Goal: Information Seeking & Learning: Learn about a topic

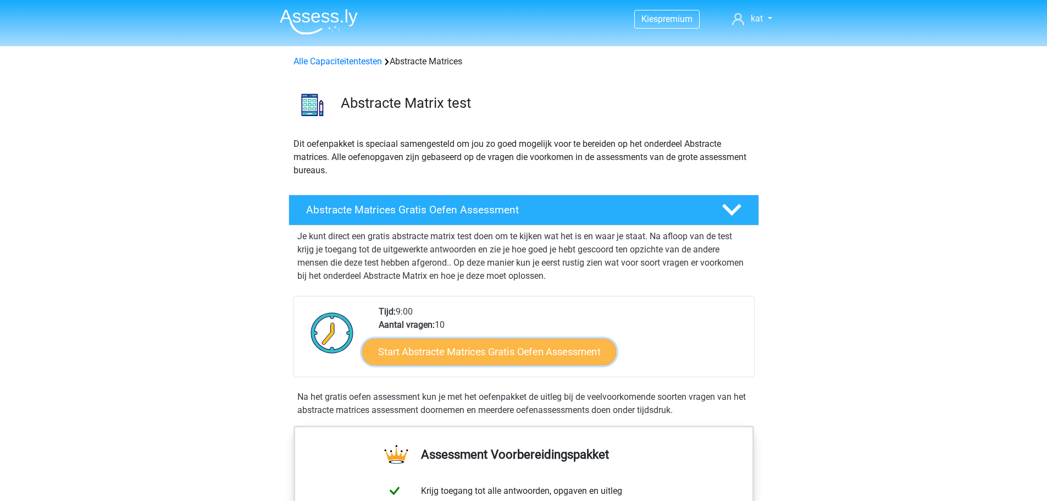
click at [518, 347] on link "Start Abstracte Matrices Gratis Oefen Assessment" at bounding box center [489, 351] width 254 height 26
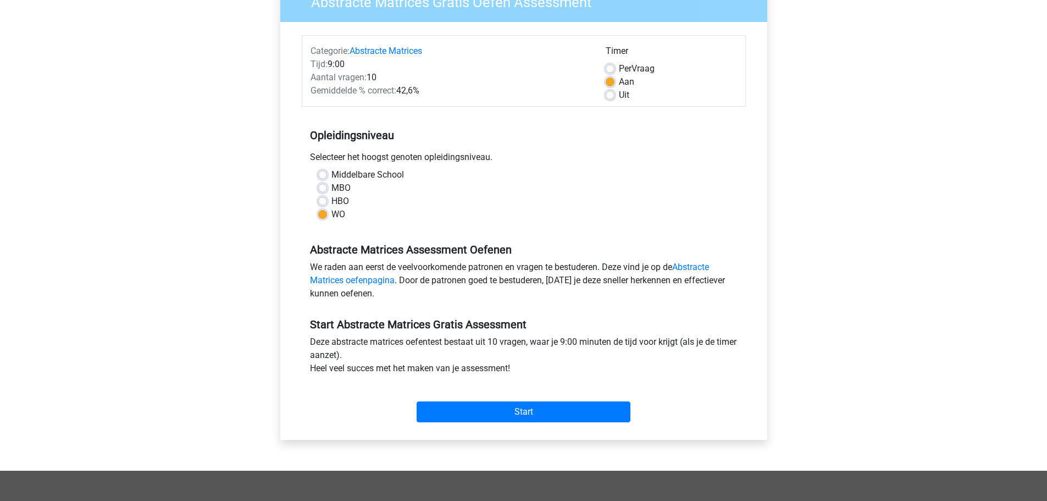
scroll to position [109, 0]
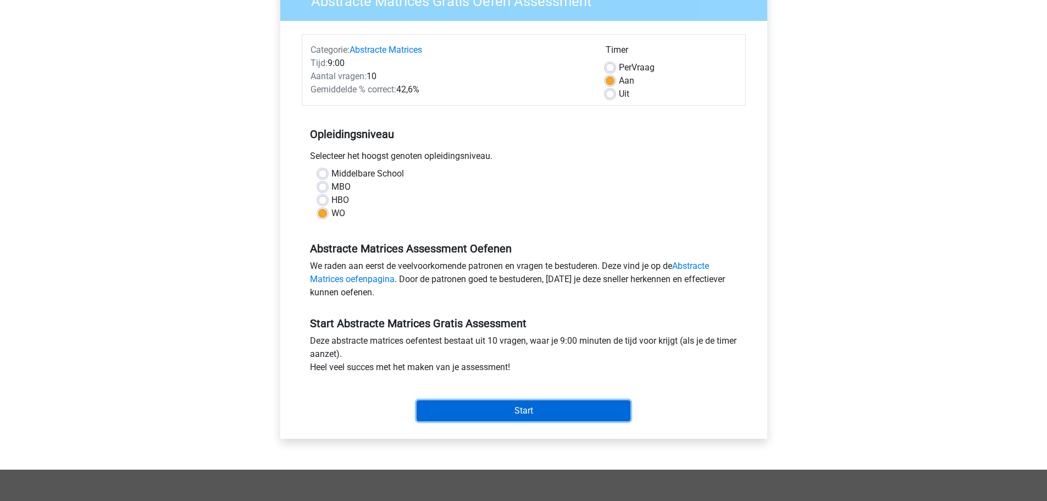
click at [529, 408] on input "Start" at bounding box center [524, 410] width 214 height 21
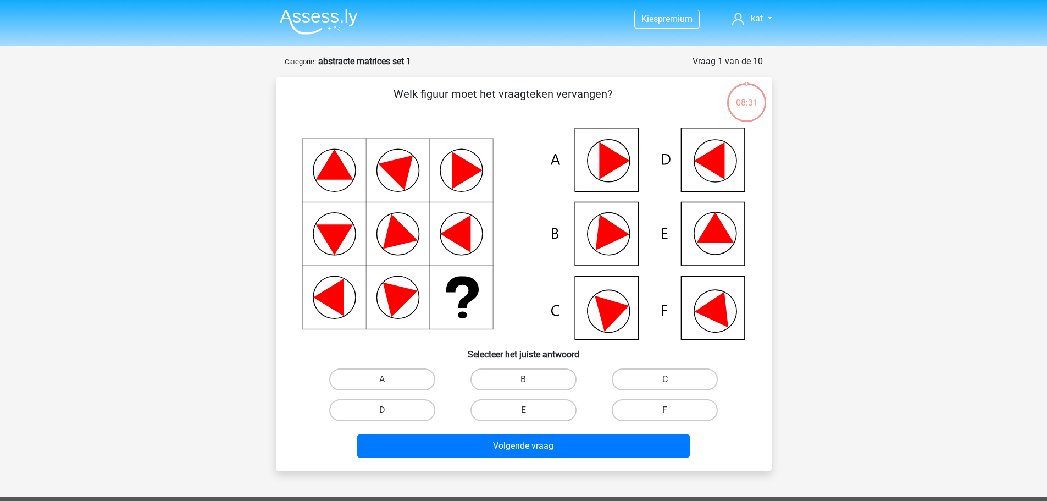
click at [742, 379] on div "A B C D E" at bounding box center [523, 395] width 461 height 62
click at [713, 243] on icon at bounding box center [523, 233] width 443 height 212
click at [505, 420] on label "E" at bounding box center [523, 410] width 106 height 22
click at [523, 417] on input "E" at bounding box center [526, 413] width 7 height 7
radio input "true"
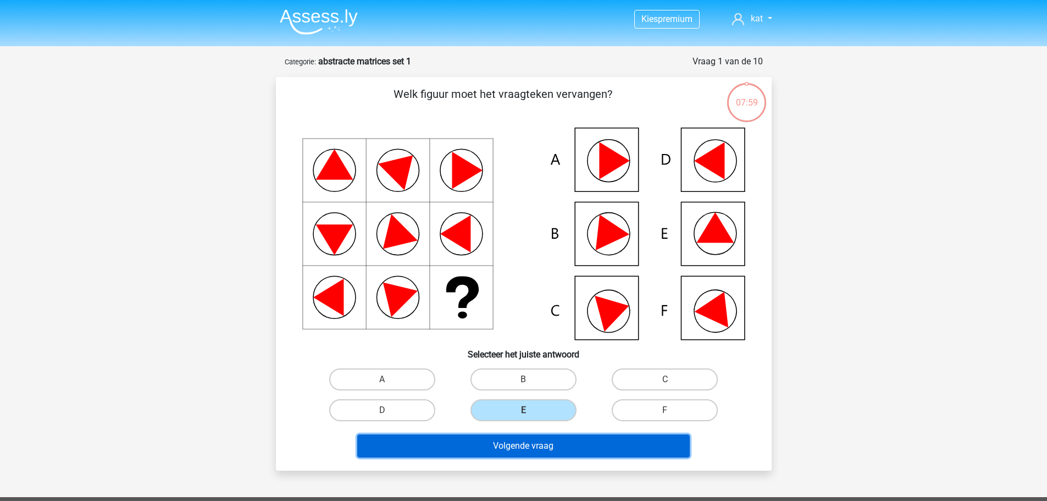
click at [540, 440] on button "Volgende vraag" at bounding box center [523, 445] width 332 height 23
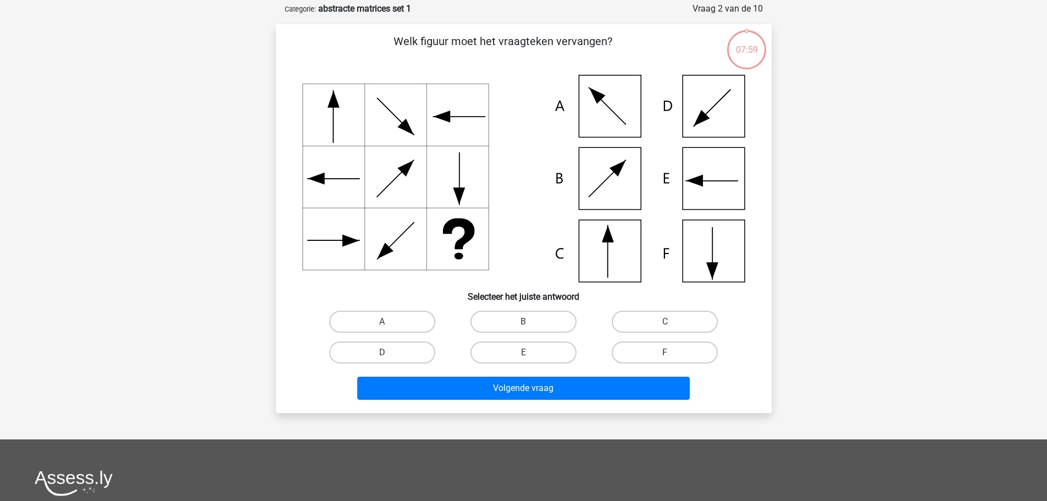
scroll to position [55, 0]
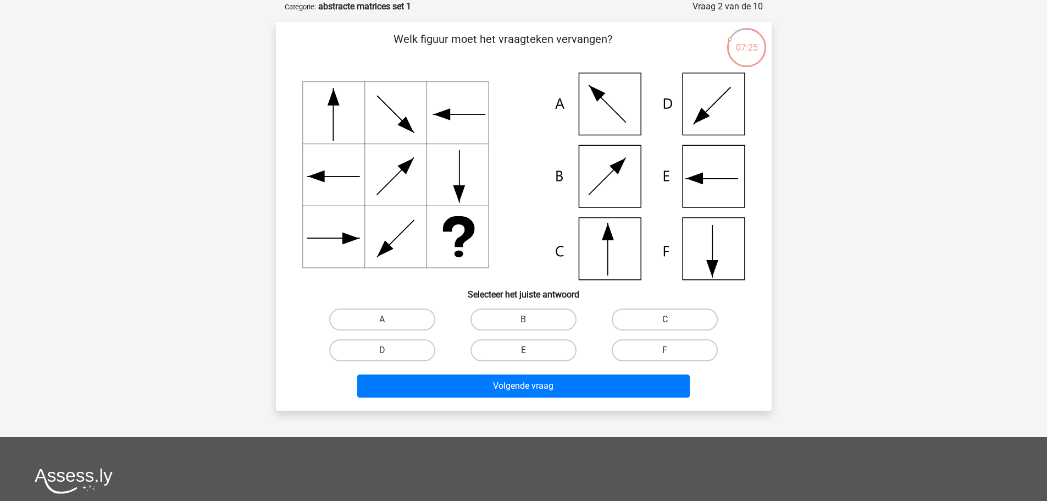
click at [648, 320] on label "C" at bounding box center [665, 319] width 106 height 22
click at [665, 320] on input "C" at bounding box center [668, 322] width 7 height 7
radio input "true"
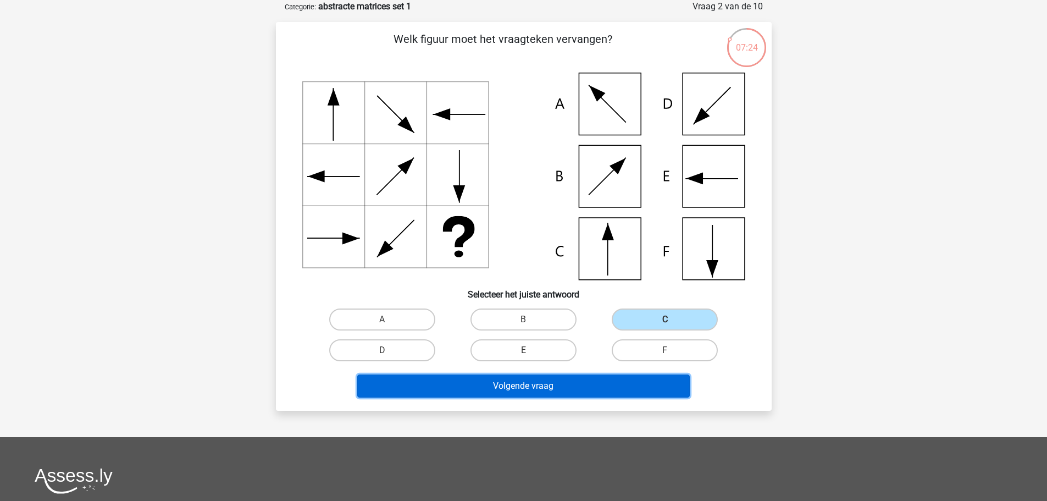
click at [583, 384] on button "Volgende vraag" at bounding box center [523, 385] width 332 height 23
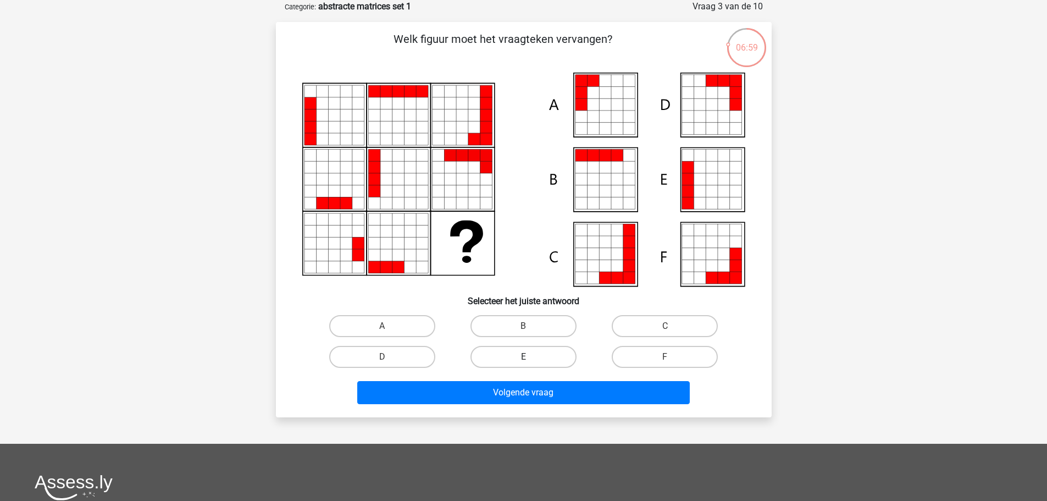
click at [518, 355] on label "E" at bounding box center [523, 357] width 106 height 22
click at [523, 357] on input "E" at bounding box center [526, 360] width 7 height 7
radio input "true"
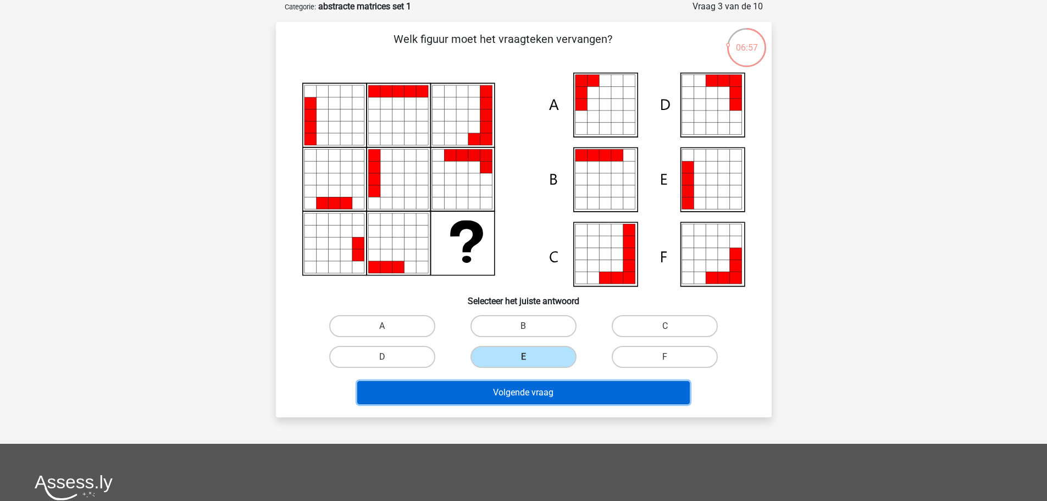
click at [547, 394] on button "Volgende vraag" at bounding box center [523, 392] width 332 height 23
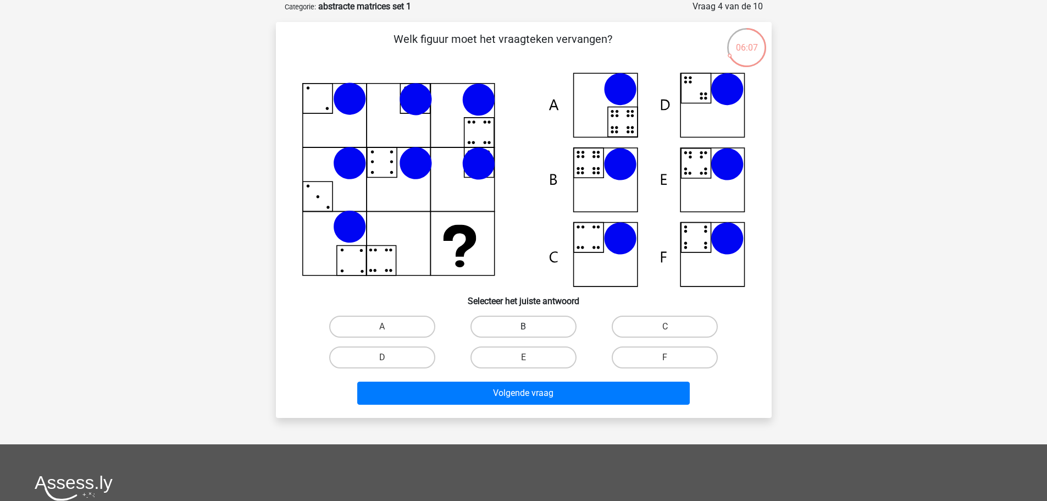
click at [531, 328] on label "B" at bounding box center [523, 326] width 106 height 22
click at [530, 328] on input "B" at bounding box center [526, 329] width 7 height 7
radio input "true"
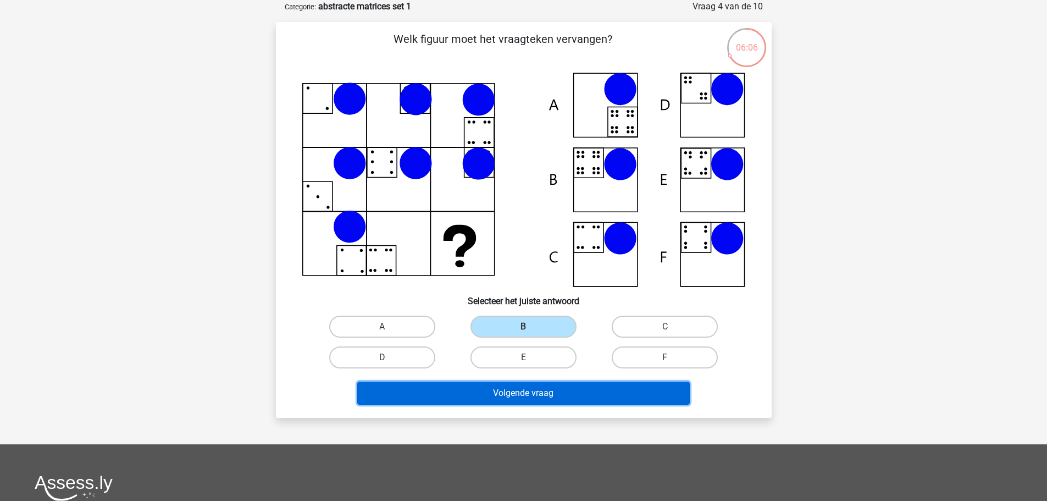
click at [536, 393] on button "Volgende vraag" at bounding box center [523, 392] width 332 height 23
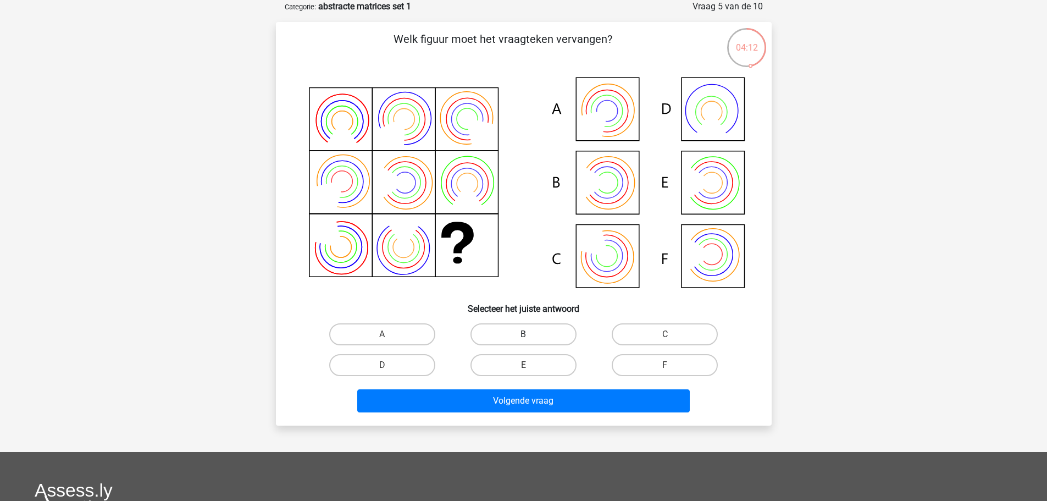
click at [518, 334] on label "B" at bounding box center [523, 334] width 106 height 22
click at [523, 334] on input "B" at bounding box center [526, 337] width 7 height 7
radio input "true"
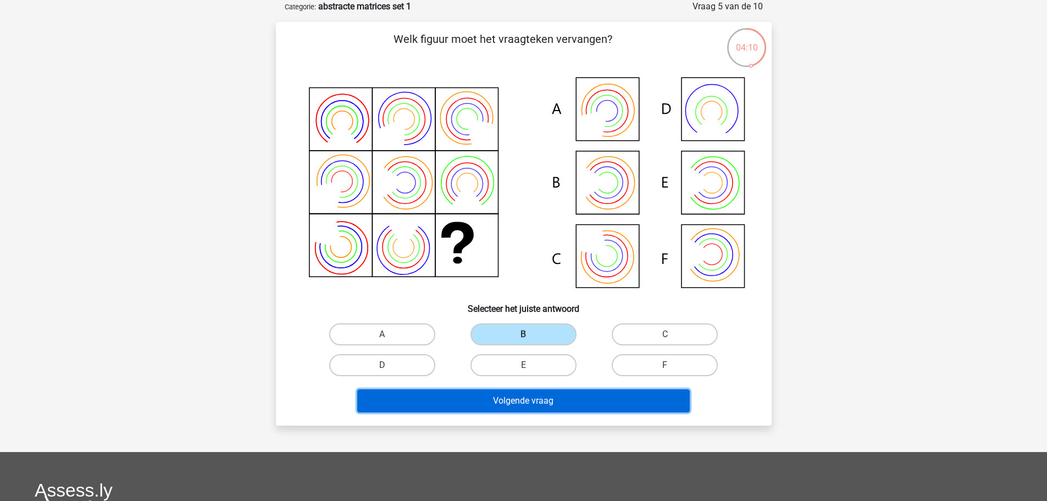
click at [527, 402] on button "Volgende vraag" at bounding box center [523, 400] width 332 height 23
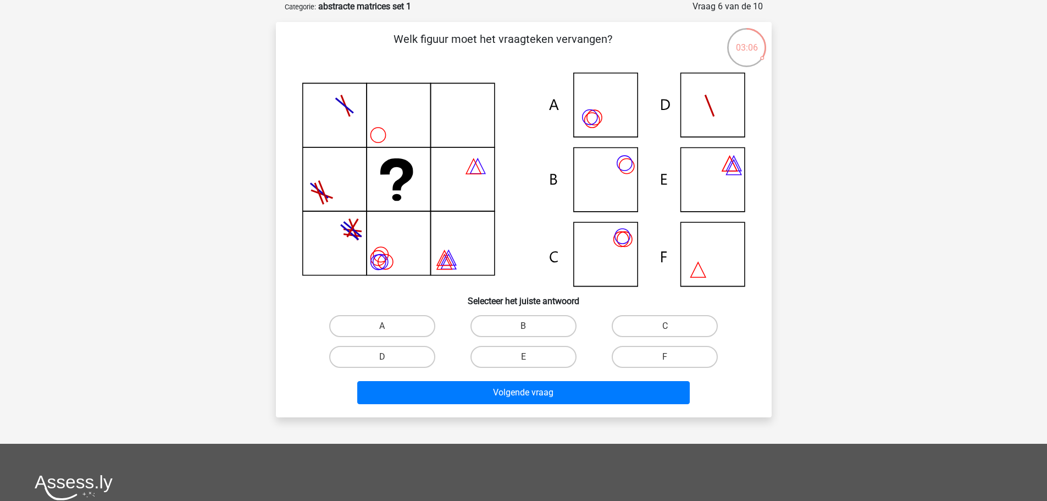
click at [588, 114] on icon at bounding box center [593, 117] width 15 height 15
click at [399, 319] on label "A" at bounding box center [382, 326] width 106 height 22
click at [389, 326] on input "A" at bounding box center [385, 329] width 7 height 7
radio input "true"
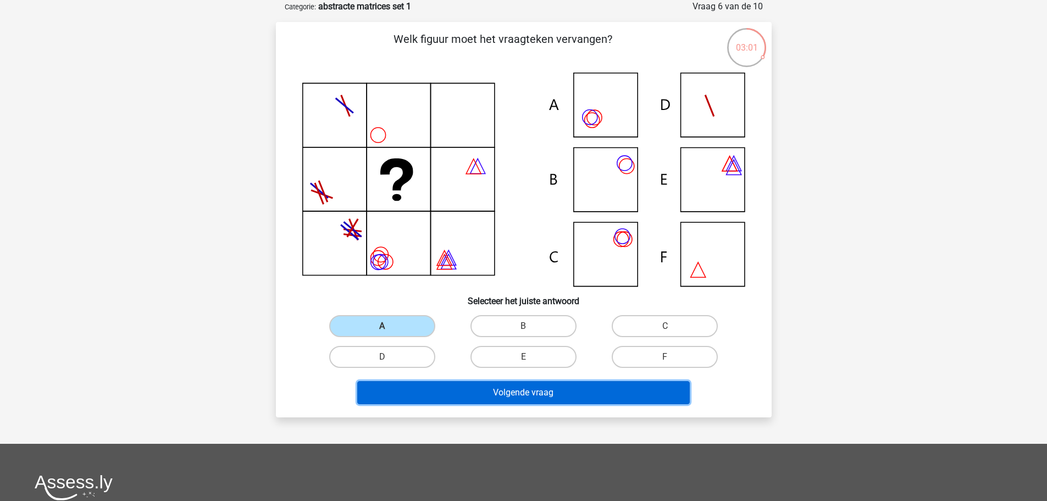
click at [553, 392] on button "Volgende vraag" at bounding box center [523, 392] width 332 height 23
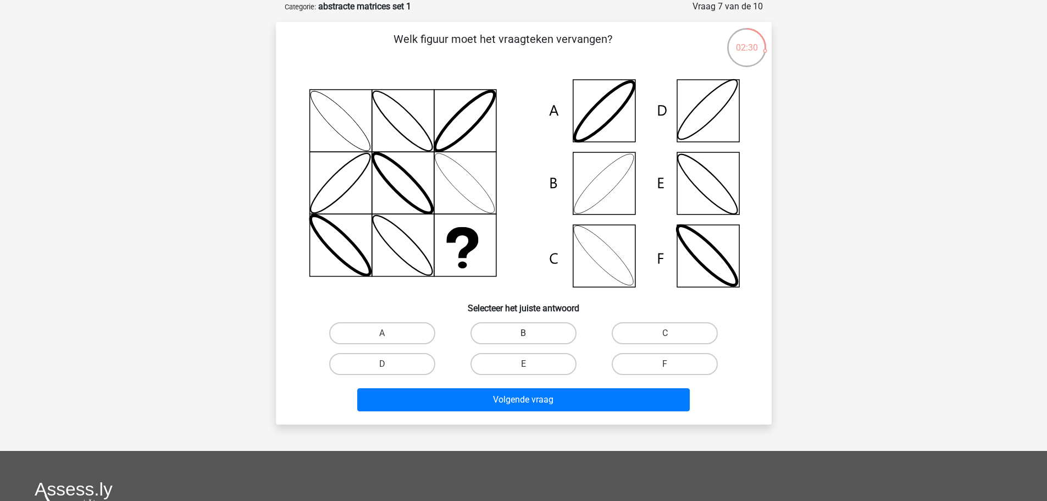
click at [518, 337] on label "B" at bounding box center [523, 333] width 106 height 22
click at [523, 337] on input "B" at bounding box center [526, 336] width 7 height 7
radio input "true"
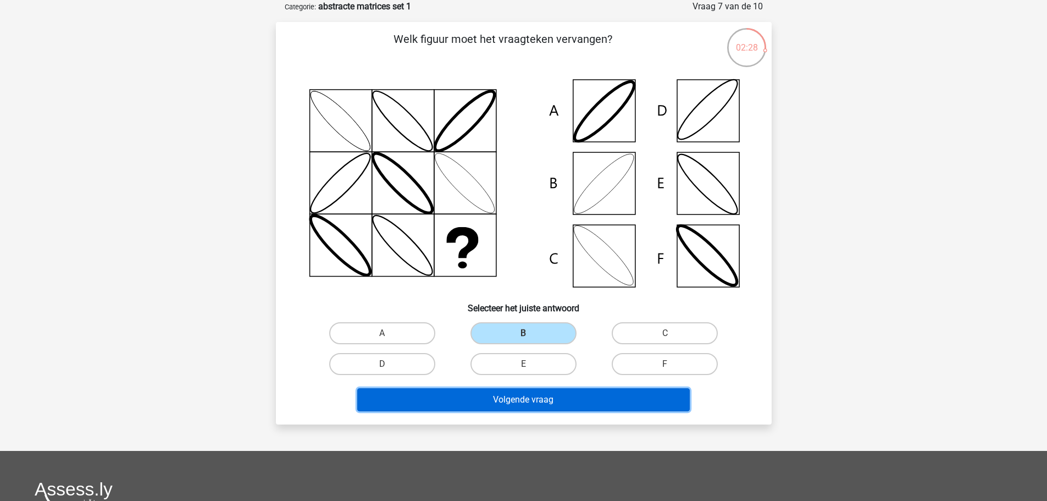
click at [536, 397] on button "Volgende vraag" at bounding box center [523, 399] width 332 height 23
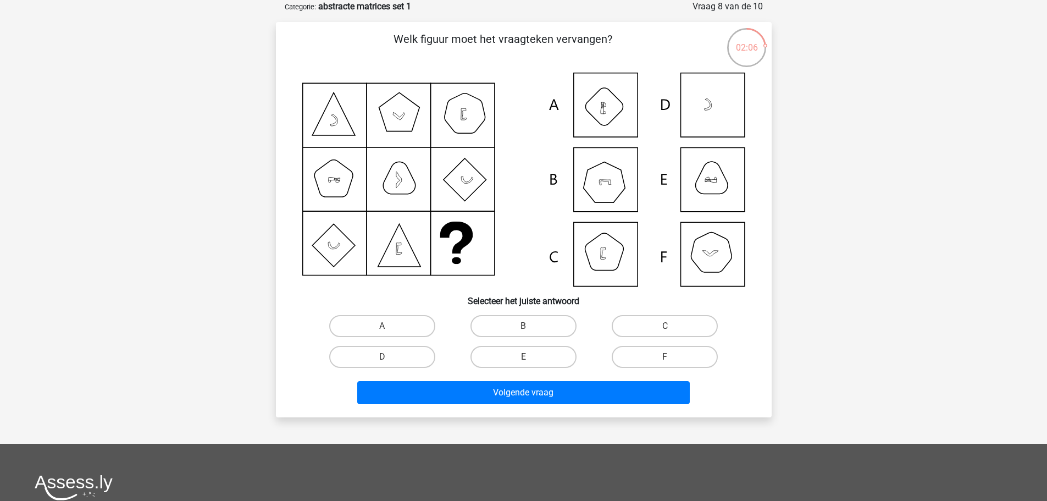
click at [529, 330] on input "B" at bounding box center [526, 329] width 7 height 7
radio input "true"
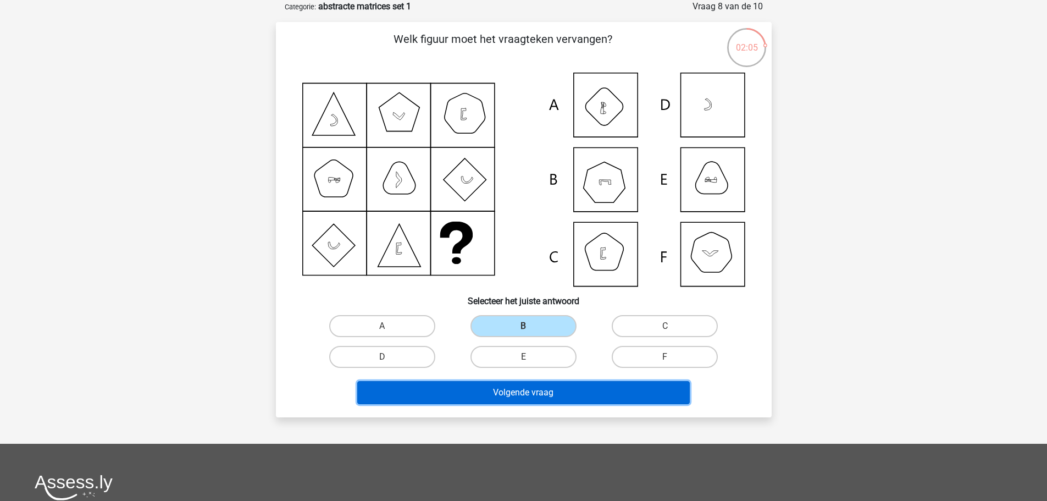
click at [545, 397] on button "Volgende vraag" at bounding box center [523, 392] width 332 height 23
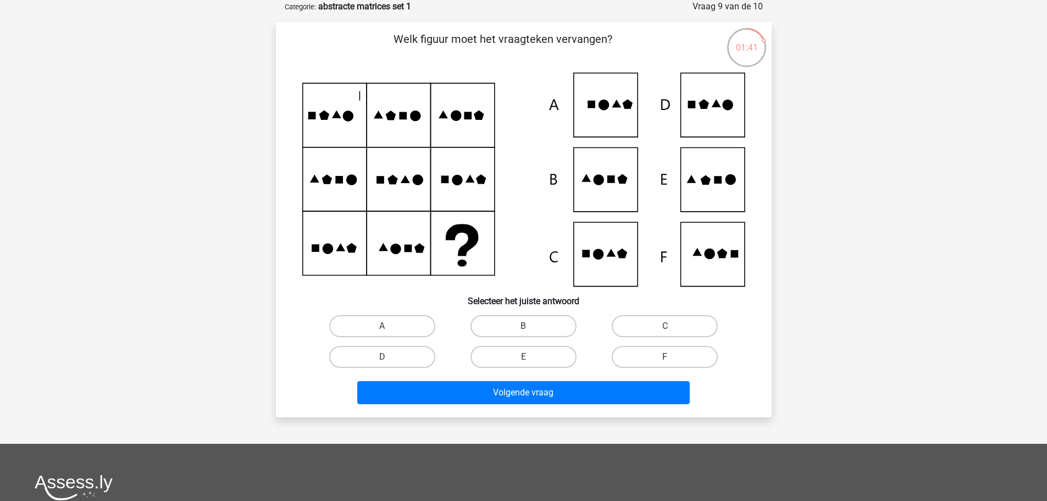
click at [702, 181] on icon at bounding box center [705, 180] width 10 height 10
click at [537, 353] on label "E" at bounding box center [523, 357] width 106 height 22
click at [530, 357] on input "E" at bounding box center [526, 360] width 7 height 7
radio input "true"
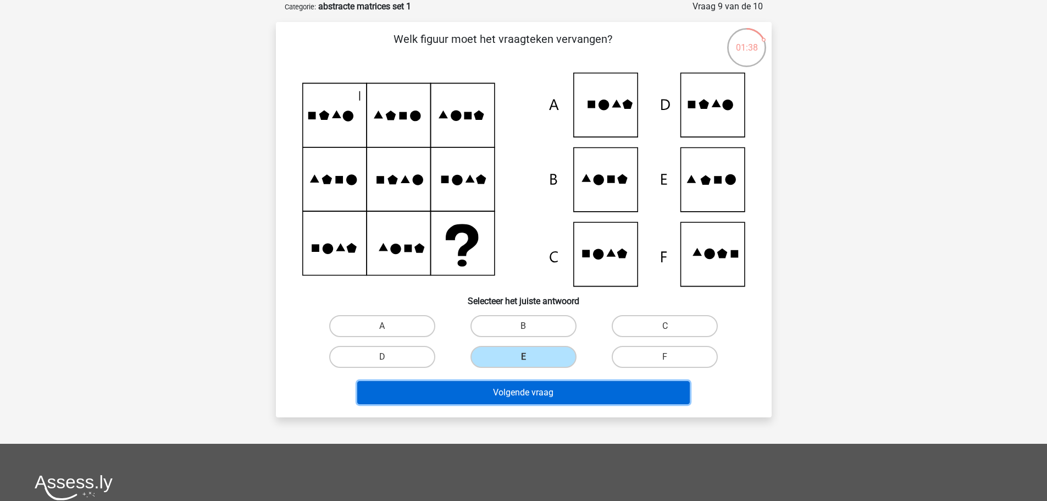
click at [538, 385] on button "Volgende vraag" at bounding box center [523, 392] width 332 height 23
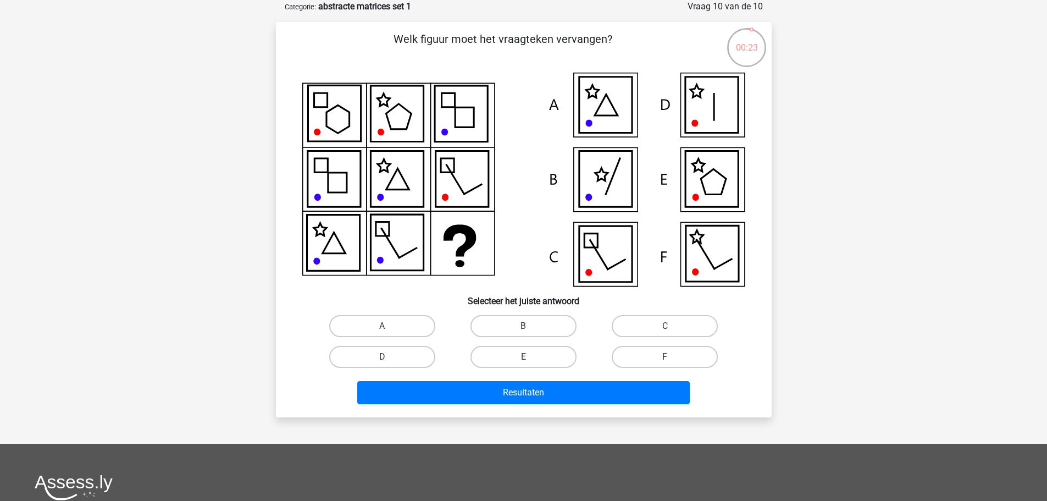
click at [707, 185] on icon at bounding box center [711, 179] width 53 height 56
click at [544, 353] on label "E" at bounding box center [523, 357] width 106 height 22
click at [530, 357] on input "E" at bounding box center [526, 360] width 7 height 7
radio input "true"
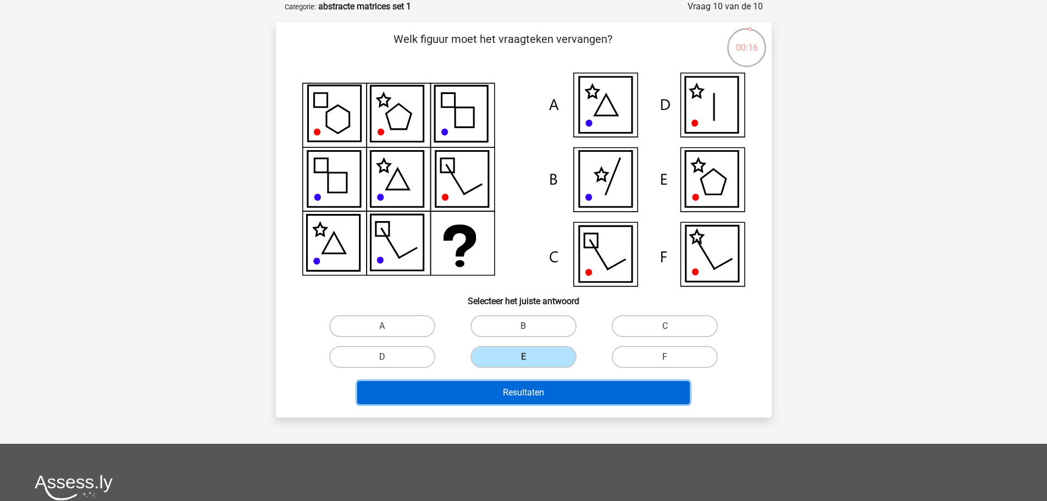
click at [537, 395] on button "Resultaten" at bounding box center [523, 392] width 332 height 23
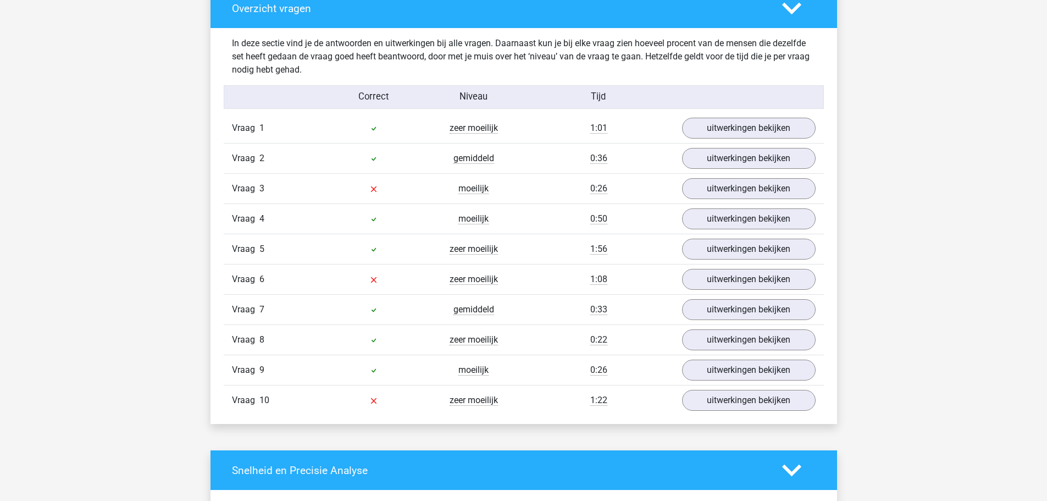
scroll to position [838, 0]
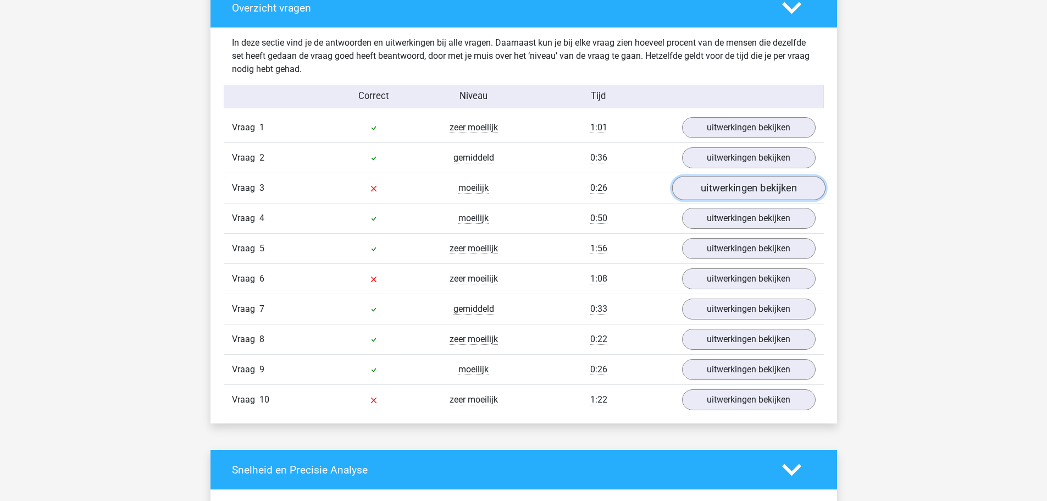
click at [746, 188] on link "uitwerkingen bekijken" at bounding box center [748, 188] width 153 height 24
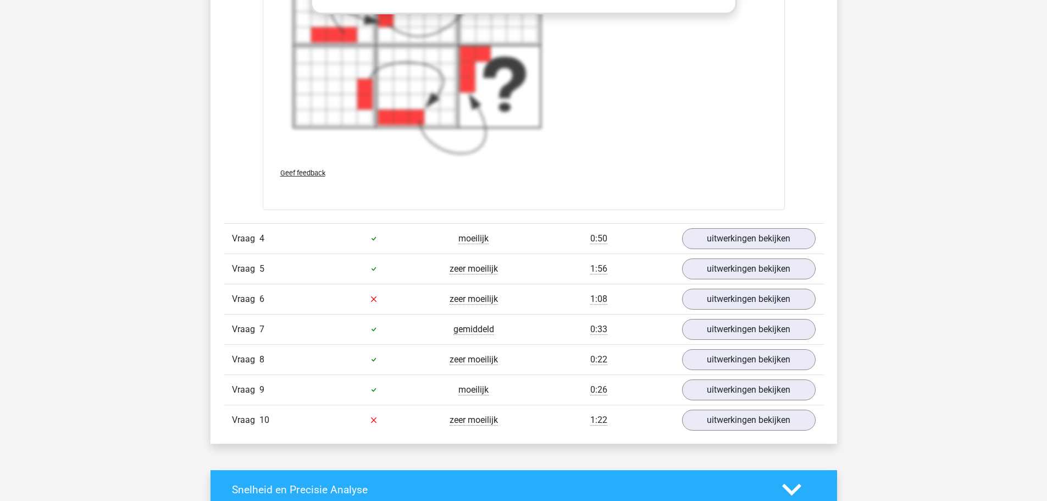
scroll to position [1742, 0]
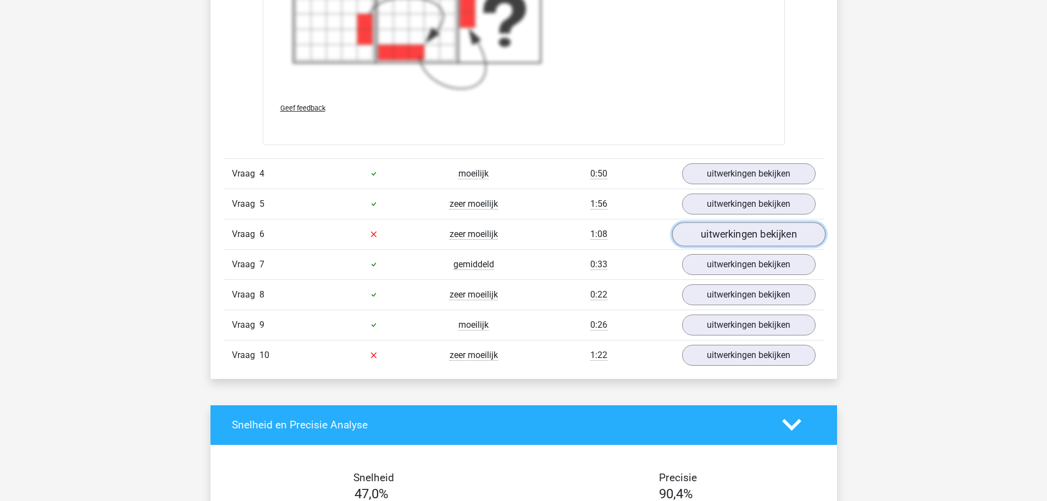
click at [733, 240] on link "uitwerkingen bekijken" at bounding box center [748, 234] width 153 height 24
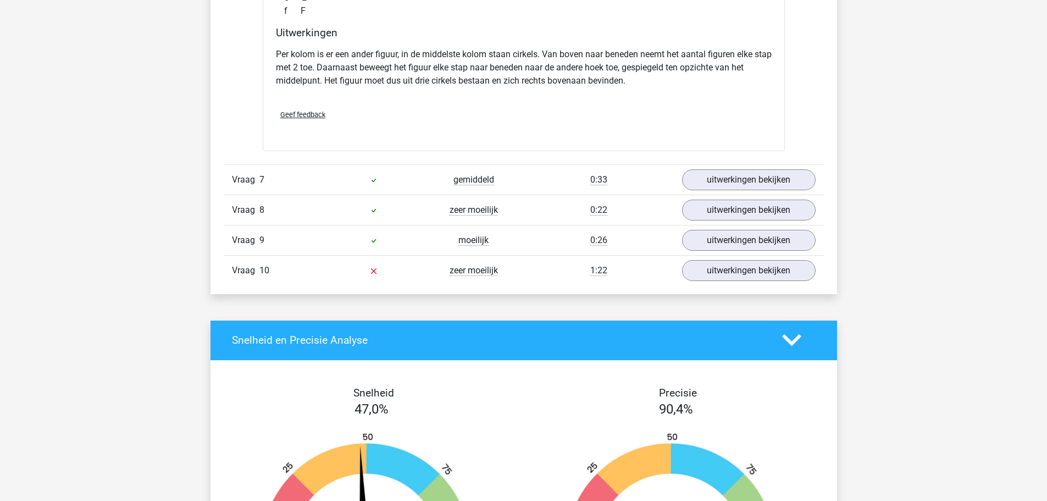
scroll to position [2337, 0]
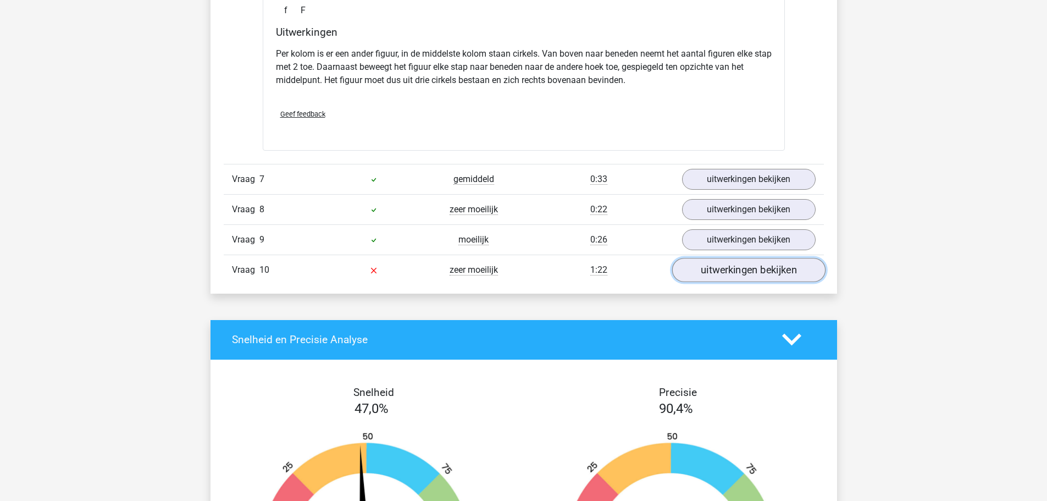
click at [749, 268] on link "uitwerkingen bekijken" at bounding box center [748, 270] width 153 height 24
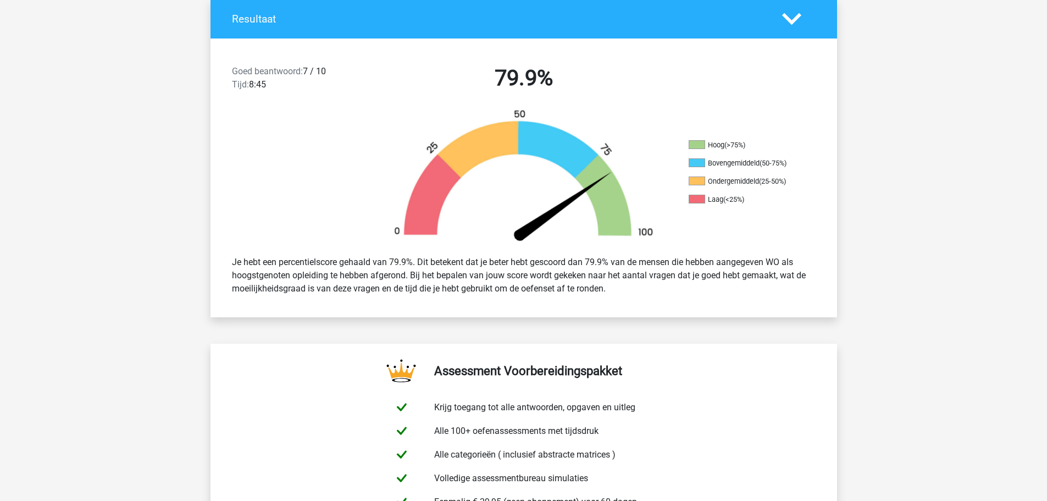
scroll to position [0, 0]
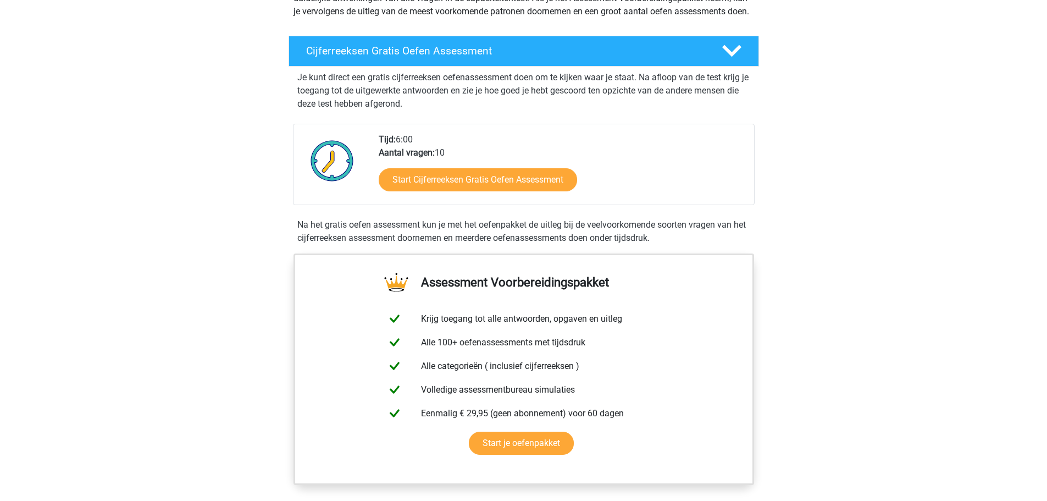
scroll to position [159, 0]
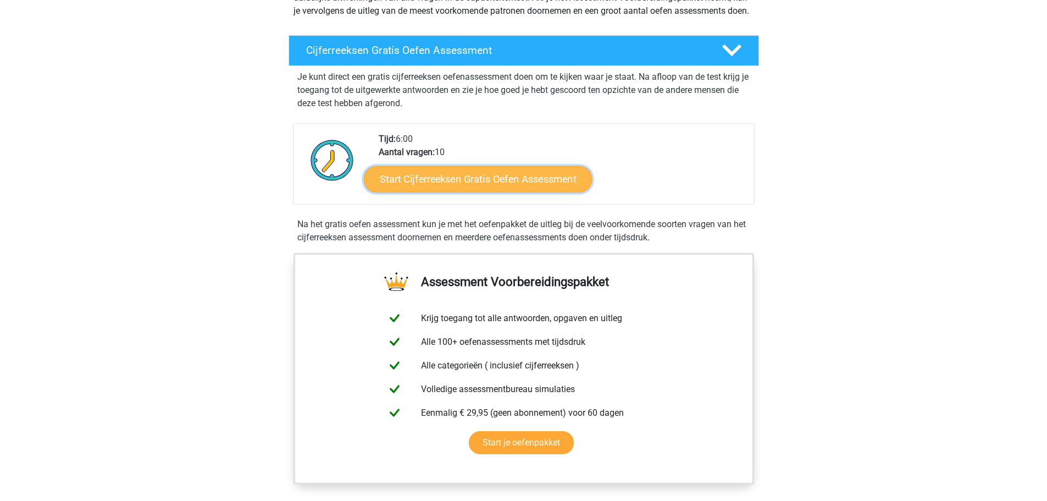
click at [500, 192] on link "Start Cijferreeksen Gratis Oefen Assessment" at bounding box center [478, 178] width 228 height 26
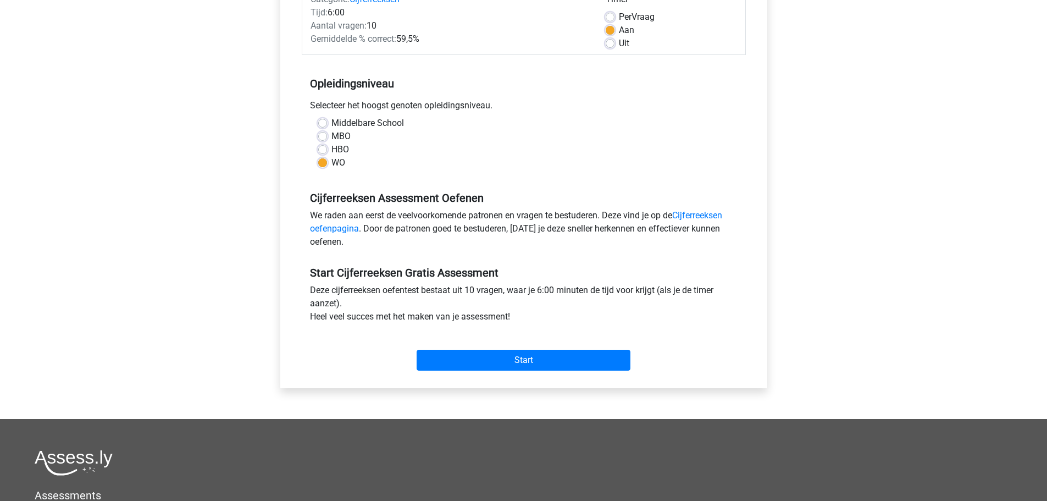
scroll to position [160, 0]
click at [524, 354] on input "Start" at bounding box center [524, 359] width 214 height 21
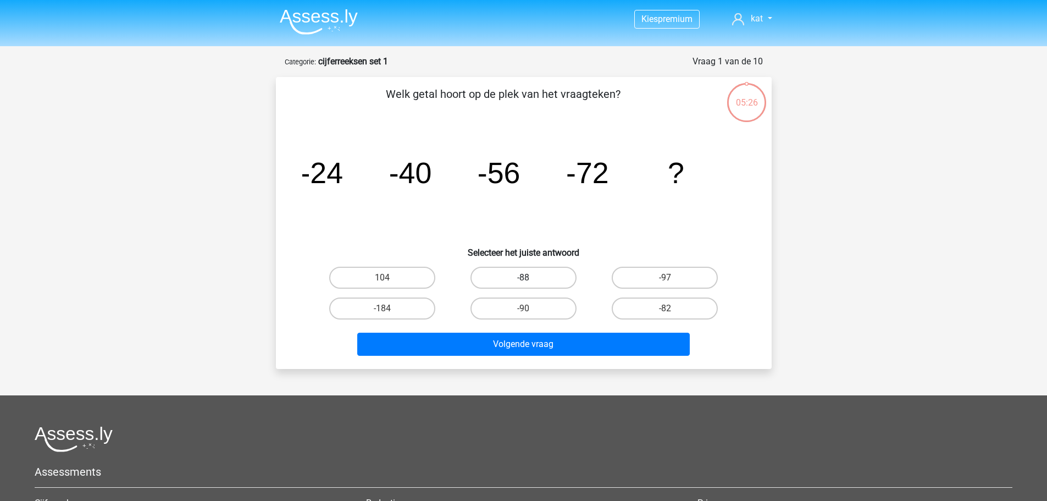
click at [552, 282] on label "-88" at bounding box center [523, 278] width 106 height 22
click at [530, 282] on input "-88" at bounding box center [526, 281] width 7 height 7
radio input "true"
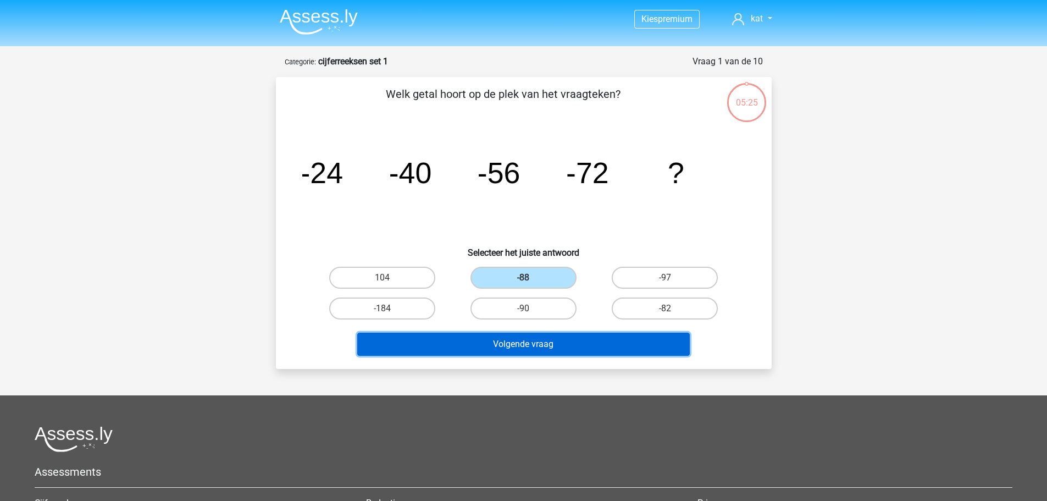
click at [548, 349] on button "Volgende vraag" at bounding box center [523, 343] width 332 height 23
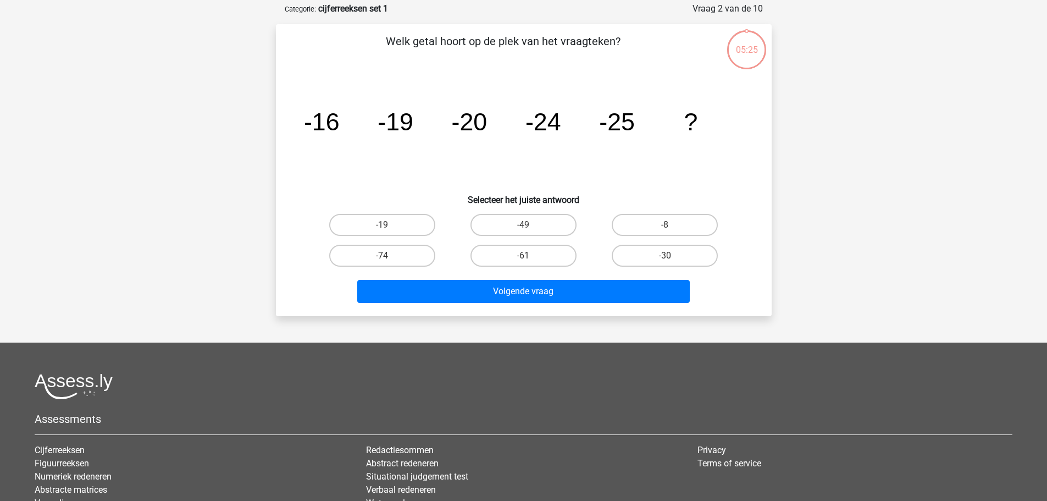
scroll to position [55, 0]
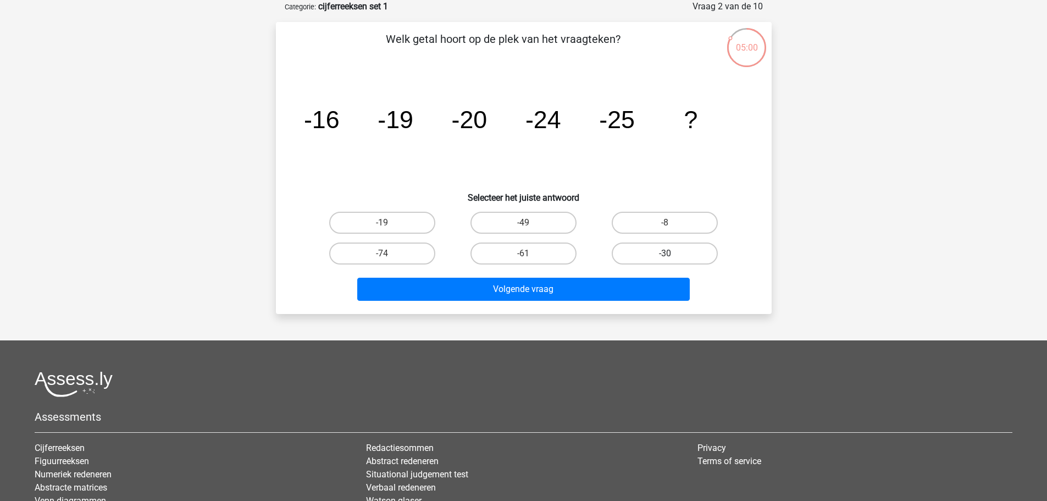
click at [672, 248] on label "-30" at bounding box center [665, 253] width 106 height 22
click at [672, 253] on input "-30" at bounding box center [668, 256] width 7 height 7
radio input "true"
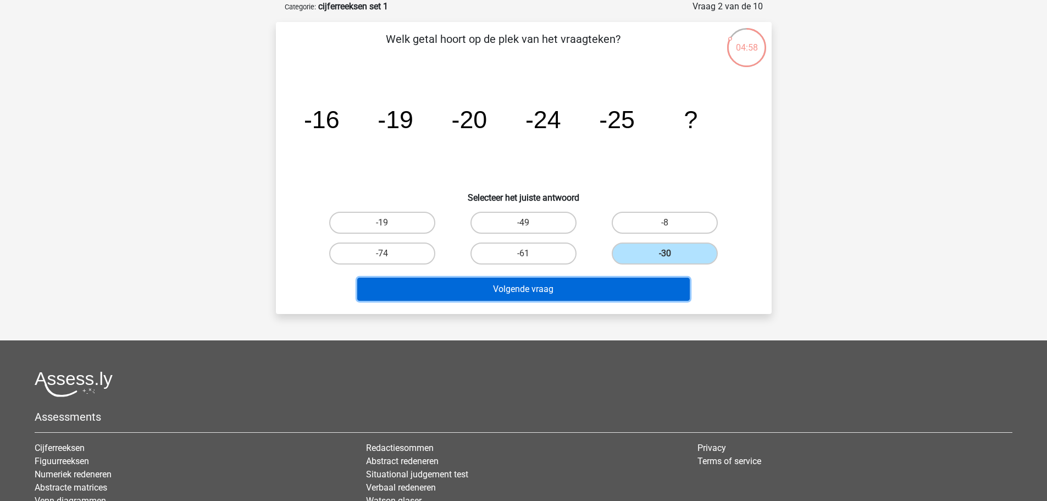
click at [537, 290] on button "Volgende vraag" at bounding box center [523, 289] width 332 height 23
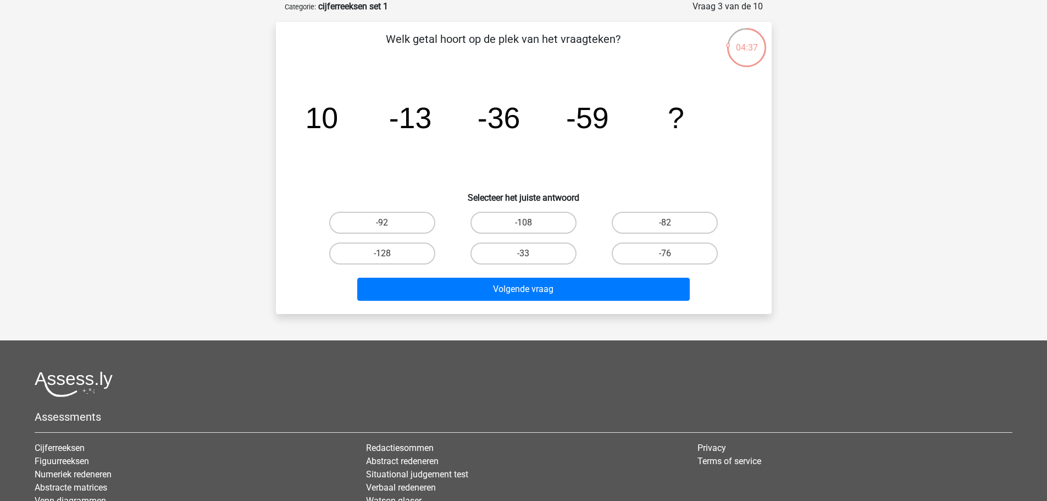
click at [665, 225] on input "-82" at bounding box center [668, 226] width 7 height 7
radio input "true"
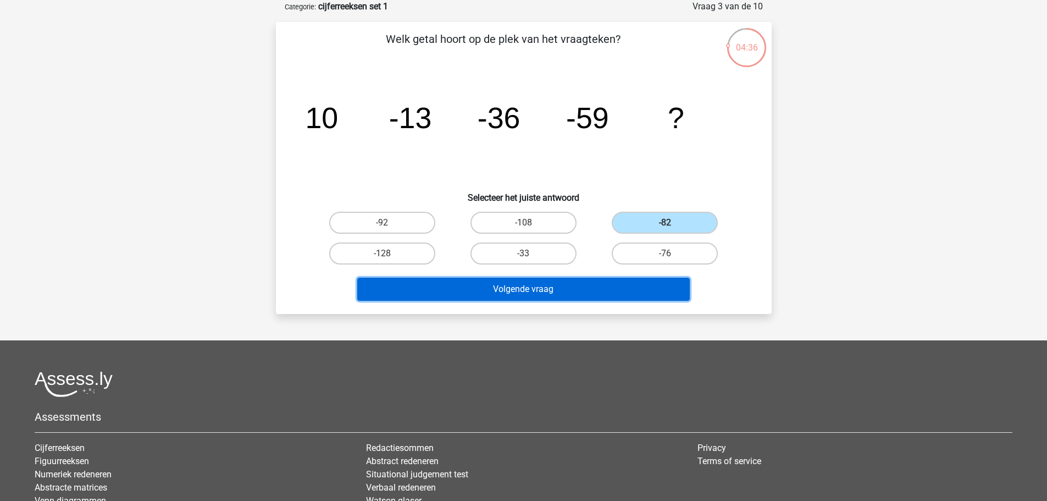
click at [539, 289] on button "Volgende vraag" at bounding box center [523, 289] width 332 height 23
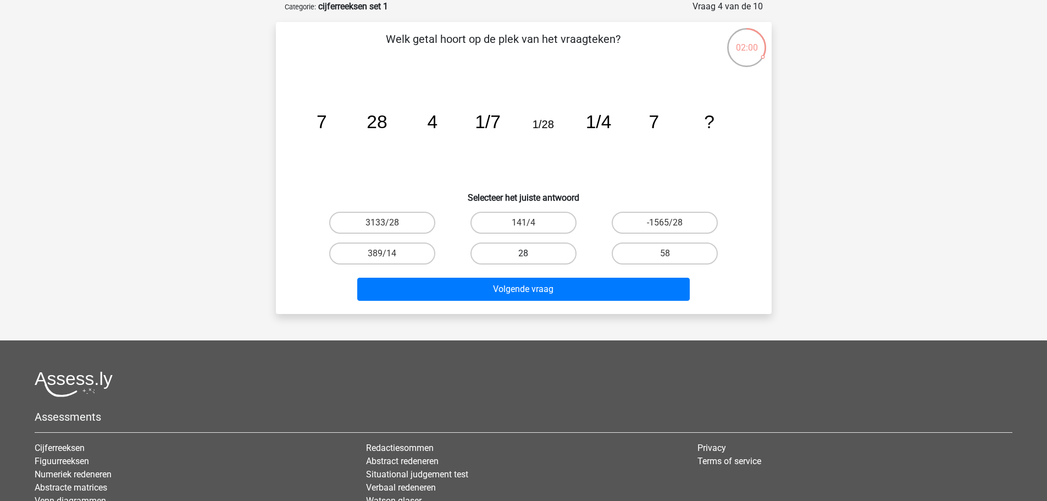
click at [527, 251] on label "28" at bounding box center [523, 253] width 106 height 22
click at [527, 253] on input "28" at bounding box center [526, 256] width 7 height 7
radio input "true"
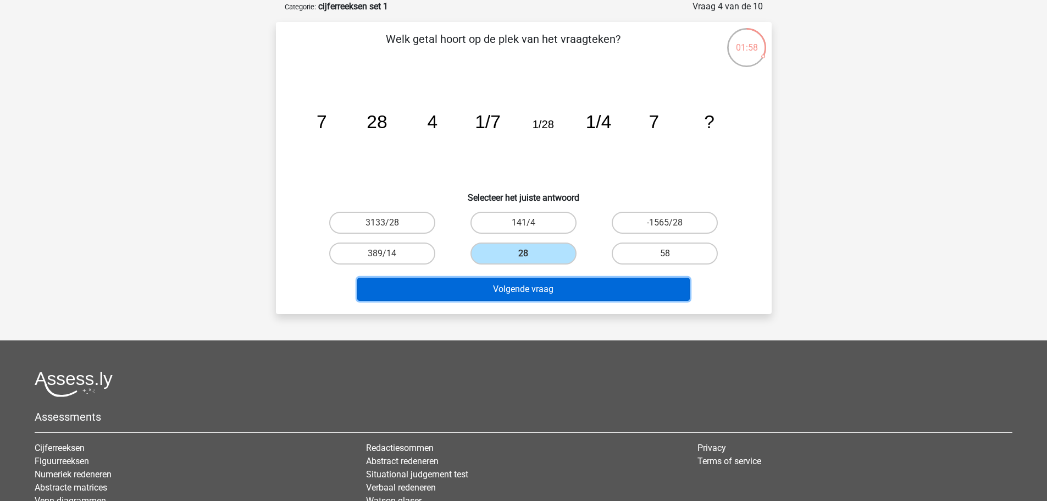
click at [546, 289] on button "Volgende vraag" at bounding box center [523, 289] width 332 height 23
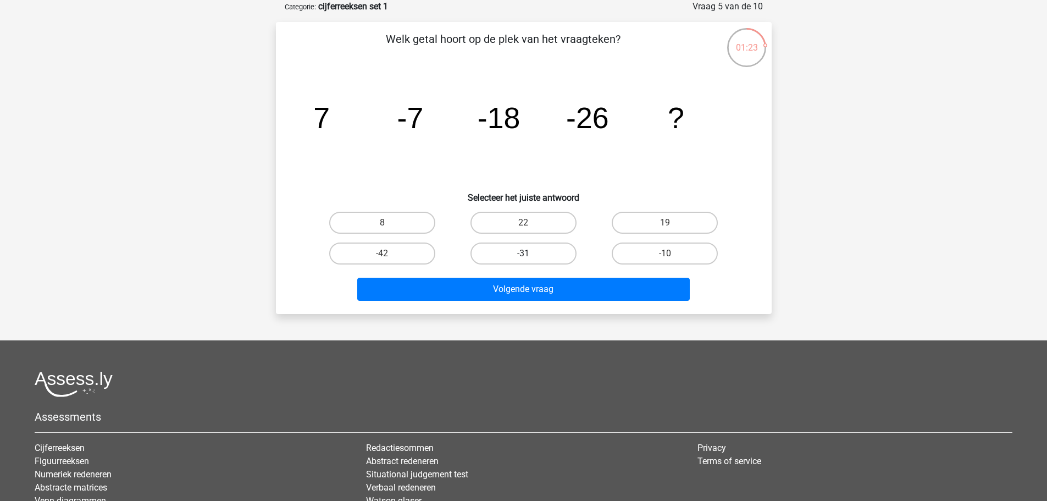
click at [522, 262] on label "-31" at bounding box center [523, 253] width 106 height 22
click at [523, 260] on input "-31" at bounding box center [526, 256] width 7 height 7
radio input "true"
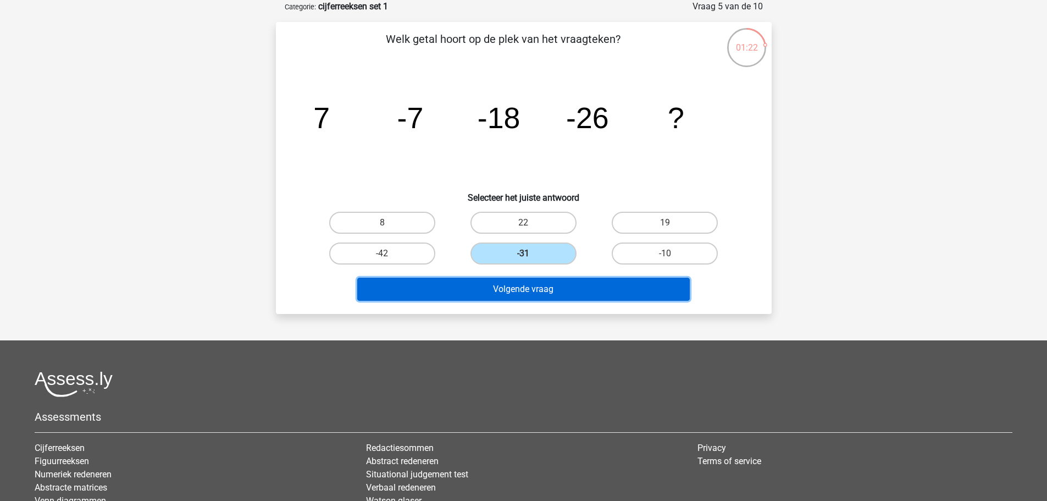
click at [547, 287] on button "Volgende vraag" at bounding box center [523, 289] width 332 height 23
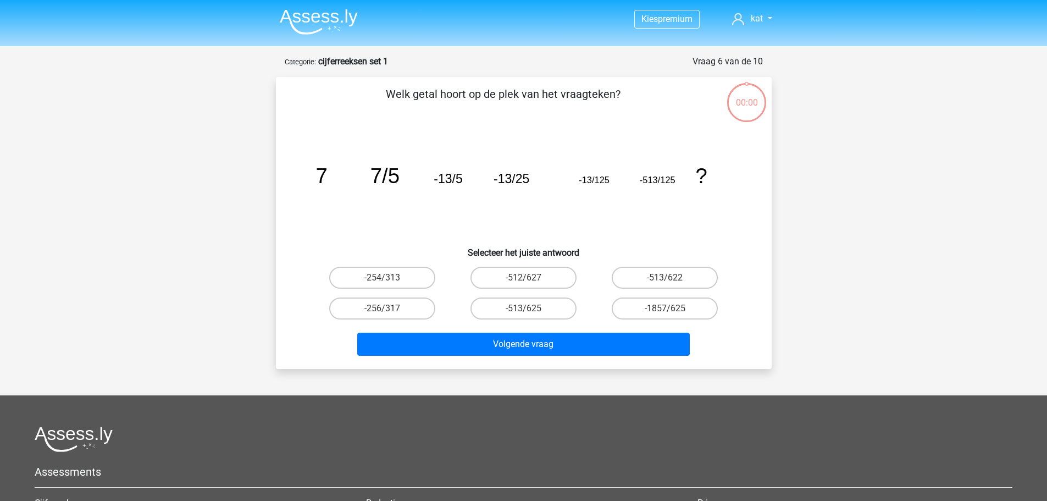
scroll to position [55, 0]
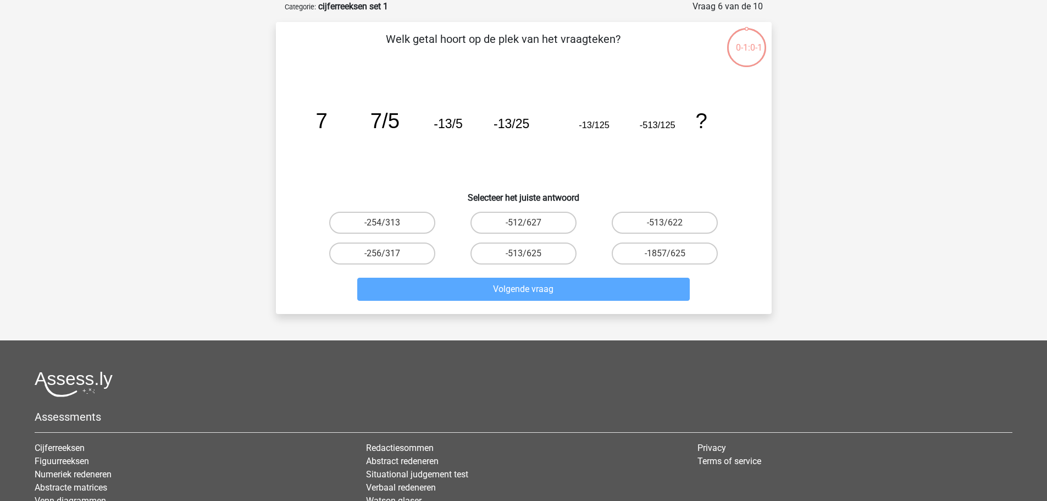
drag, startPoint x: 606, startPoint y: 256, endPoint x: 580, endPoint y: 245, distance: 28.1
click at [580, 245] on div "-254/313 -512/627 -513/622 -256/317 -513/625" at bounding box center [524, 238] width 424 height 62
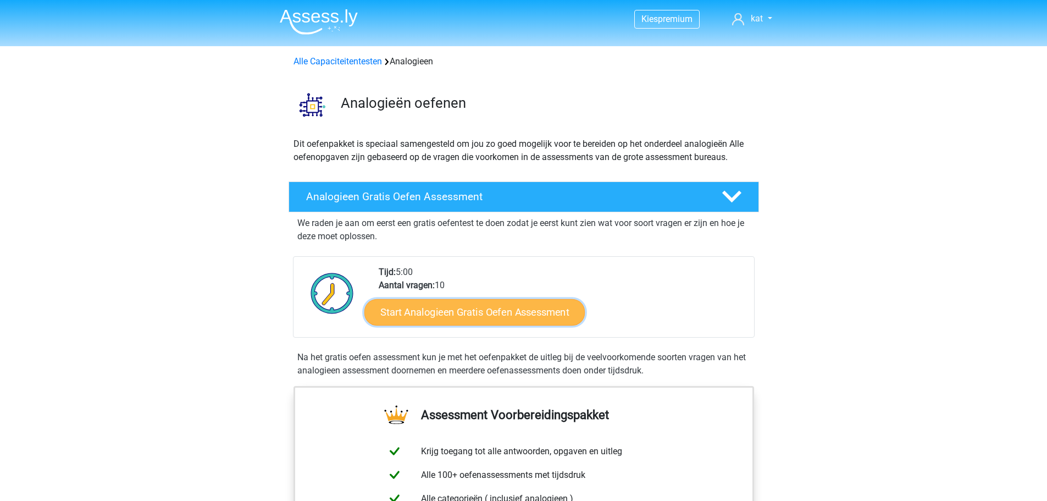
click at [522, 311] on link "Start Analogieen Gratis Oefen Assessment" at bounding box center [474, 311] width 220 height 26
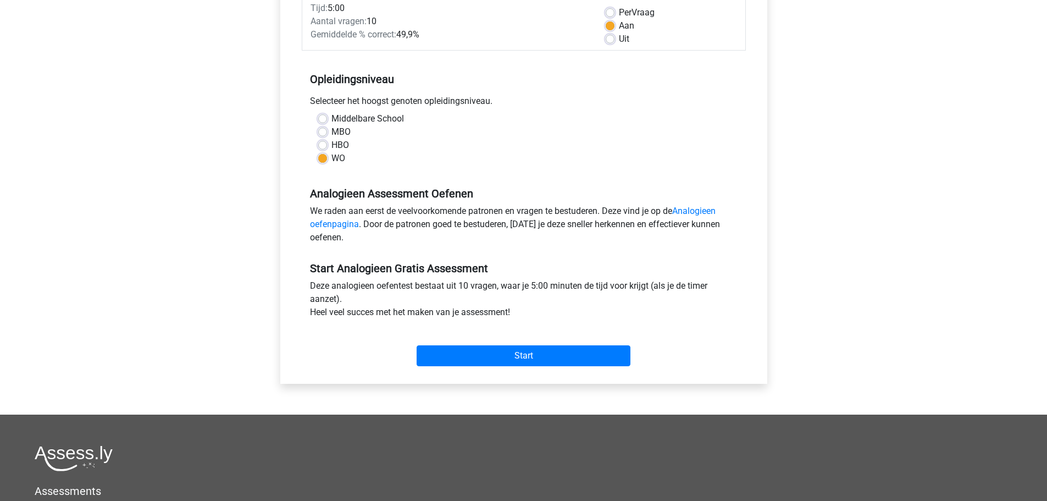
scroll to position [164, 0]
click at [530, 346] on input "Start" at bounding box center [524, 355] width 214 height 21
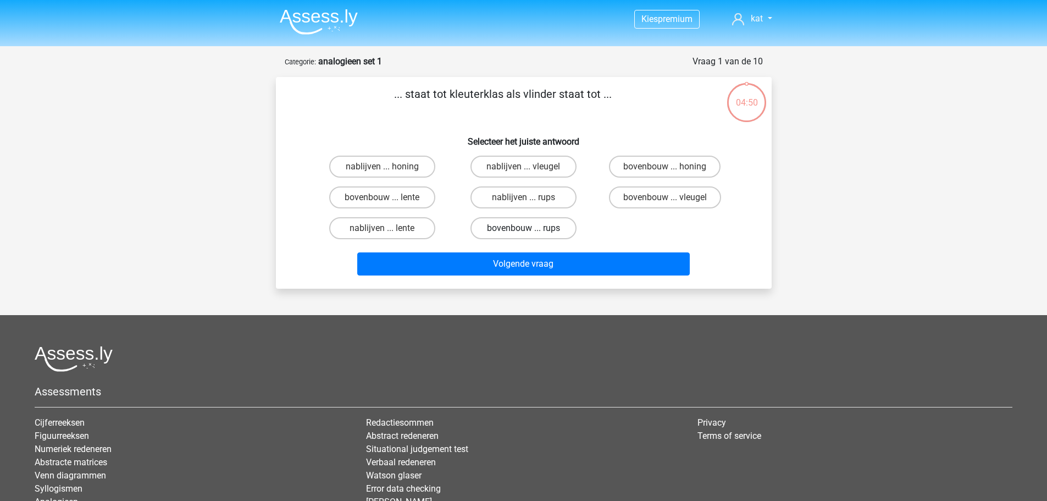
click at [514, 230] on label "bovenbouw ... rups" at bounding box center [523, 228] width 106 height 22
click at [523, 230] on input "bovenbouw ... rups" at bounding box center [526, 231] width 7 height 7
radio input "true"
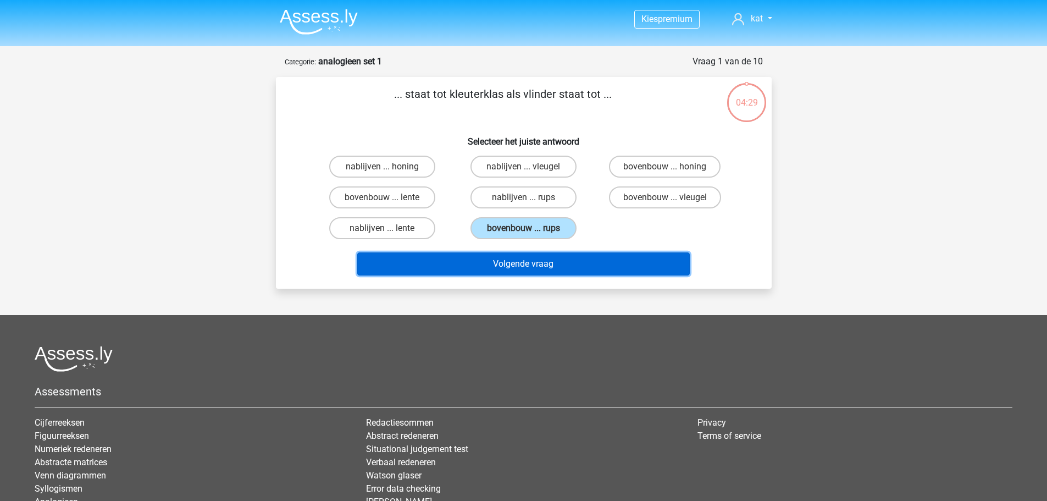
click at [530, 264] on button "Volgende vraag" at bounding box center [523, 263] width 332 height 23
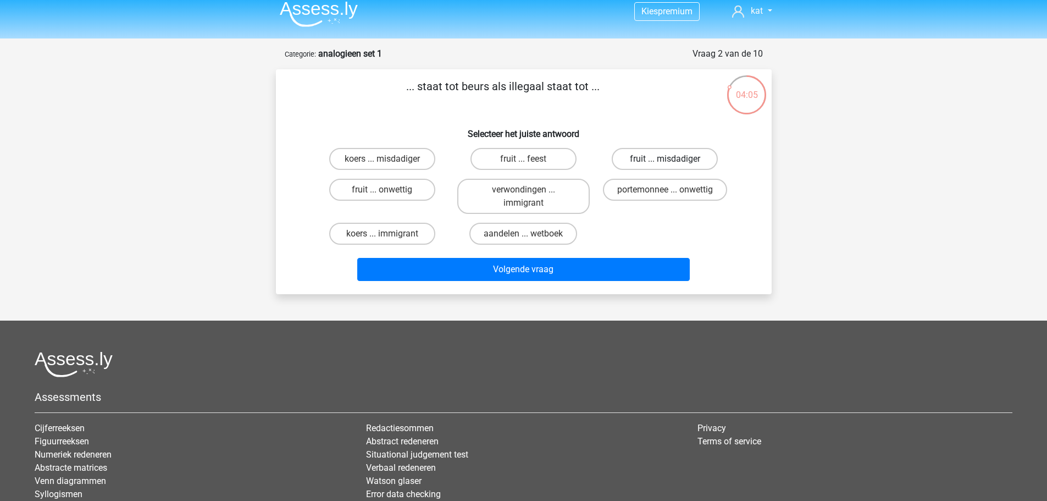
scroll to position [18, 0]
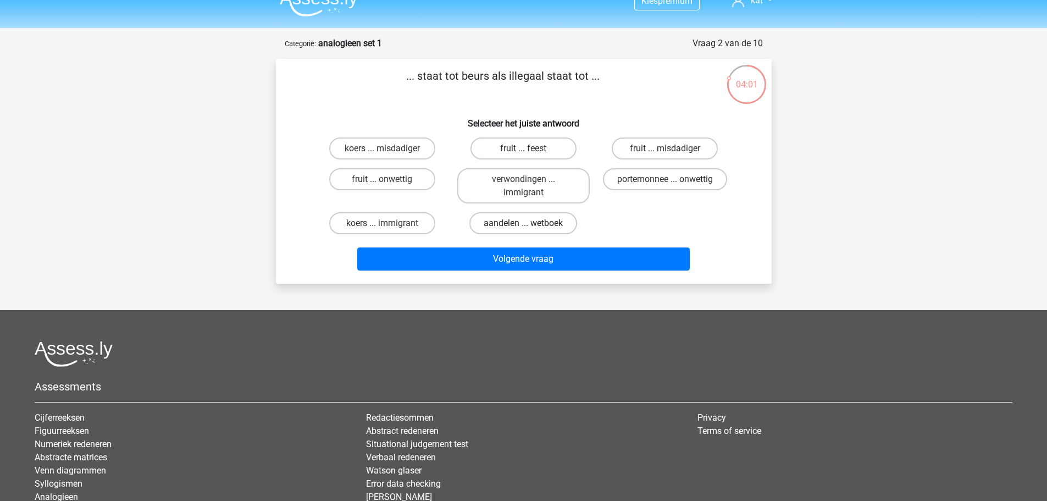
click at [544, 223] on label "aandelen ... wetboek" at bounding box center [523, 223] width 108 height 22
click at [530, 223] on input "aandelen ... wetboek" at bounding box center [526, 226] width 7 height 7
radio input "true"
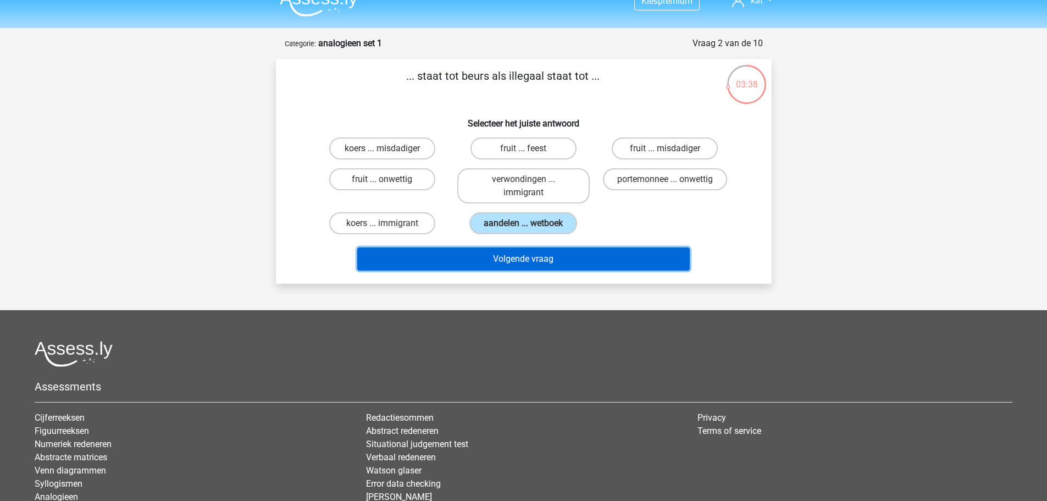
click at [535, 262] on button "Volgende vraag" at bounding box center [523, 258] width 332 height 23
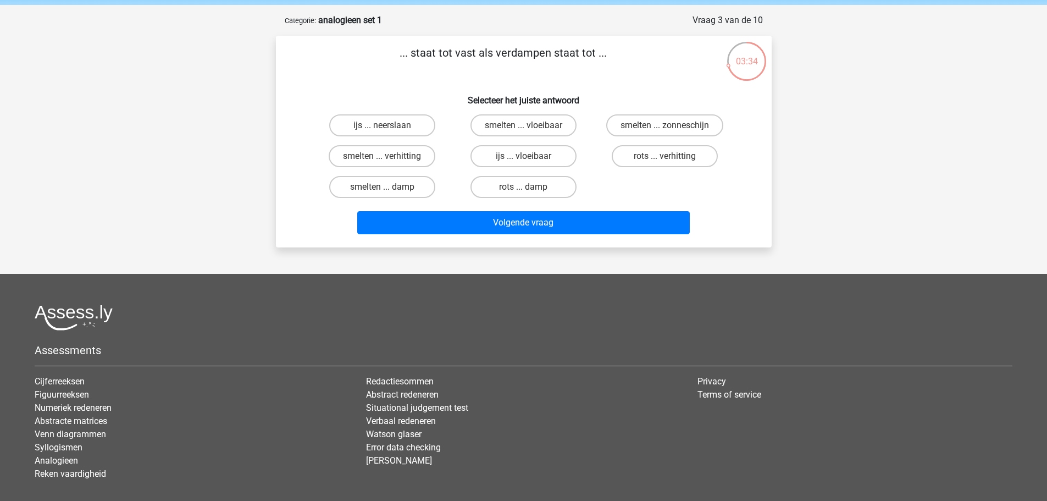
scroll to position [41, 0]
click at [525, 123] on label "smelten ... vloeibaar" at bounding box center [523, 126] width 106 height 22
click at [525, 126] on input "smelten ... vloeibaar" at bounding box center [526, 129] width 7 height 7
radio input "true"
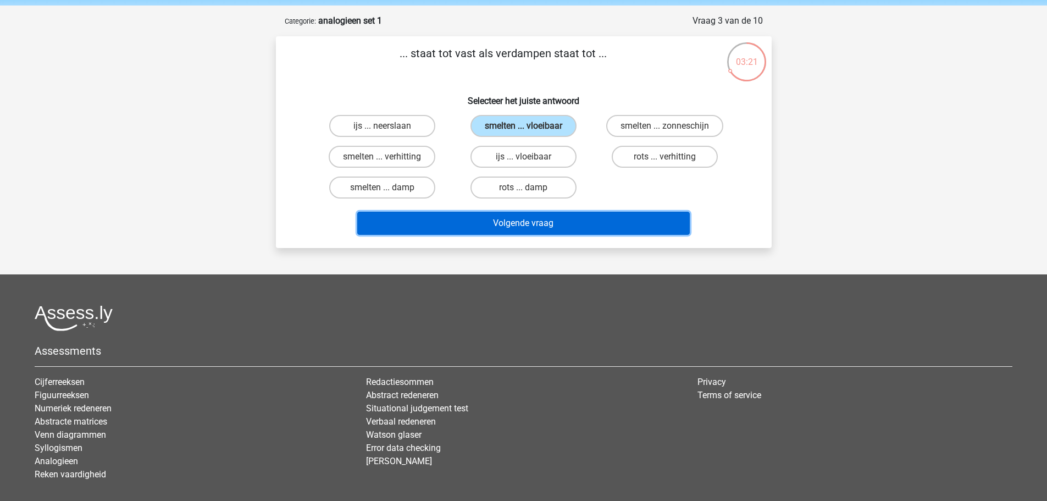
click at [546, 223] on button "Volgende vraag" at bounding box center [523, 223] width 332 height 23
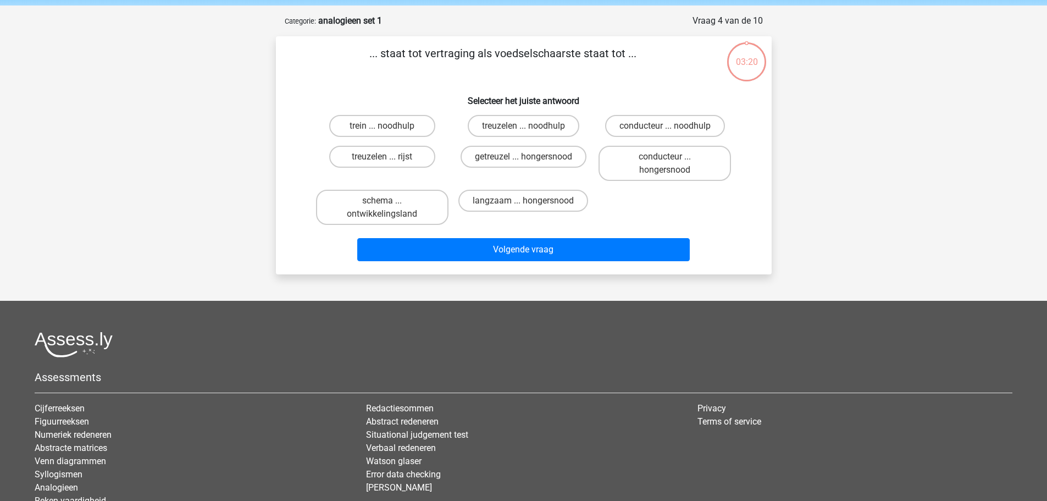
scroll to position [55, 0]
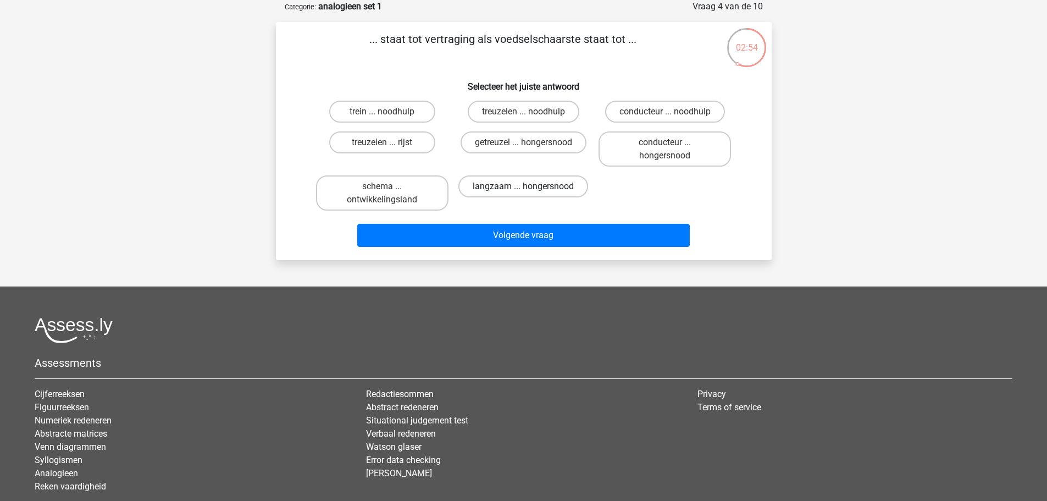
click at [545, 184] on label "langzaam ... hongersnood" at bounding box center [523, 186] width 130 height 22
click at [530, 186] on input "langzaam ... hongersnood" at bounding box center [526, 189] width 7 height 7
radio input "true"
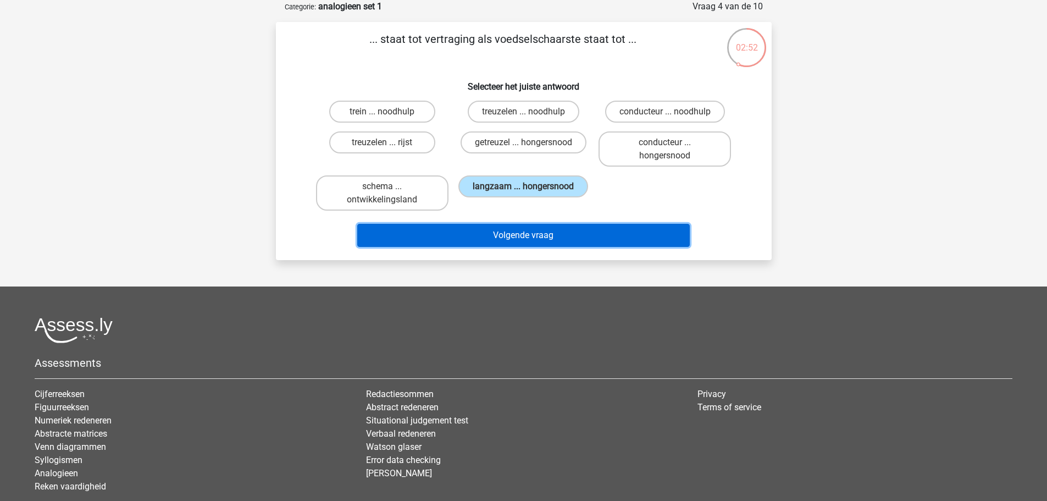
click at [540, 234] on button "Volgende vraag" at bounding box center [523, 235] width 332 height 23
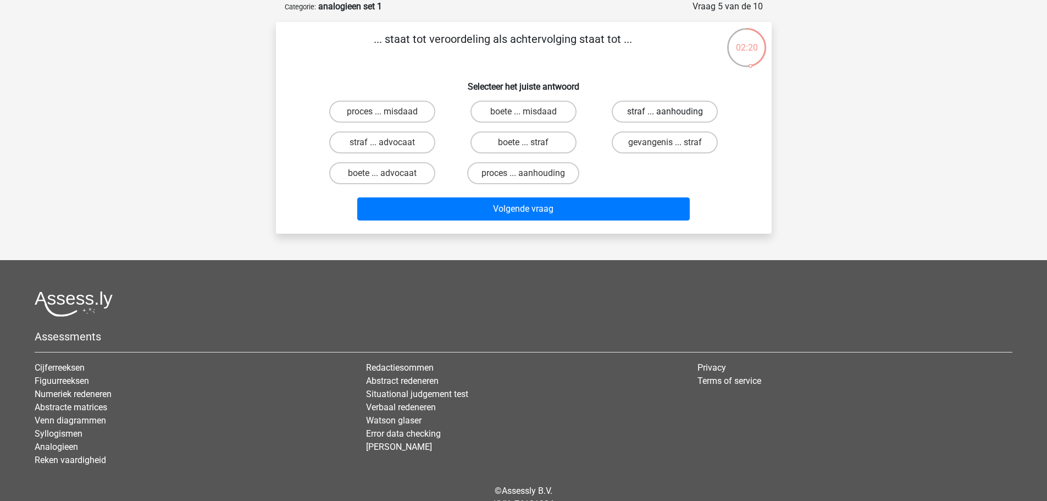
click at [670, 108] on label "straf ... aanhouding" at bounding box center [665, 112] width 106 height 22
click at [670, 112] on input "straf ... aanhouding" at bounding box center [668, 115] width 7 height 7
radio input "true"
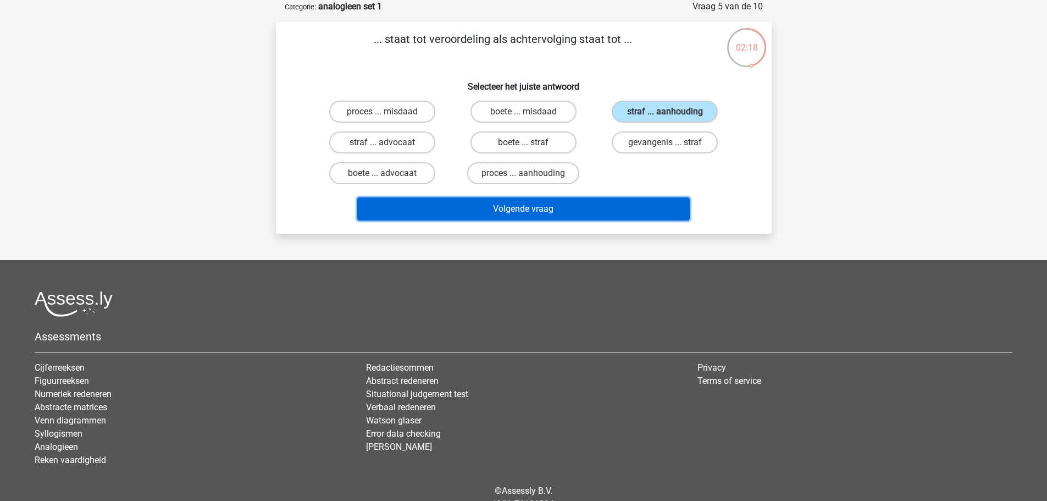
click at [525, 205] on button "Volgende vraag" at bounding box center [523, 208] width 332 height 23
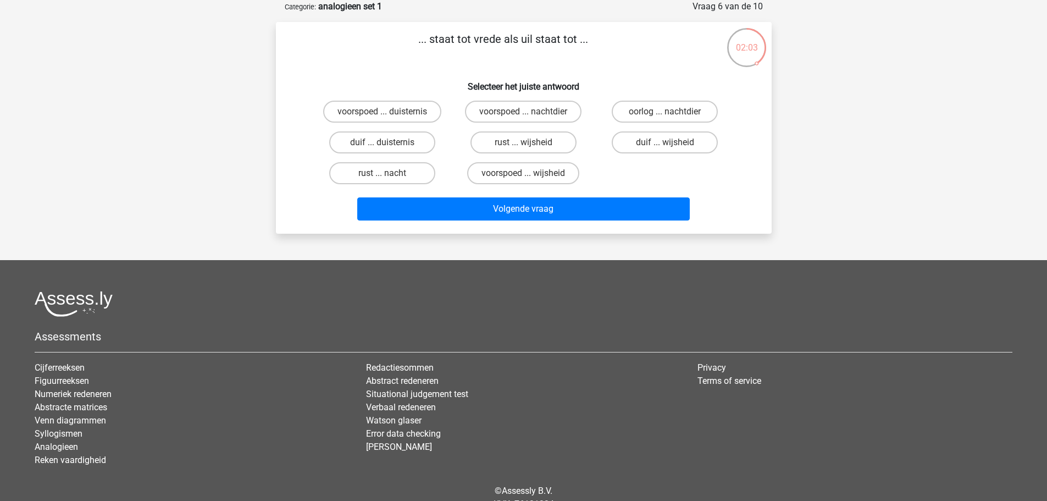
click at [669, 145] on input "duif ... wijsheid" at bounding box center [668, 145] width 7 height 7
radio input "true"
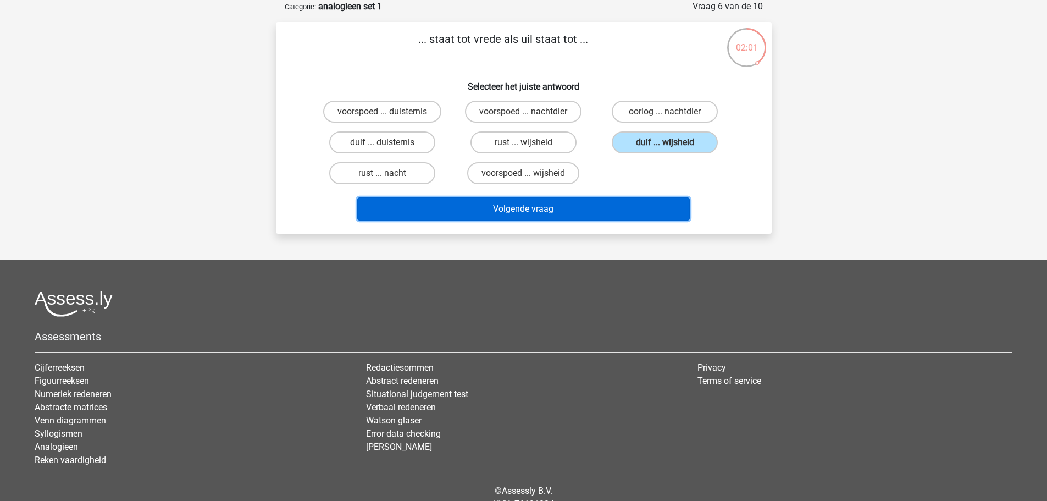
click at [557, 207] on button "Volgende vraag" at bounding box center [523, 208] width 332 height 23
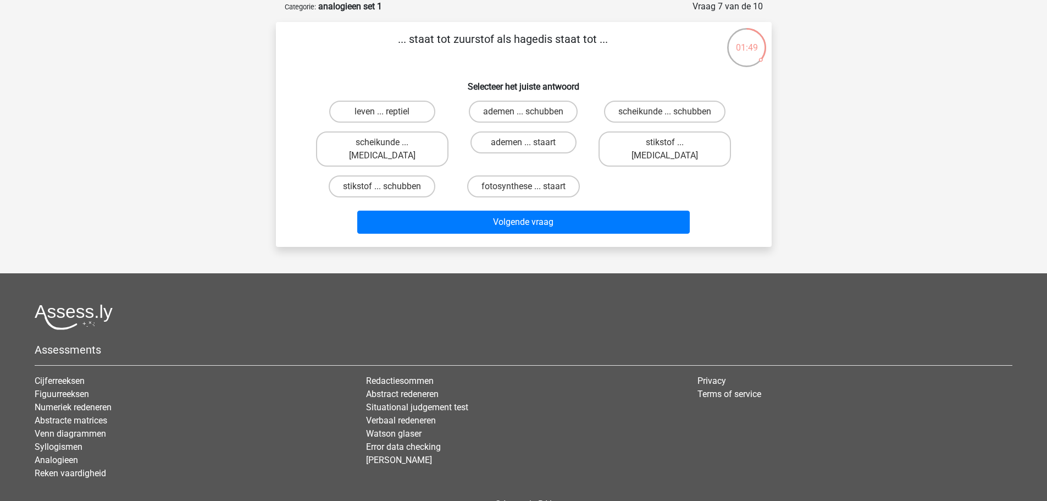
click at [671, 146] on input "stikstof ... krokodil" at bounding box center [668, 145] width 7 height 7
radio input "true"
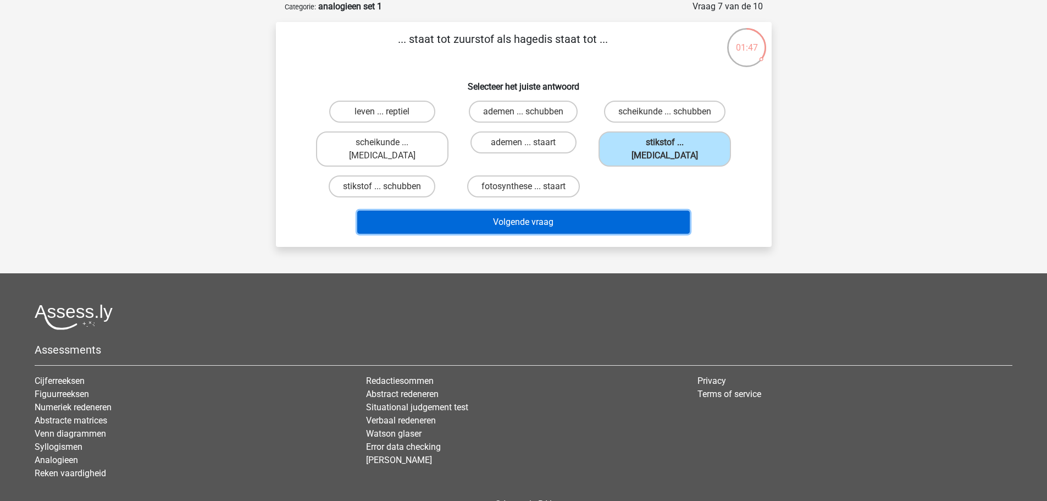
click at [571, 210] on button "Volgende vraag" at bounding box center [523, 221] width 332 height 23
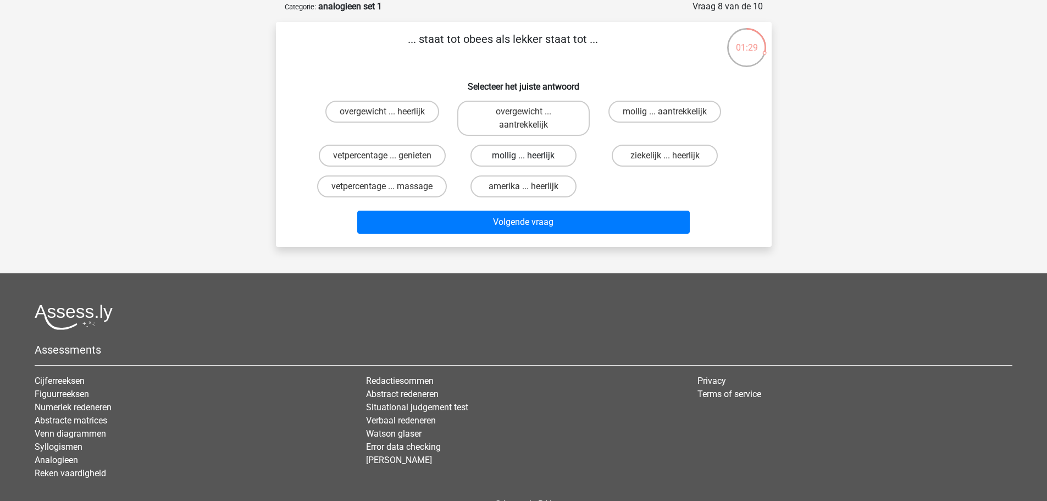
click at [549, 157] on label "mollig ... heerlijk" at bounding box center [523, 156] width 106 height 22
click at [530, 157] on input "mollig ... heerlijk" at bounding box center [526, 159] width 7 height 7
radio input "true"
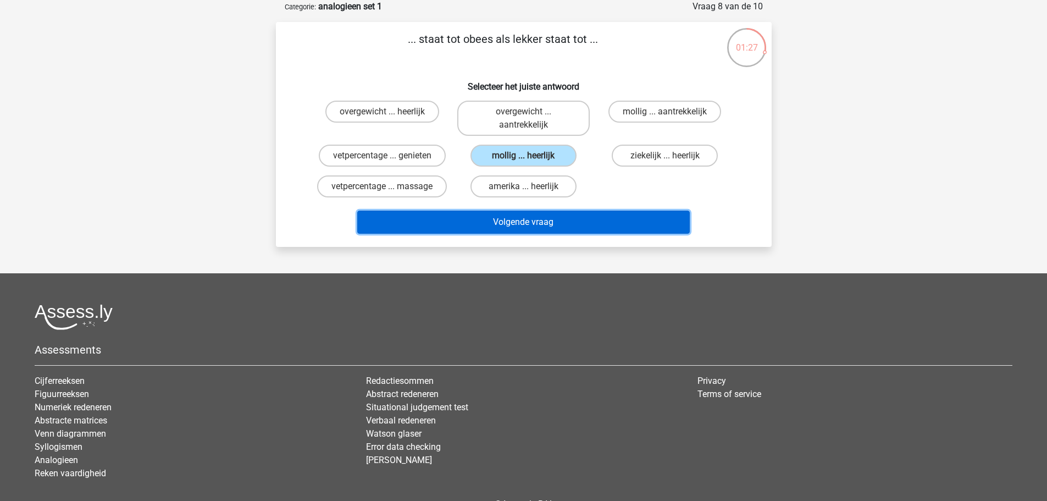
click at [551, 226] on button "Volgende vraag" at bounding box center [523, 221] width 332 height 23
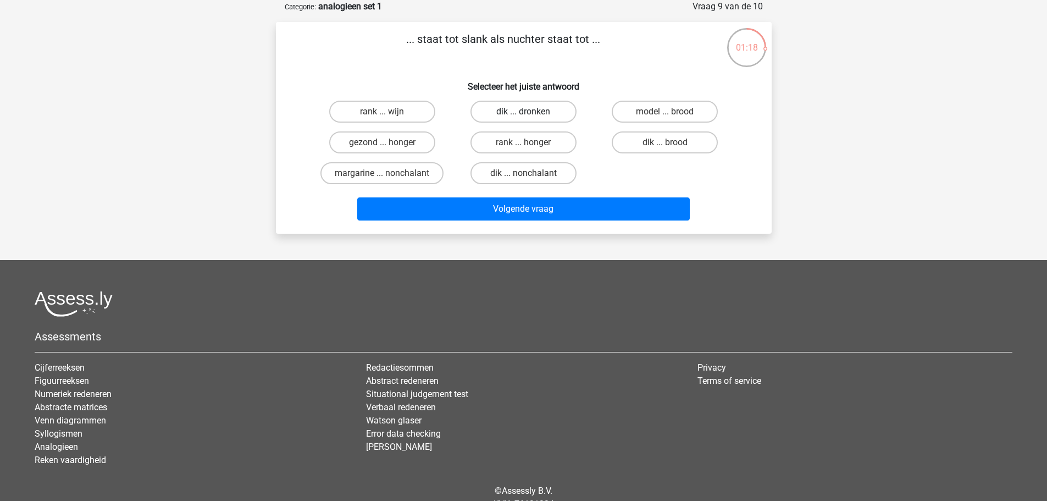
click at [522, 113] on label "dik ... dronken" at bounding box center [523, 112] width 106 height 22
click at [523, 113] on input "dik ... dronken" at bounding box center [526, 115] width 7 height 7
radio input "true"
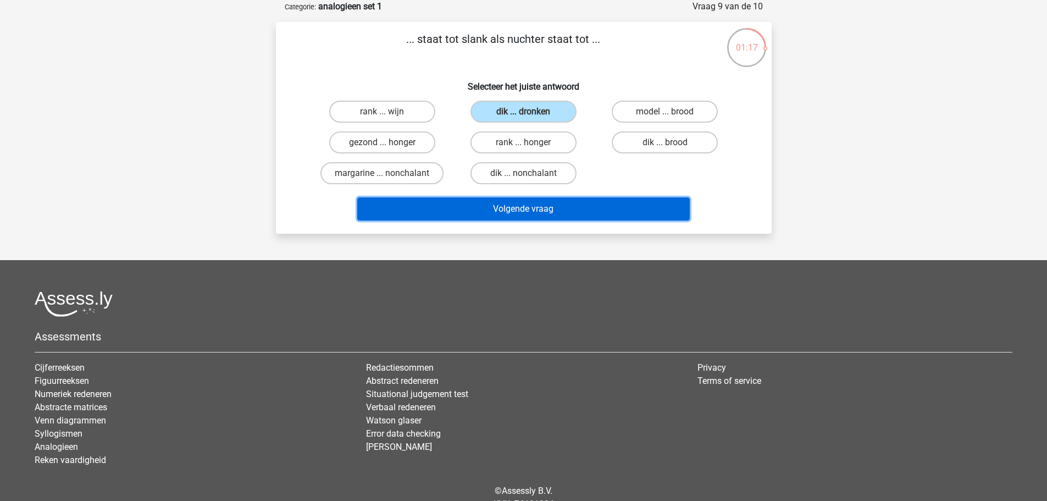
click at [548, 205] on button "Volgende vraag" at bounding box center [523, 208] width 332 height 23
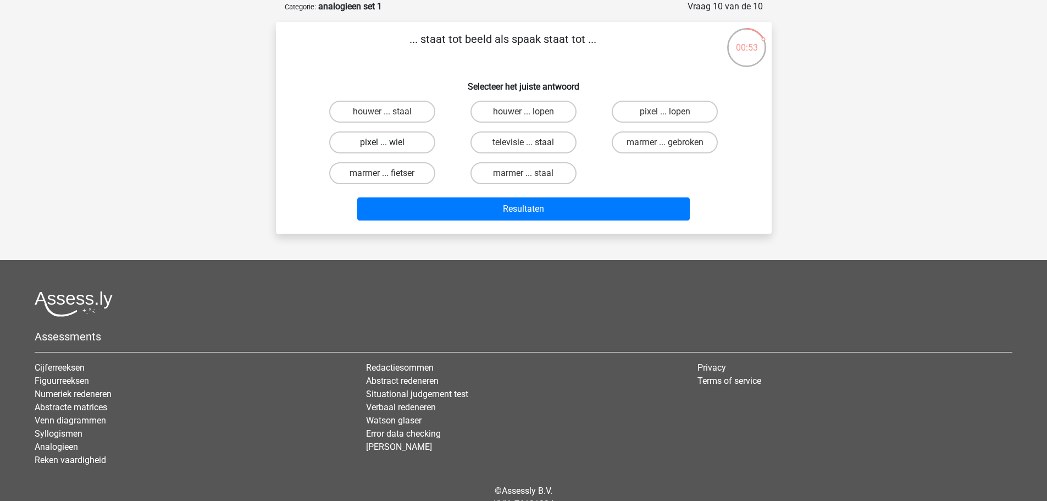
click at [406, 136] on label "pixel ... wiel" at bounding box center [382, 142] width 106 height 22
click at [389, 142] on input "pixel ... wiel" at bounding box center [385, 145] width 7 height 7
radio input "true"
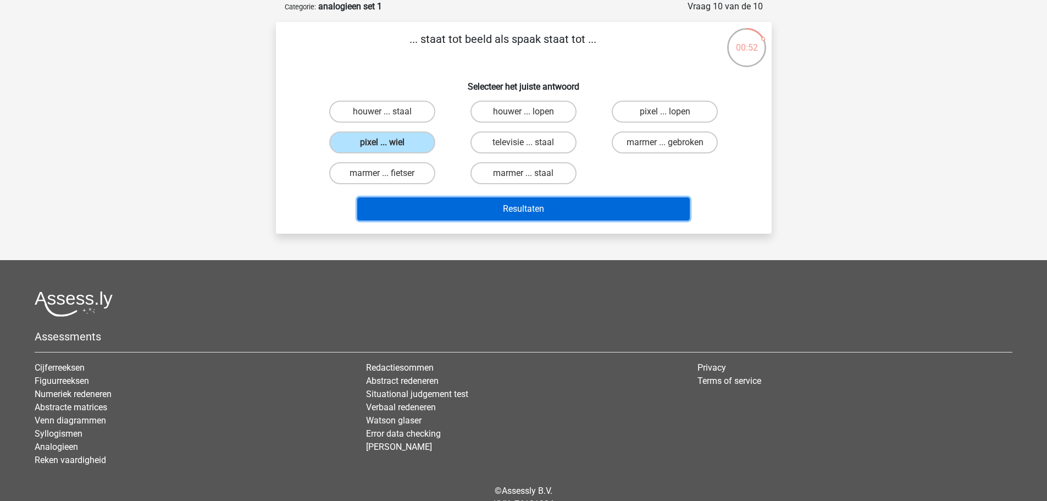
click at [531, 212] on button "Resultaten" at bounding box center [523, 208] width 332 height 23
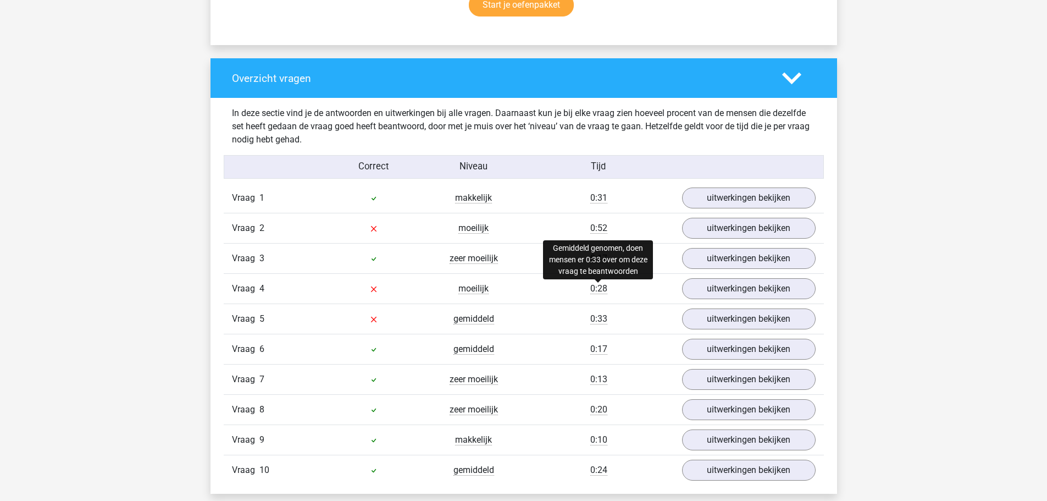
scroll to position [768, 0]
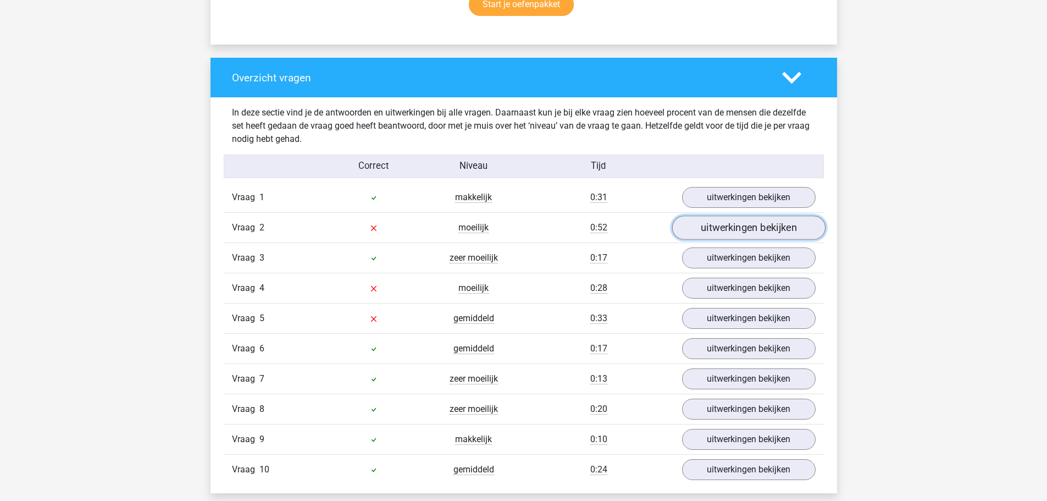
click at [779, 221] on link "uitwerkingen bekijken" at bounding box center [748, 228] width 153 height 24
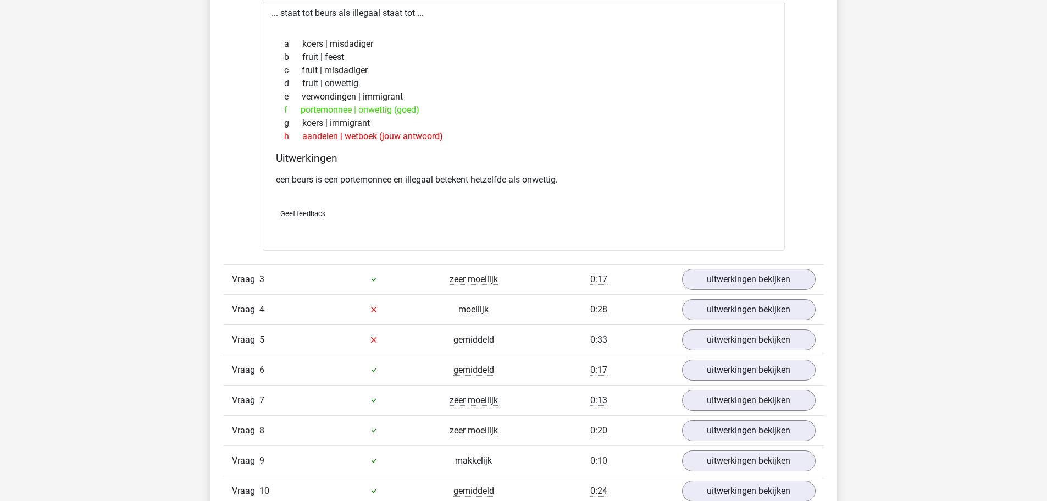
scroll to position [1022, 0]
click at [726, 309] on link "uitwerkingen bekijken" at bounding box center [748, 309] width 153 height 24
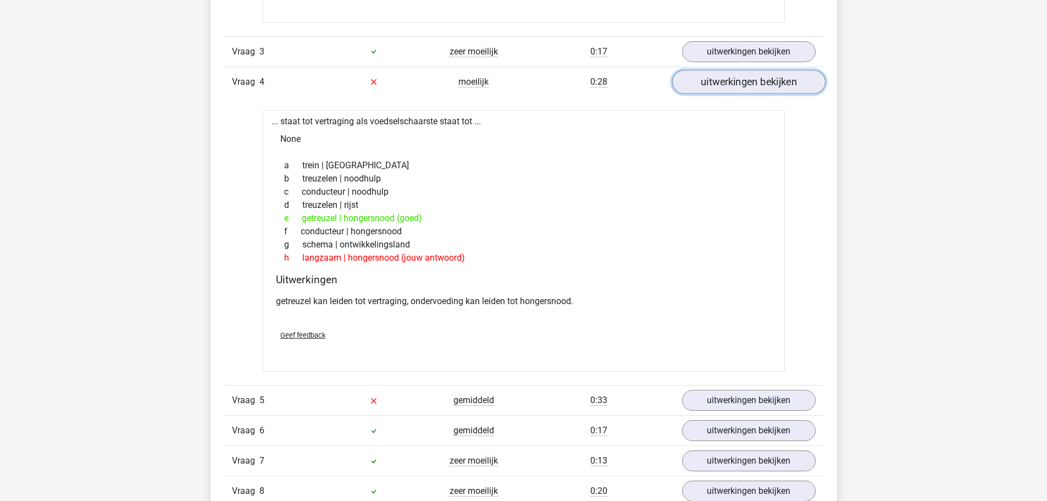
scroll to position [1250, 0]
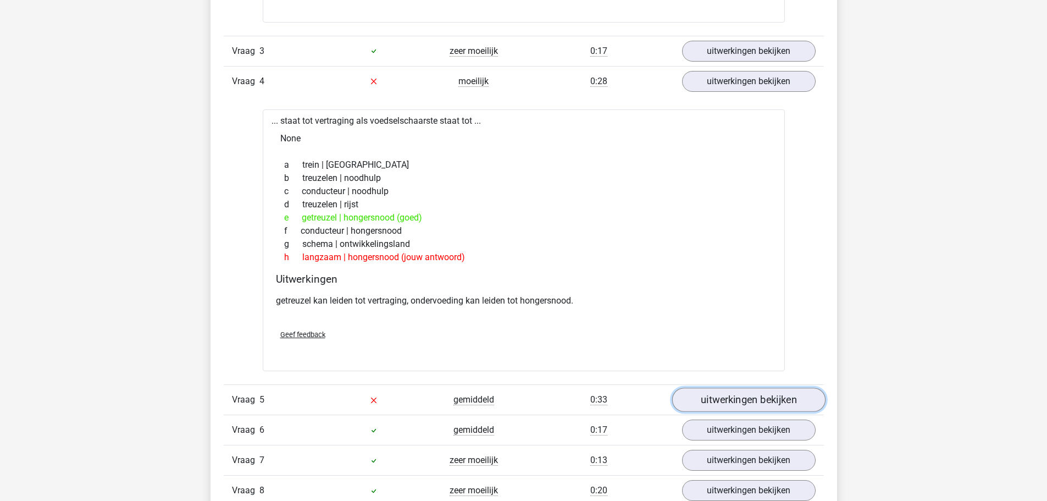
click at [739, 395] on link "uitwerkingen bekijken" at bounding box center [748, 399] width 153 height 24
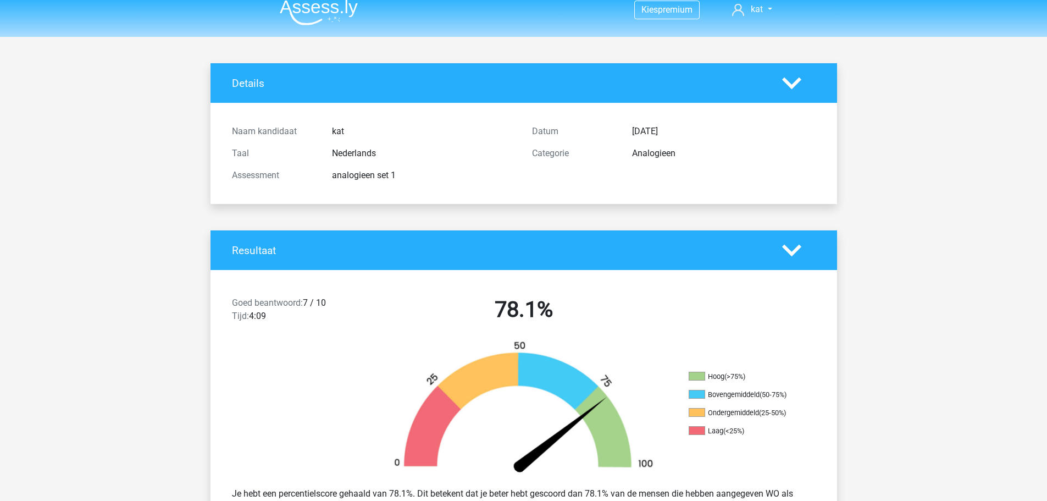
scroll to position [0, 0]
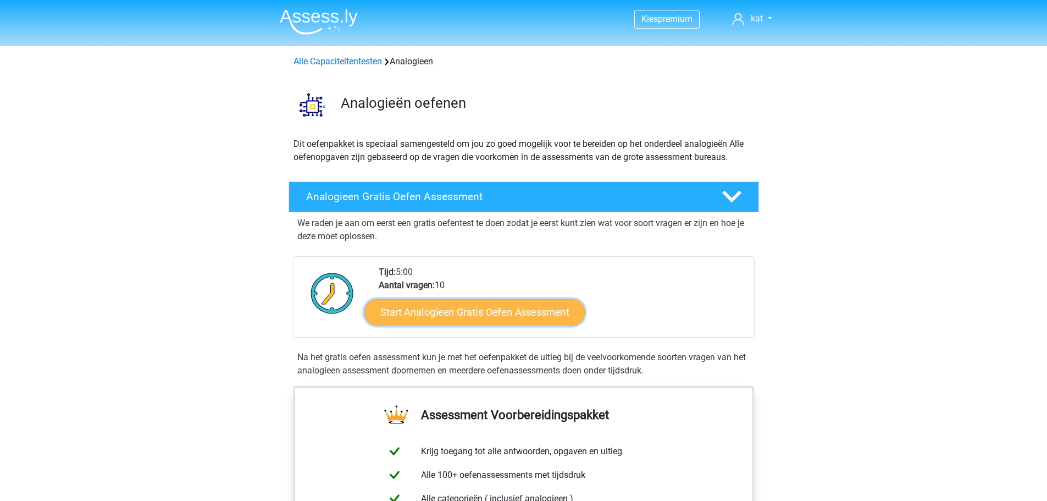
click at [507, 309] on link "Start Analogieen Gratis Oefen Assessment" at bounding box center [474, 311] width 220 height 26
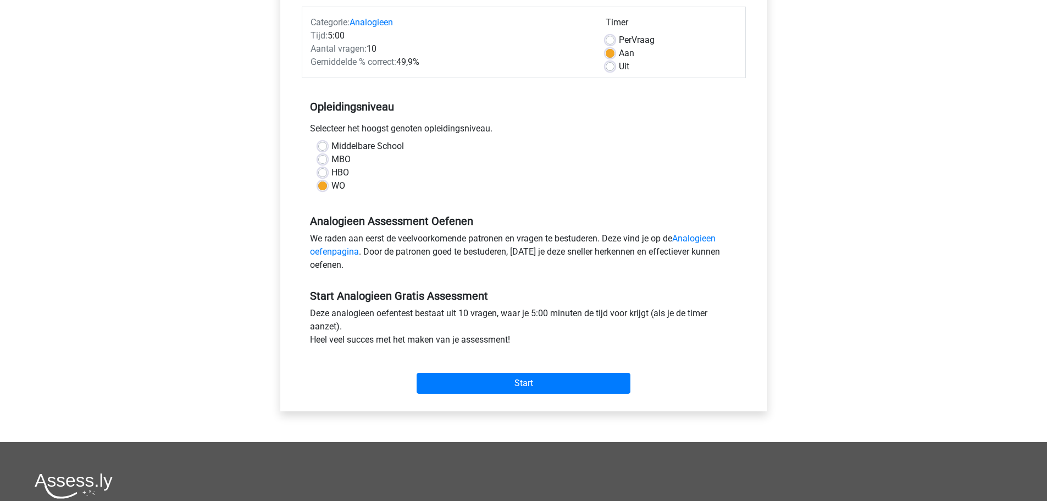
scroll to position [137, 0]
click at [538, 385] on input "Start" at bounding box center [524, 382] width 214 height 21
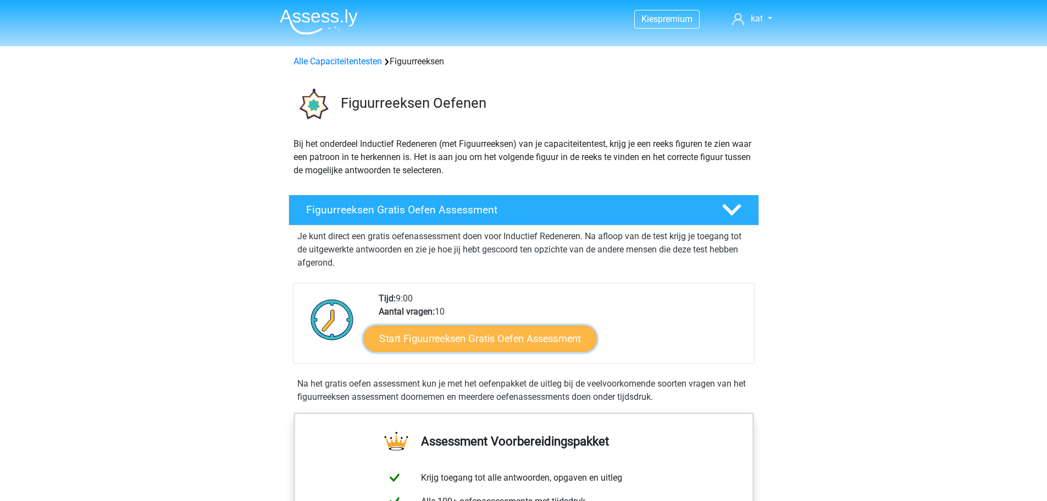
click at [495, 338] on link "Start Figuurreeksen Gratis Oefen Assessment" at bounding box center [479, 338] width 233 height 26
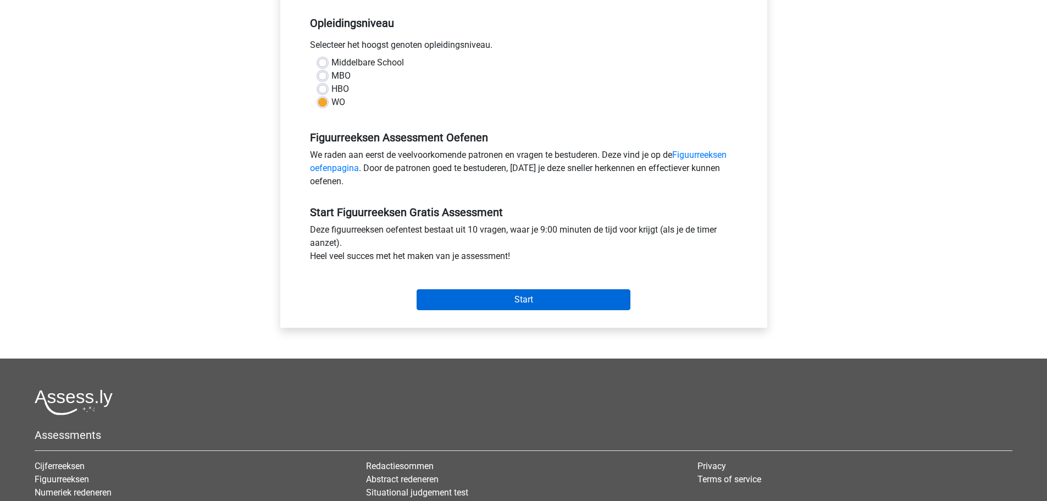
scroll to position [221, 0]
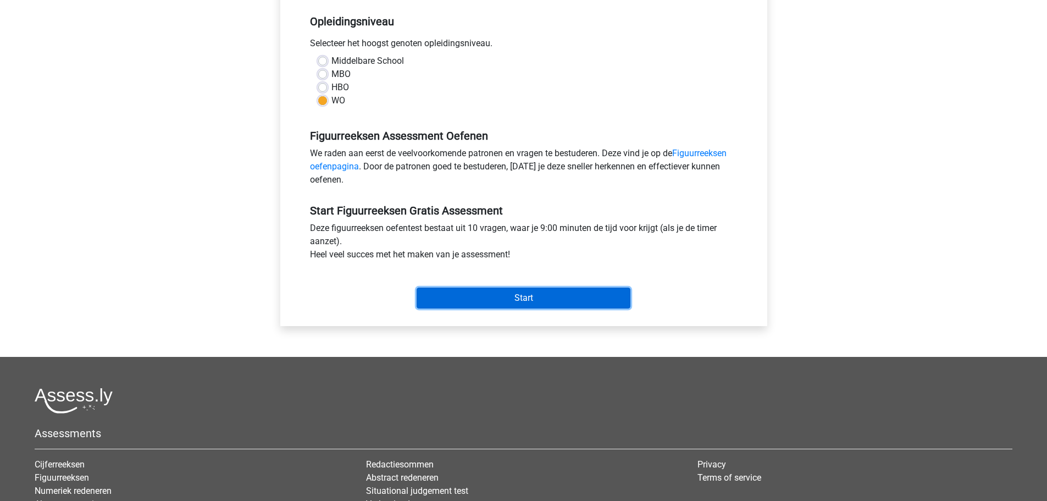
click at [519, 295] on input "Start" at bounding box center [524, 297] width 214 height 21
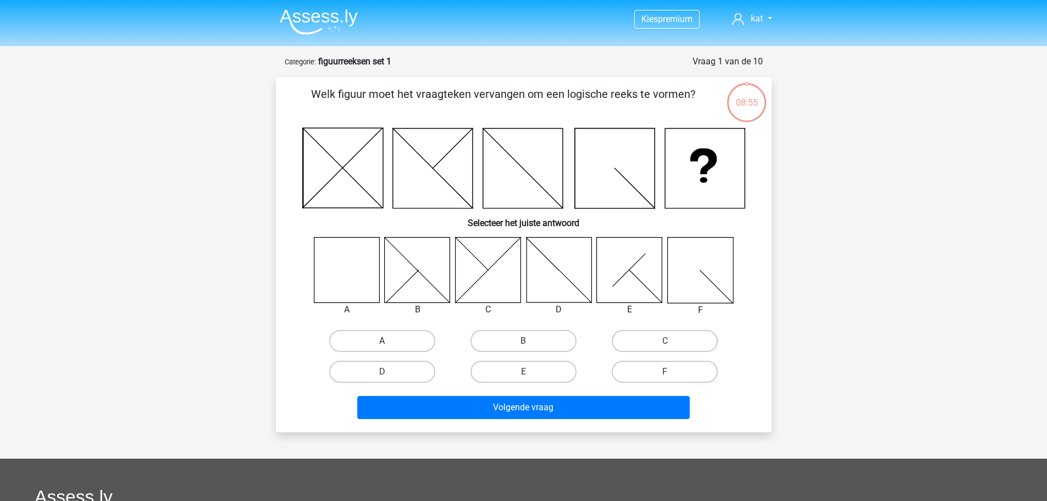
click at [375, 343] on label "A" at bounding box center [382, 341] width 106 height 22
click at [382, 343] on input "A" at bounding box center [385, 344] width 7 height 7
radio input "true"
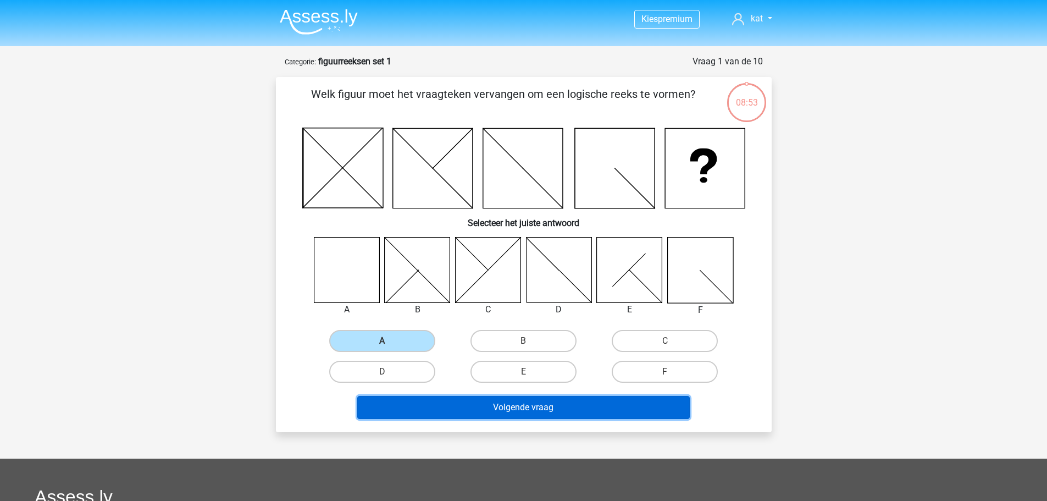
click at [503, 406] on button "Volgende vraag" at bounding box center [523, 407] width 332 height 23
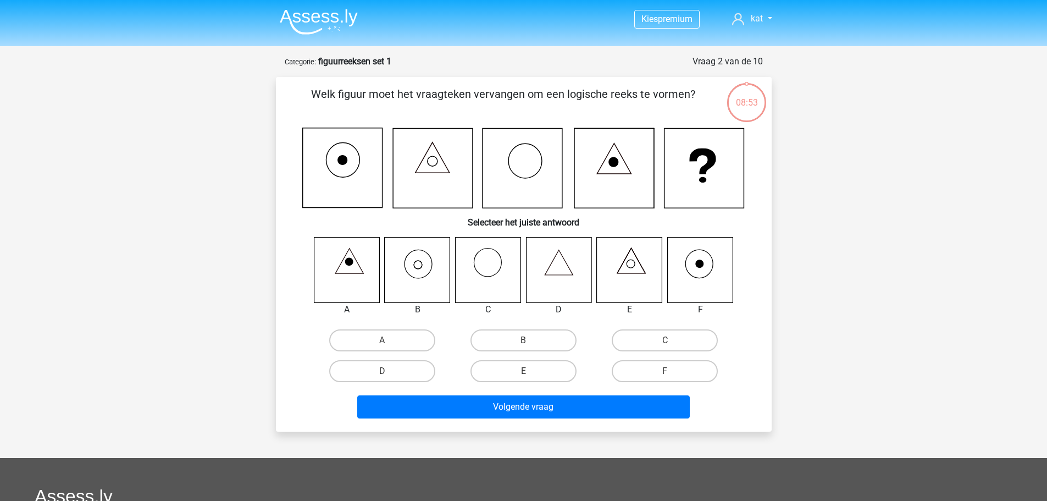
scroll to position [55, 0]
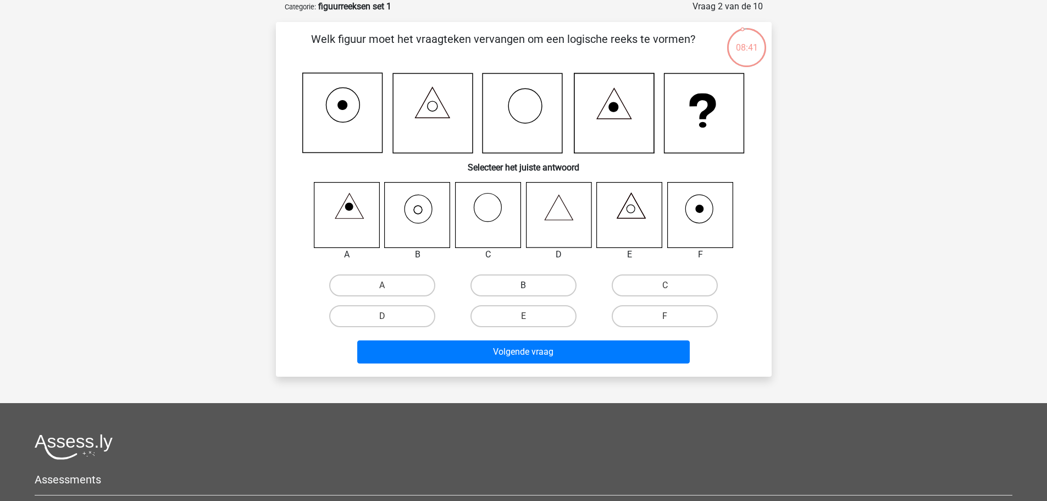
click at [562, 281] on label "B" at bounding box center [523, 285] width 106 height 22
click at [530, 285] on input "B" at bounding box center [526, 288] width 7 height 7
radio input "true"
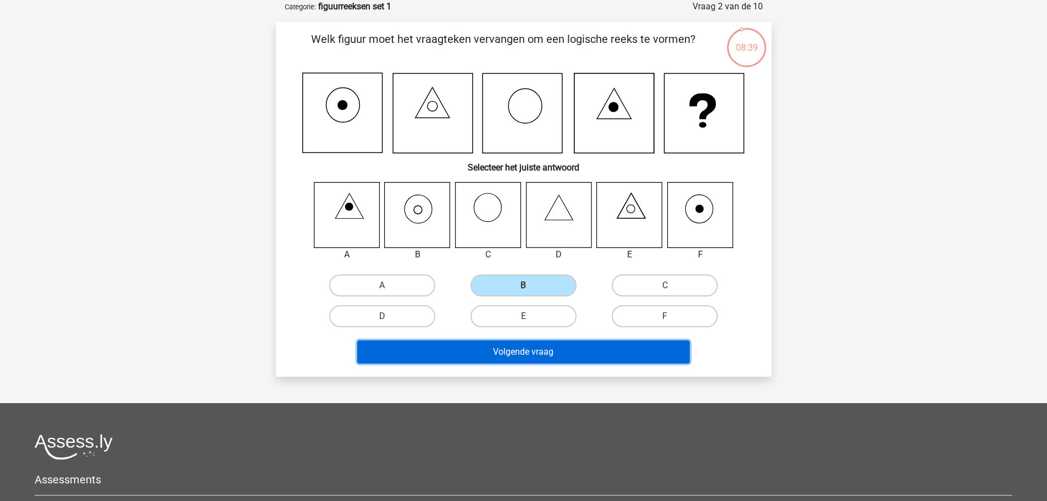
click at [535, 357] on button "Volgende vraag" at bounding box center [523, 351] width 332 height 23
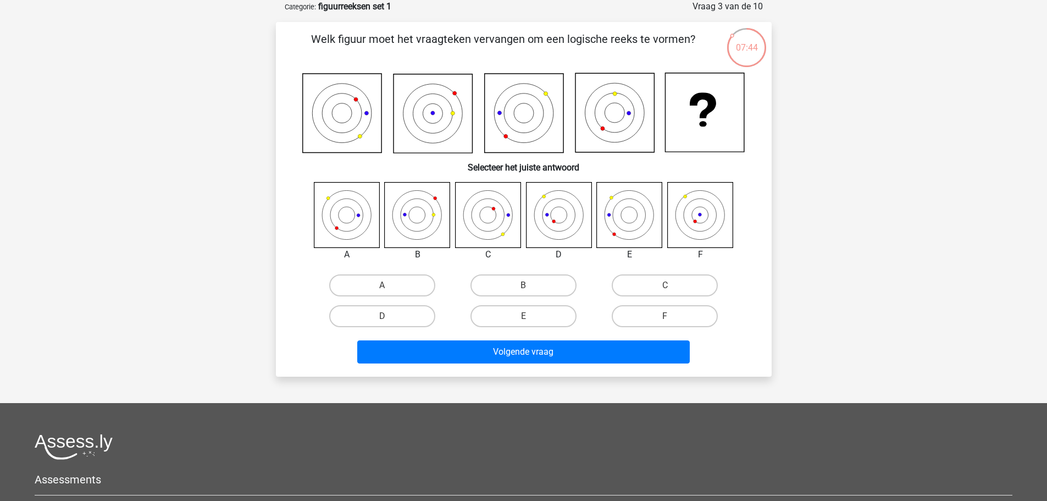
drag, startPoint x: 312, startPoint y: 111, endPoint x: 618, endPoint y: 111, distance: 306.1
click at [618, 111] on icon at bounding box center [523, 113] width 443 height 81
click at [601, 114] on icon at bounding box center [614, 112] width 79 height 79
click at [384, 311] on label "D" at bounding box center [382, 316] width 106 height 22
click at [384, 316] on input "D" at bounding box center [385, 319] width 7 height 7
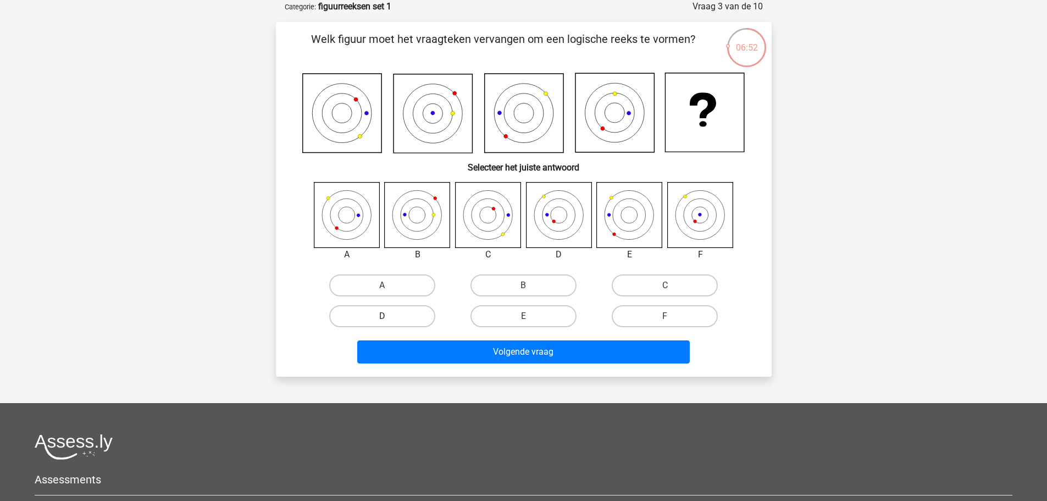
radio input "true"
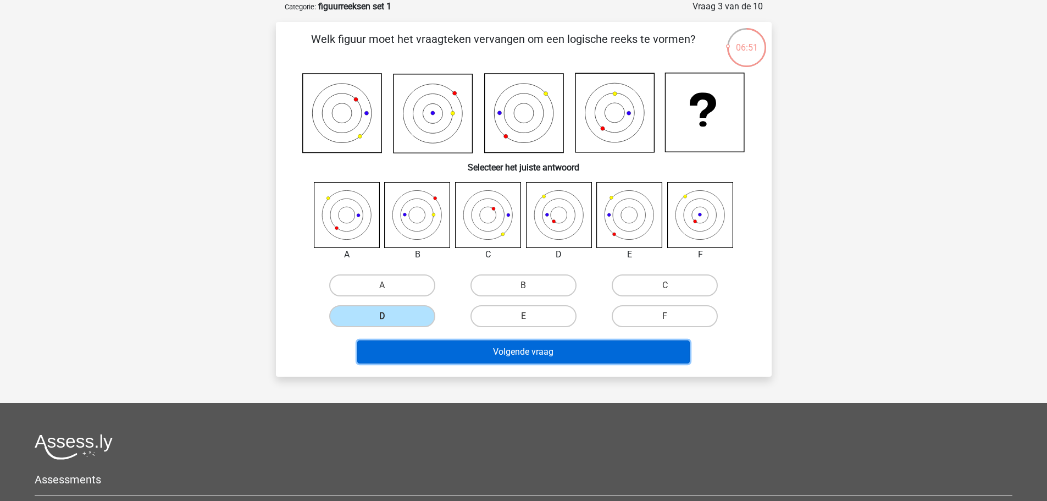
click at [536, 353] on button "Volgende vraag" at bounding box center [523, 351] width 332 height 23
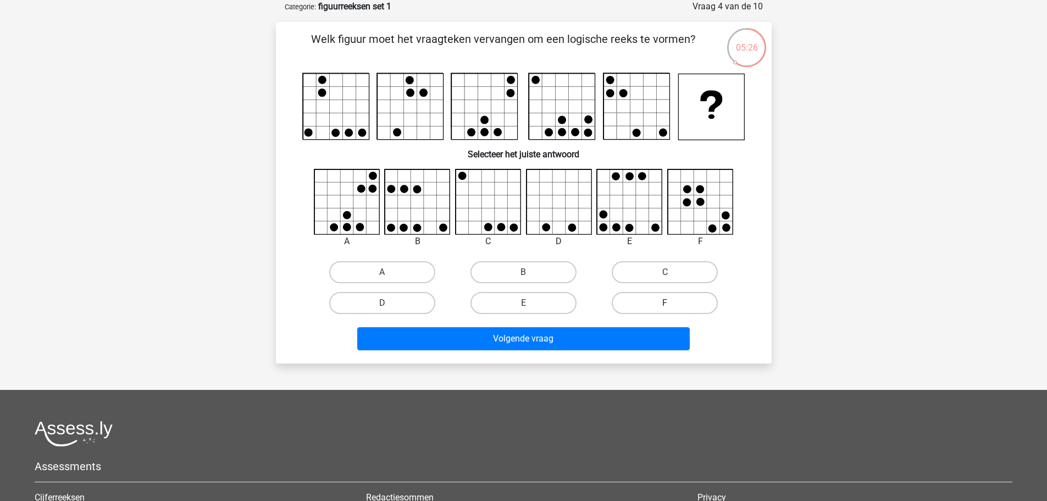
drag, startPoint x: 649, startPoint y: 320, endPoint x: 670, endPoint y: 301, distance: 28.8
click at [670, 301] on div "Welk figuur moet het vraagteken vervangen om een logische reeks te vormen?" at bounding box center [523, 193] width 487 height 324
click at [670, 301] on label "F" at bounding box center [665, 303] width 106 height 22
click at [670, 303] on input "F" at bounding box center [668, 306] width 7 height 7
radio input "true"
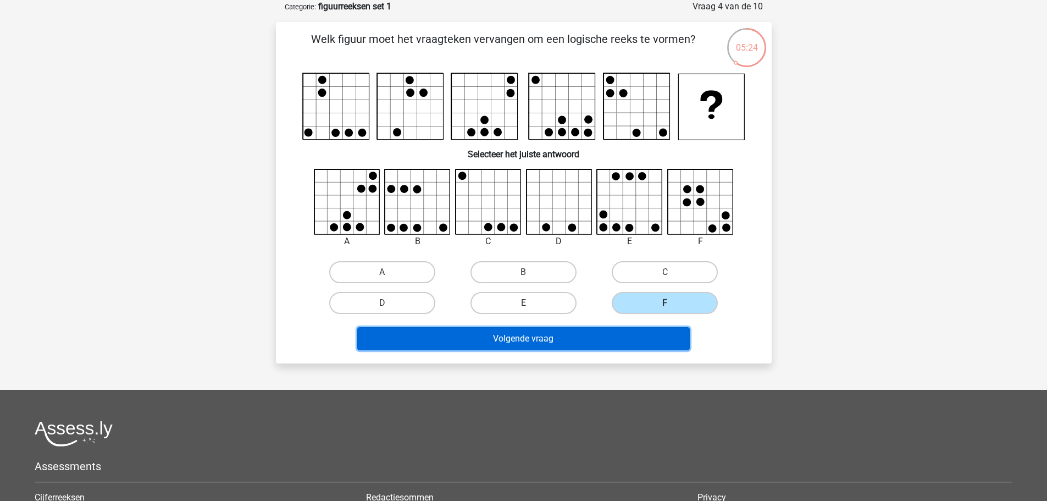
click at [564, 340] on button "Volgende vraag" at bounding box center [523, 338] width 332 height 23
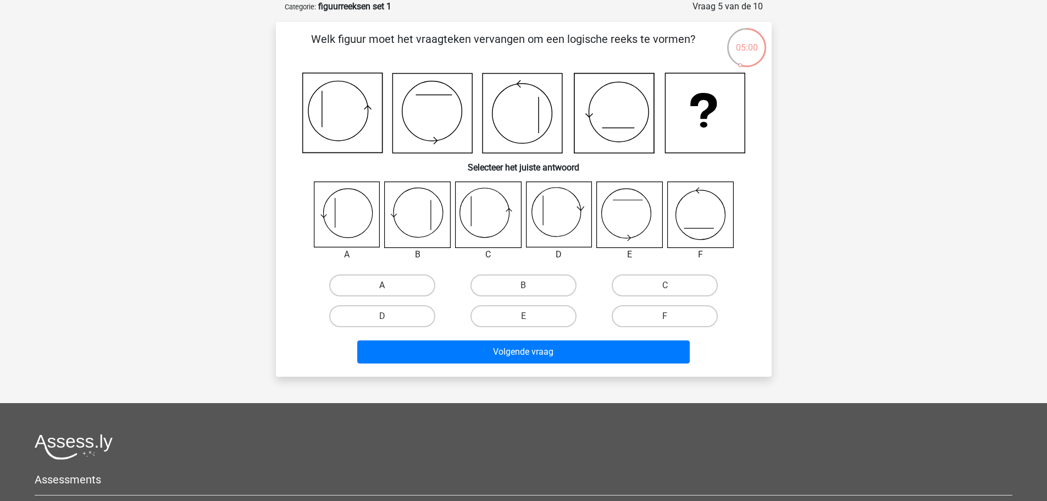
click at [371, 284] on label "A" at bounding box center [382, 285] width 106 height 22
click at [382, 285] on input "A" at bounding box center [385, 288] width 7 height 7
radio input "true"
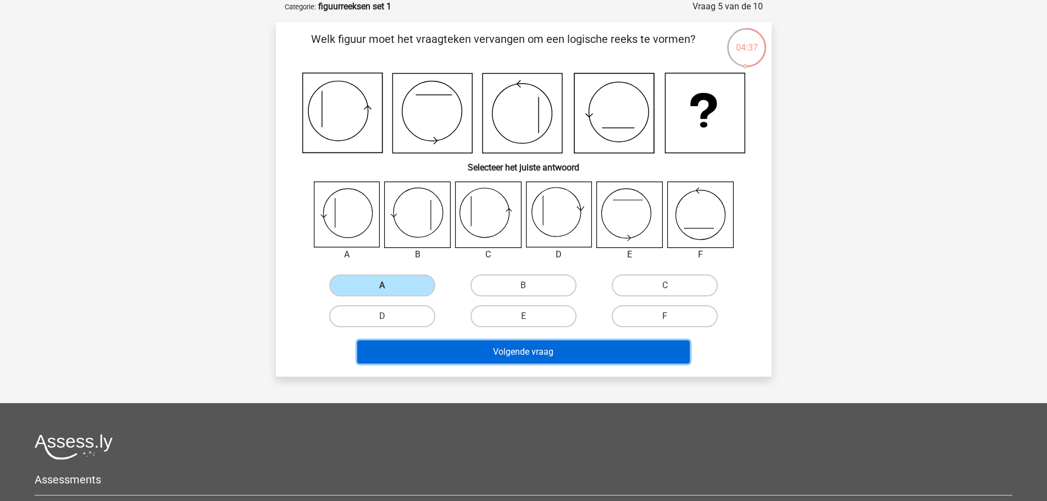
click at [514, 354] on button "Volgende vraag" at bounding box center [523, 351] width 332 height 23
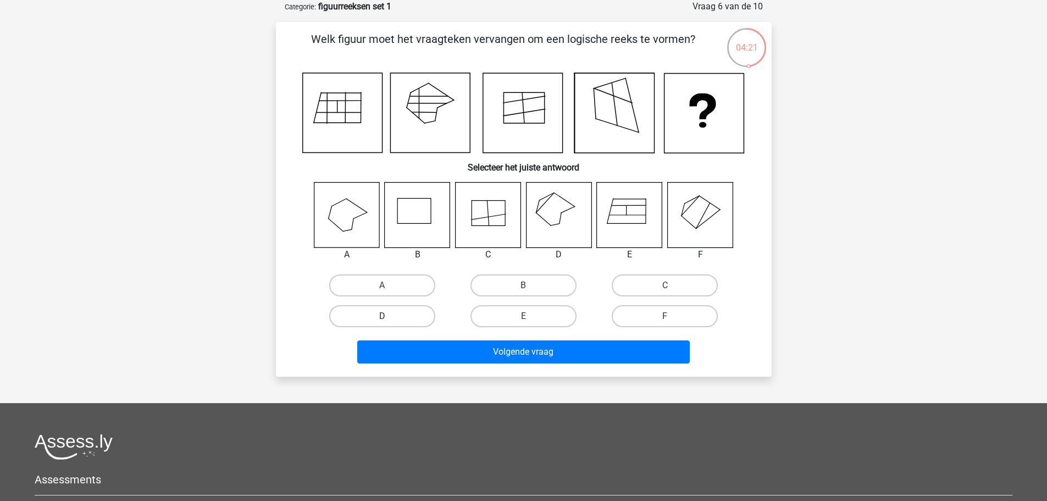
click at [396, 309] on label "D" at bounding box center [382, 316] width 106 height 22
click at [389, 316] on input "D" at bounding box center [385, 319] width 7 height 7
radio input "true"
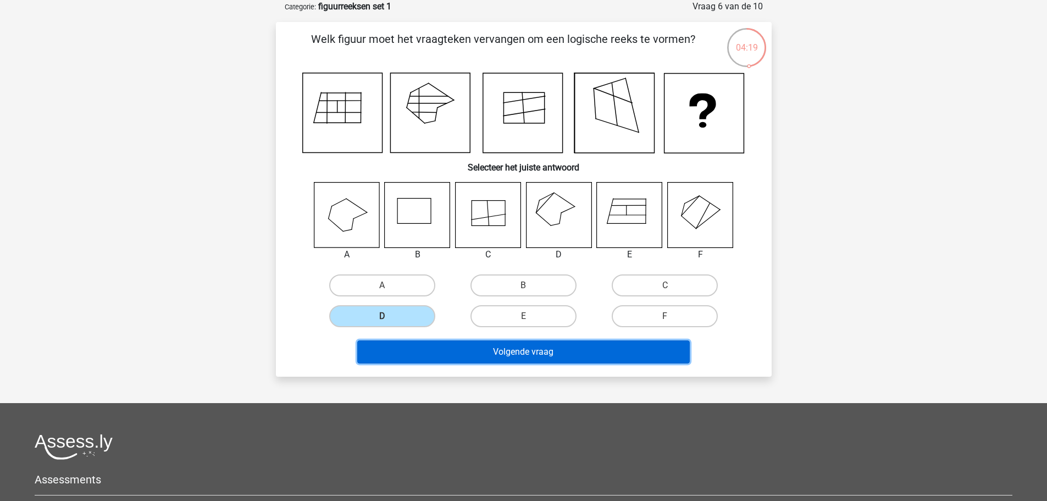
click at [503, 354] on button "Volgende vraag" at bounding box center [523, 351] width 332 height 23
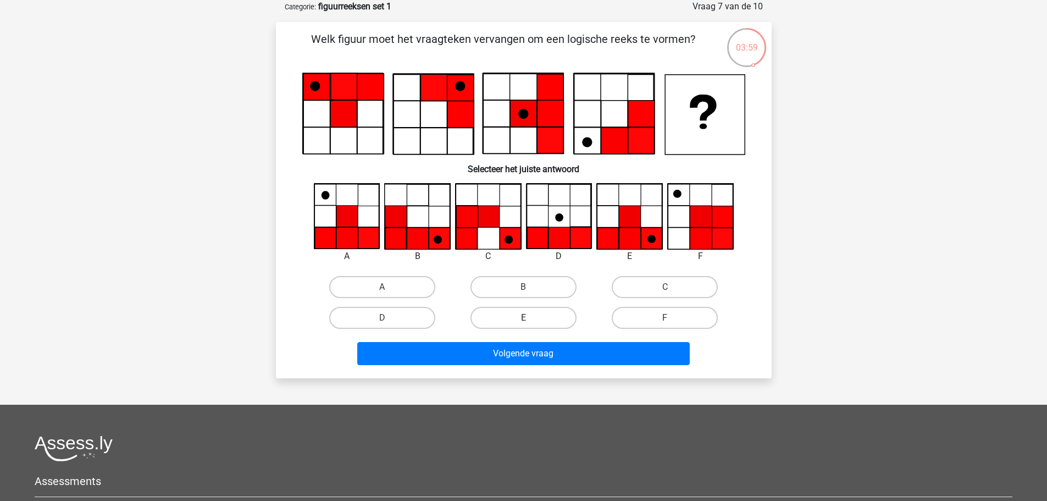
click at [539, 313] on label "E" at bounding box center [523, 318] width 106 height 22
click at [530, 318] on input "E" at bounding box center [526, 321] width 7 height 7
radio input "true"
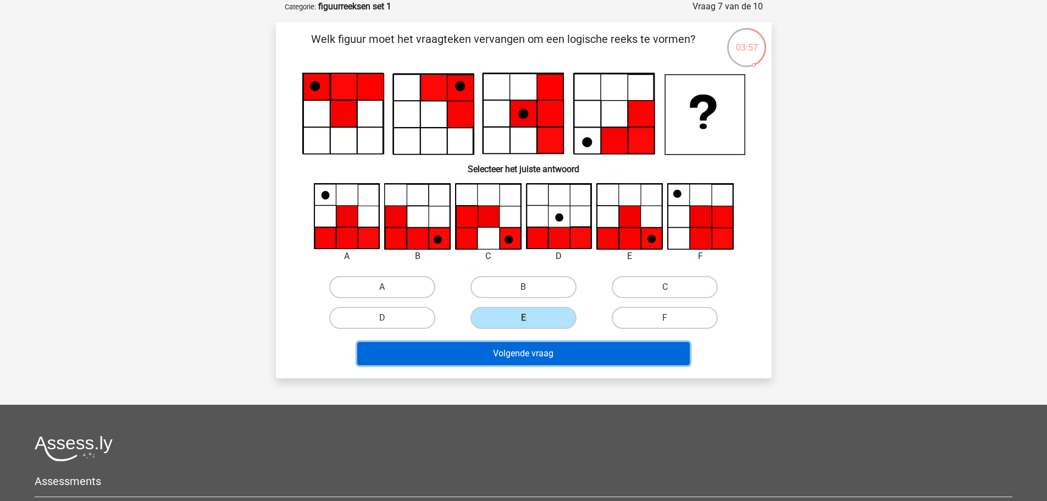
click at [544, 357] on button "Volgende vraag" at bounding box center [523, 353] width 332 height 23
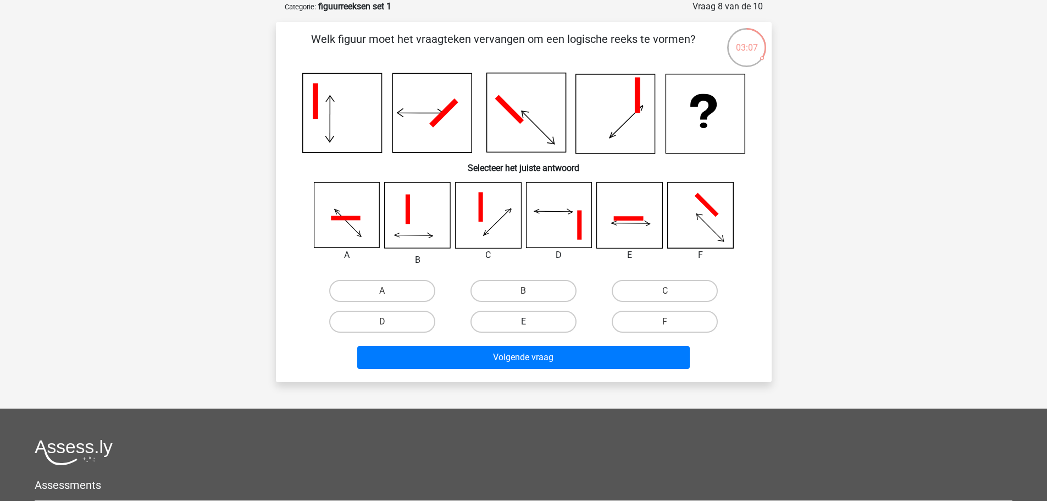
click at [528, 316] on label "E" at bounding box center [523, 322] width 106 height 22
click at [528, 321] on input "E" at bounding box center [526, 324] width 7 height 7
radio input "true"
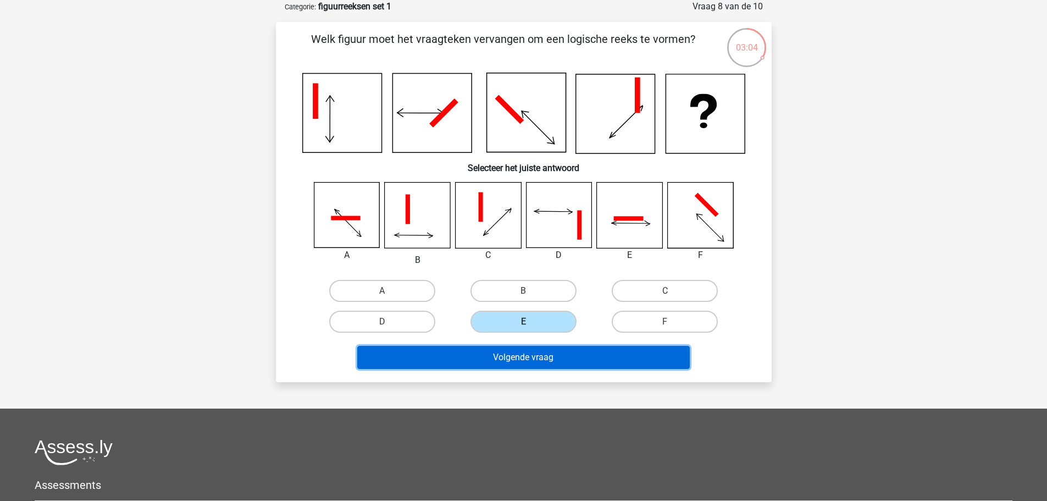
click at [552, 356] on button "Volgende vraag" at bounding box center [523, 357] width 332 height 23
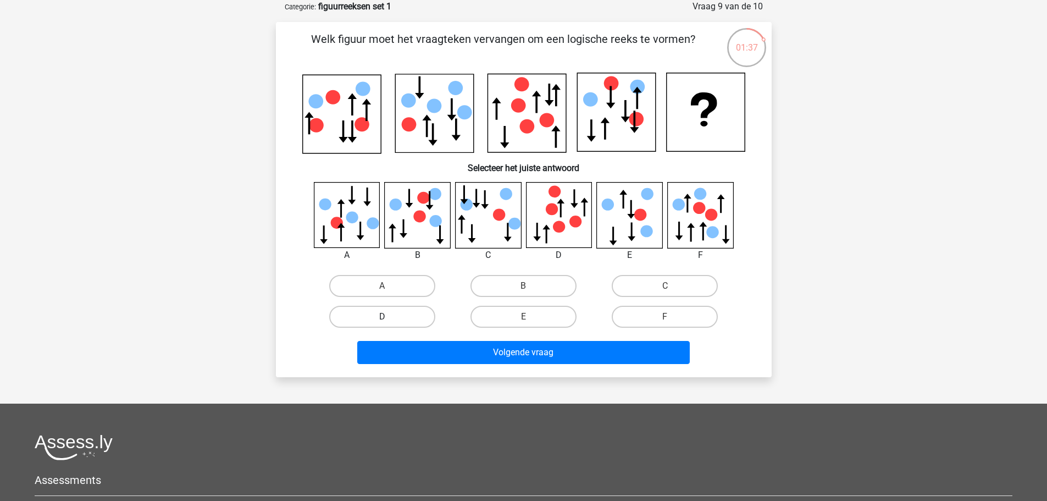
click at [380, 311] on label "D" at bounding box center [382, 317] width 106 height 22
click at [382, 317] on input "D" at bounding box center [385, 320] width 7 height 7
radio input "true"
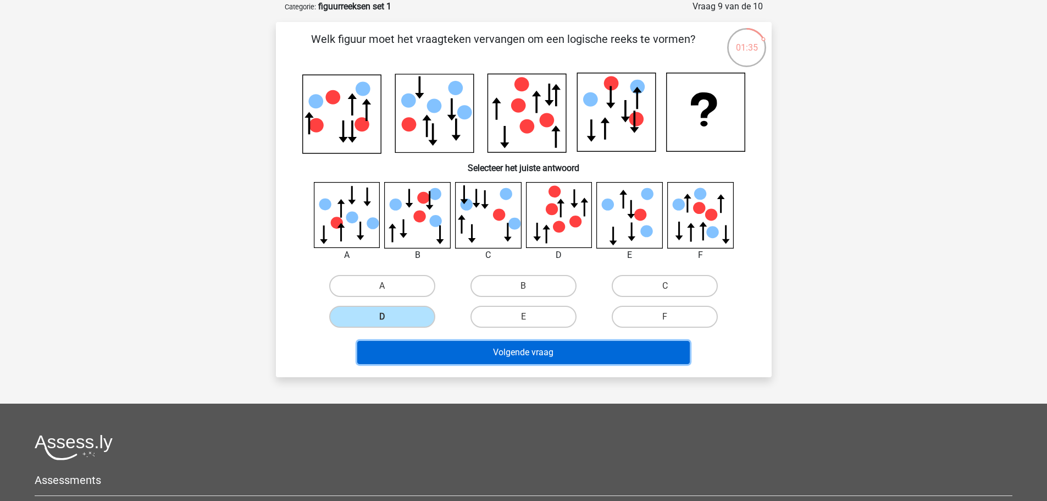
click at [520, 347] on button "Volgende vraag" at bounding box center [523, 352] width 332 height 23
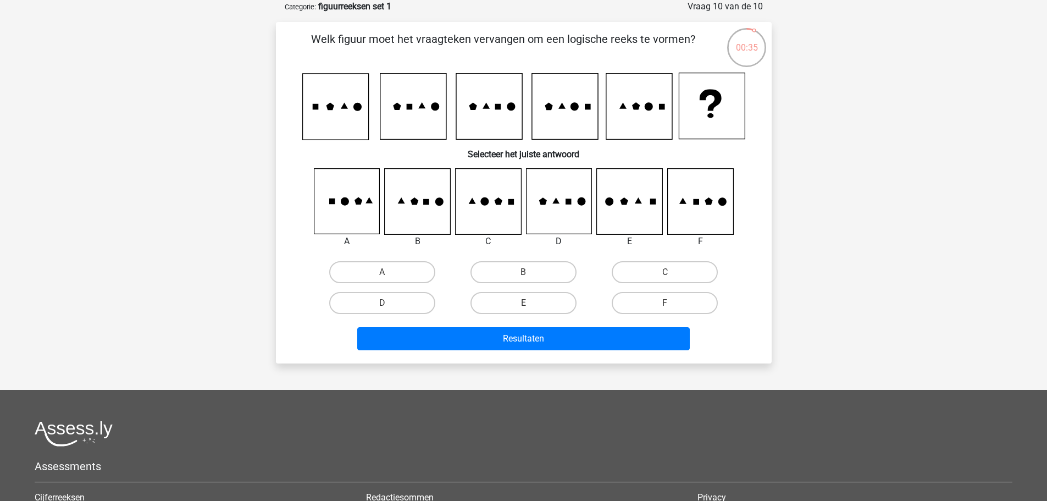
drag, startPoint x: 325, startPoint y: 112, endPoint x: 431, endPoint y: 132, distance: 108.0
click at [431, 132] on icon at bounding box center [523, 107] width 443 height 68
click at [496, 201] on icon at bounding box center [498, 201] width 8 height 8
click at [668, 270] on label "C" at bounding box center [665, 272] width 106 height 22
click at [668, 272] on input "C" at bounding box center [668, 275] width 7 height 7
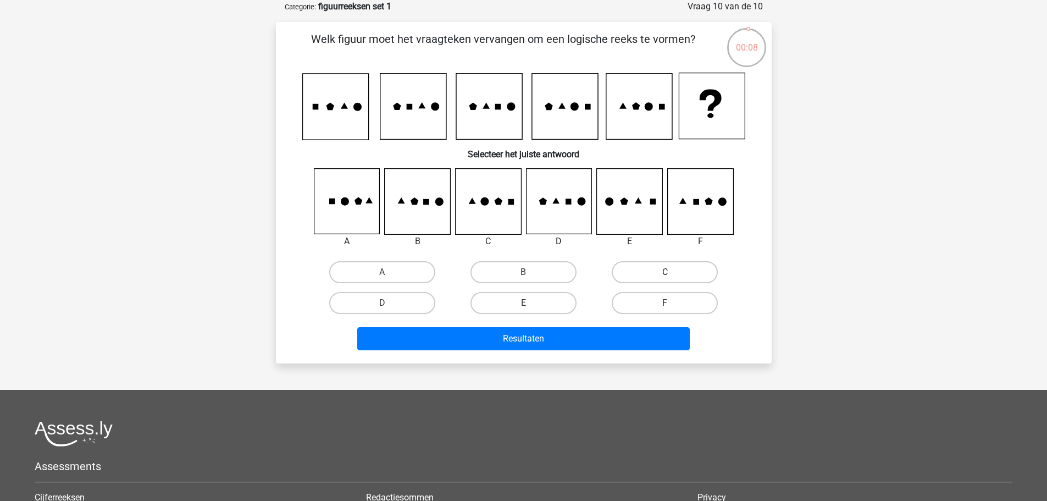
radio input "true"
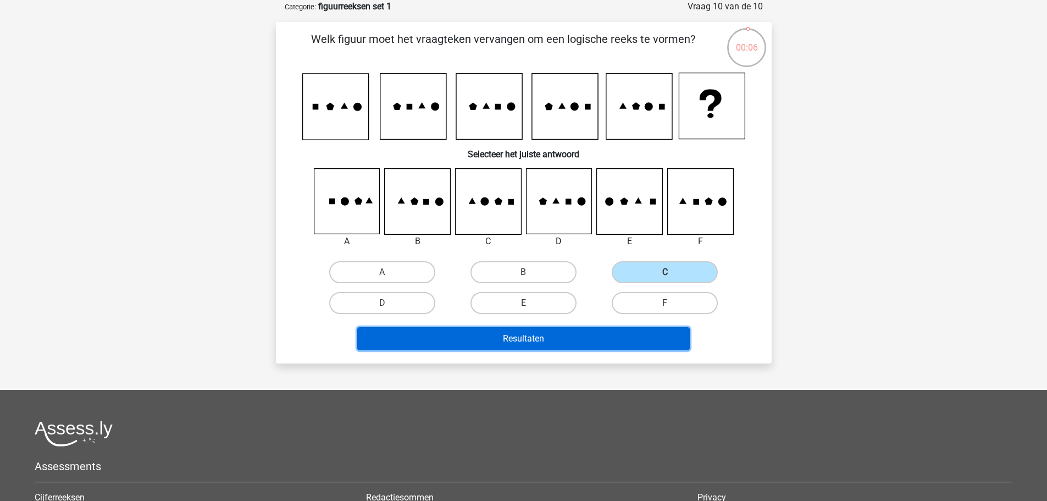
click at [602, 339] on button "Resultaten" at bounding box center [523, 338] width 332 height 23
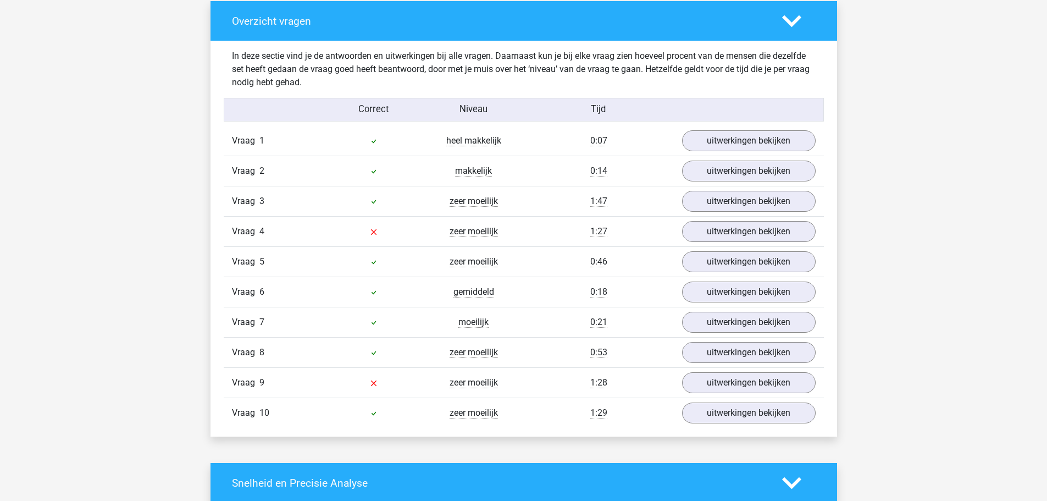
scroll to position [825, 0]
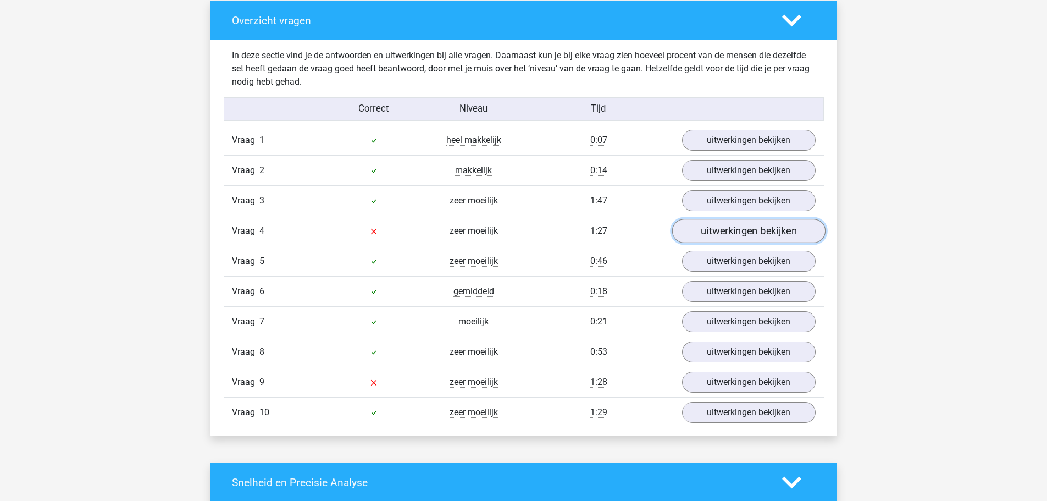
click at [730, 228] on link "uitwerkingen bekijken" at bounding box center [748, 231] width 153 height 24
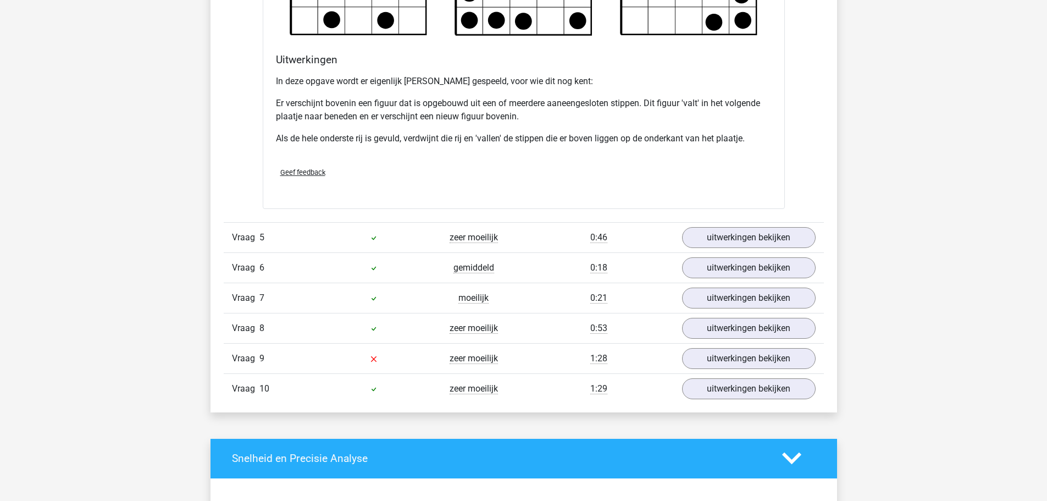
scroll to position [1504, 0]
click at [738, 236] on link "uitwerkingen bekijken" at bounding box center [748, 237] width 153 height 24
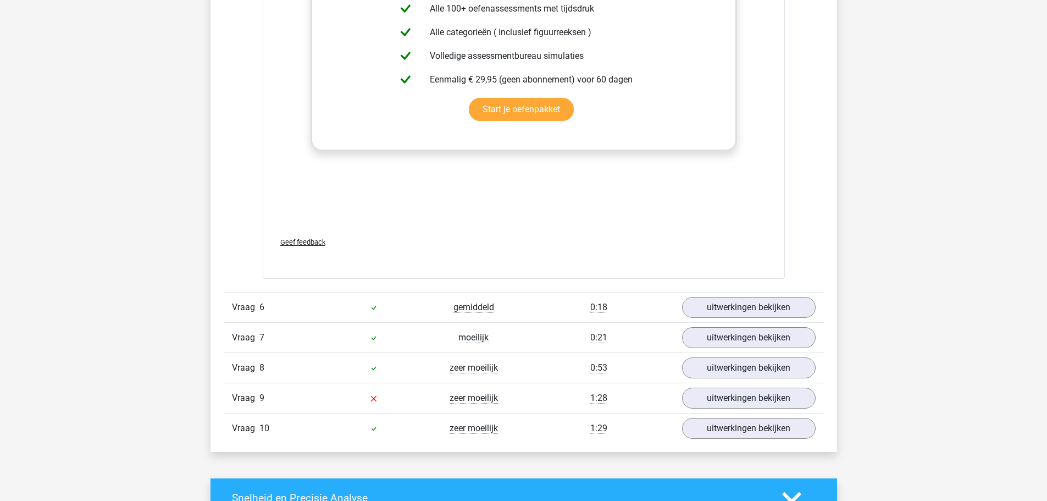
scroll to position [2385, 0]
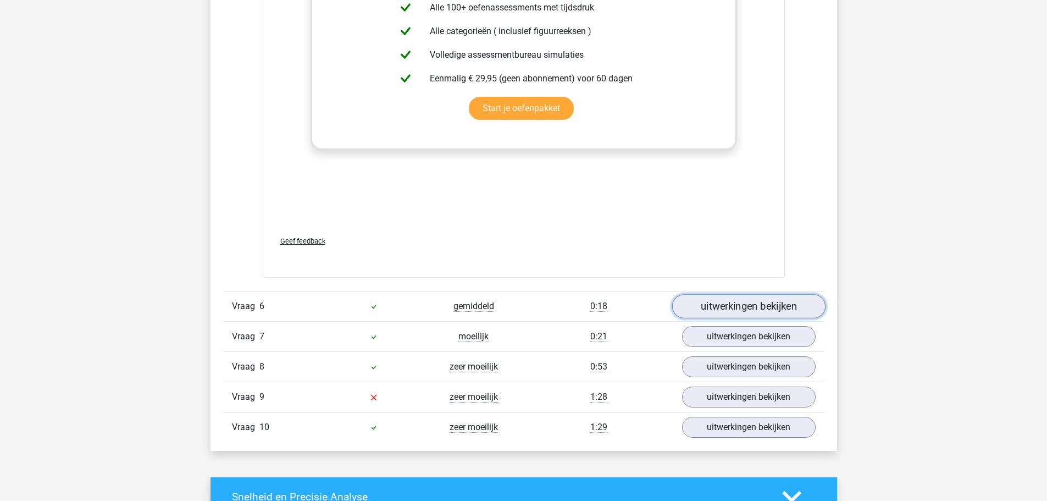
click at [731, 308] on link "uitwerkingen bekijken" at bounding box center [748, 306] width 153 height 24
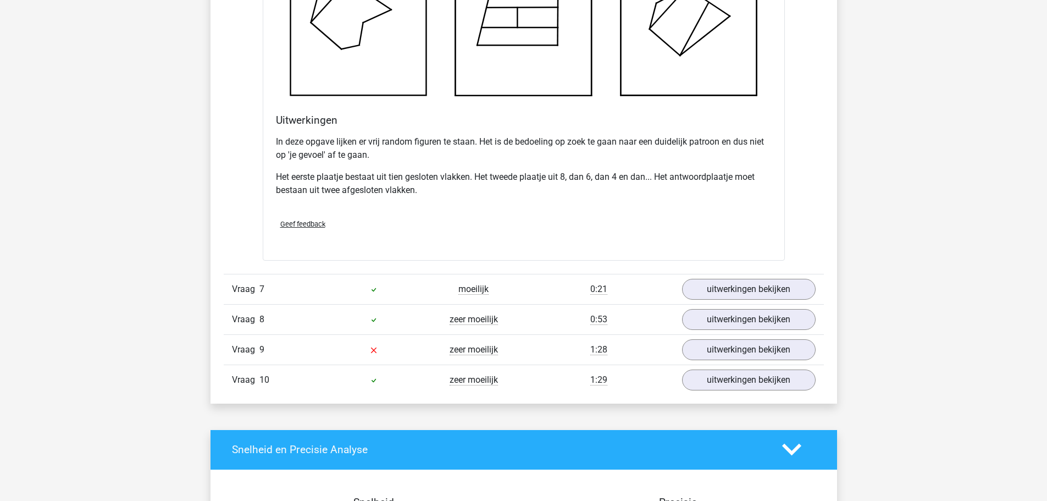
scroll to position [3094, 0]
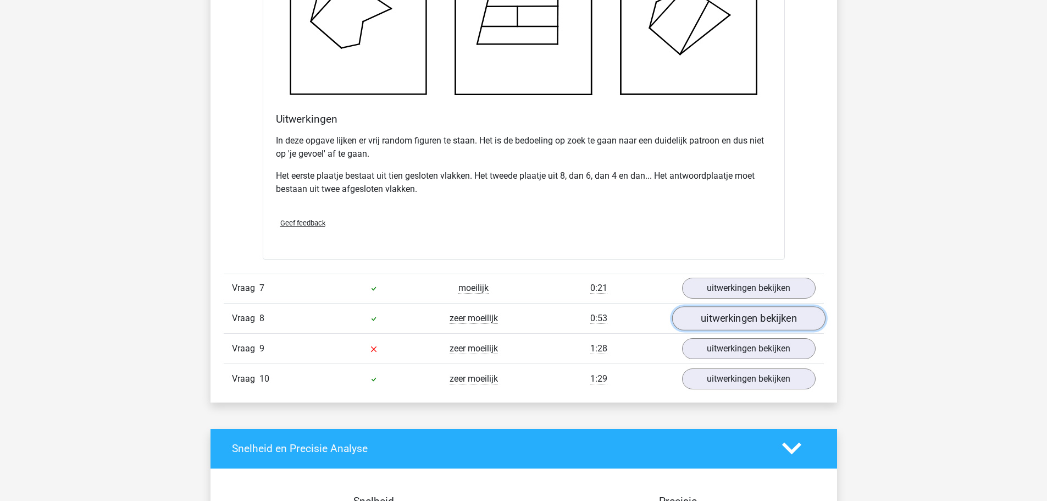
click at [740, 318] on link "uitwerkingen bekijken" at bounding box center [748, 318] width 153 height 24
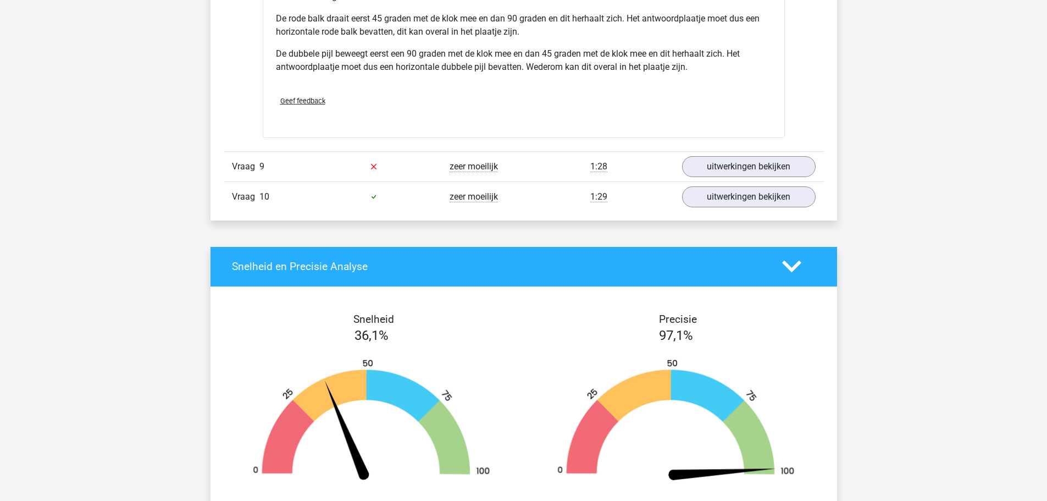
scroll to position [3902, 0]
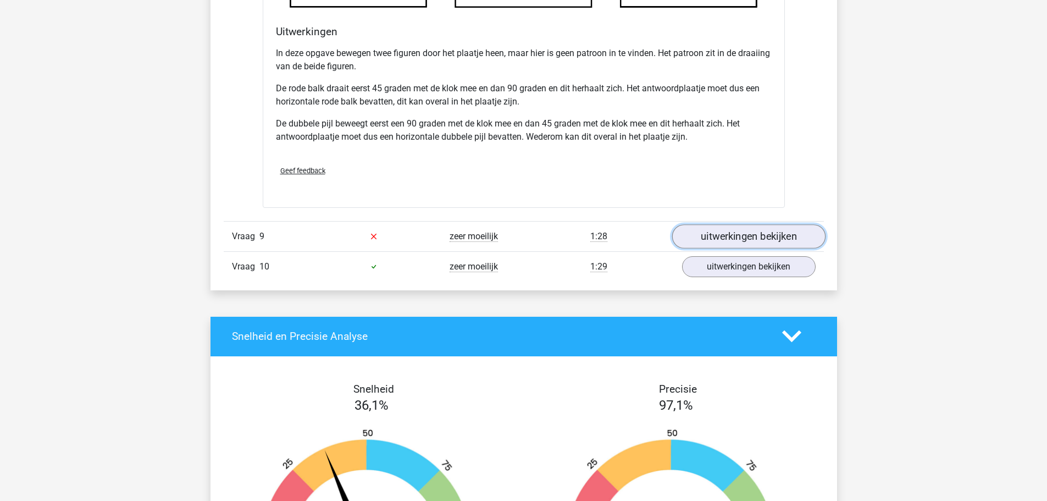
click at [742, 233] on link "uitwerkingen bekijken" at bounding box center [748, 236] width 153 height 24
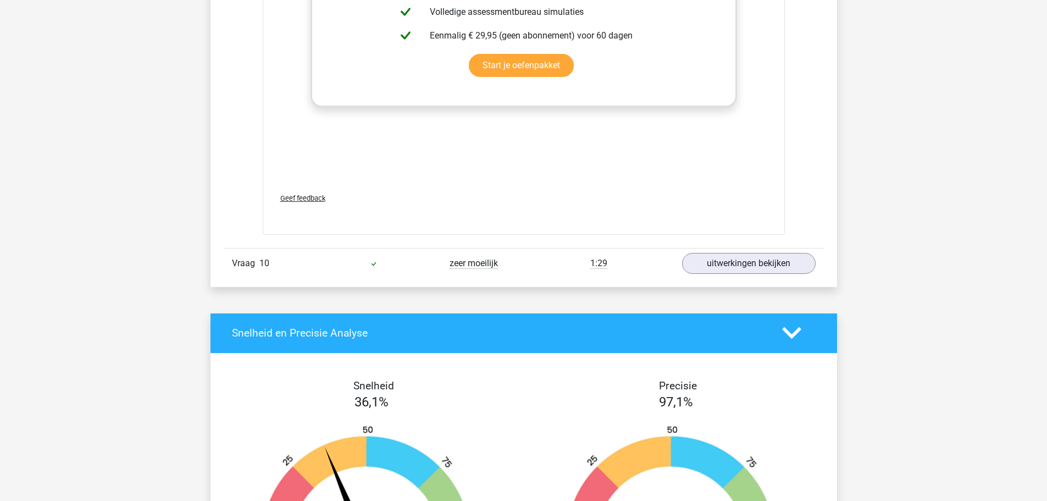
scroll to position [4833, 0]
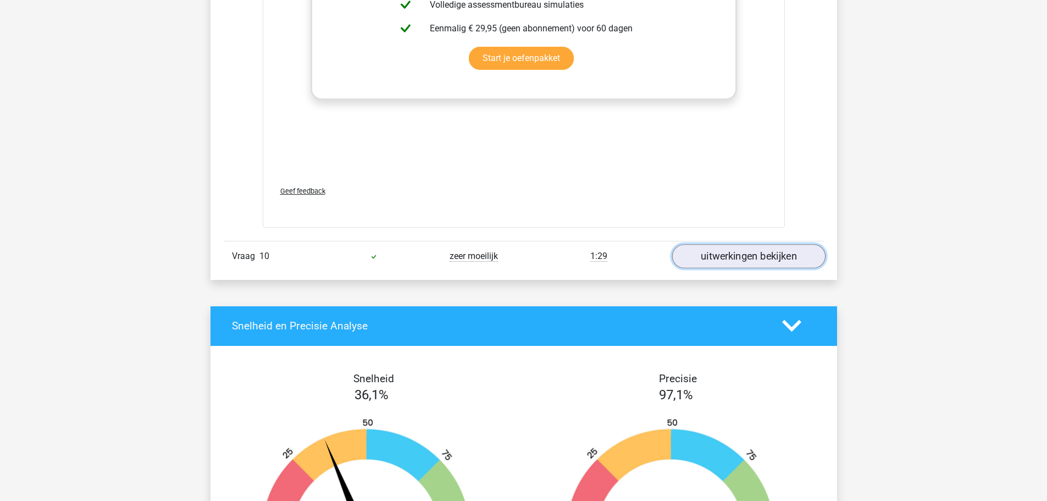
click at [742, 256] on link "uitwerkingen bekijken" at bounding box center [748, 256] width 153 height 24
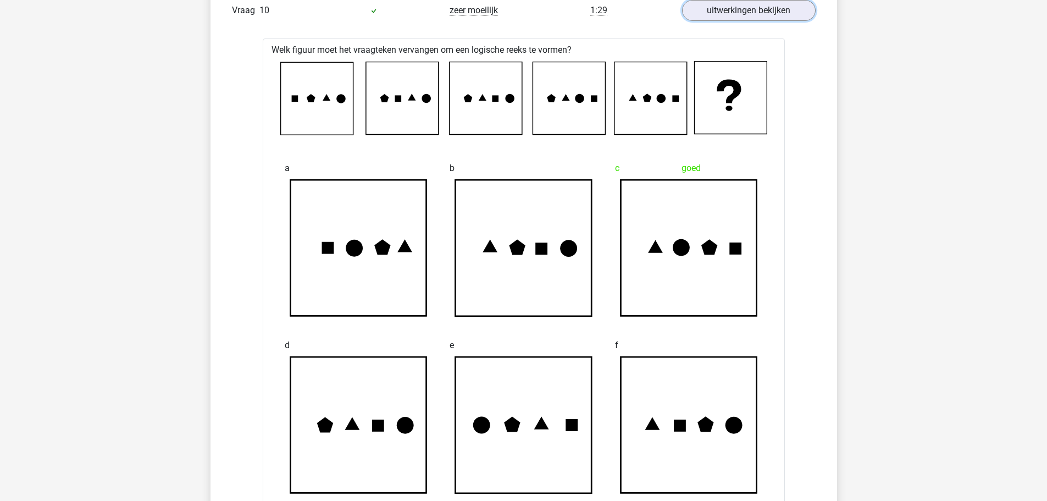
scroll to position [5079, 0]
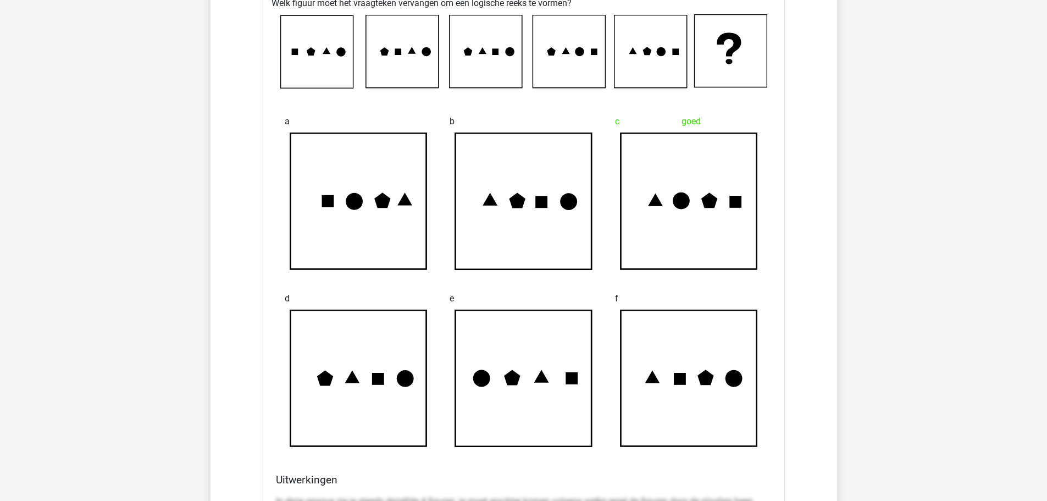
drag, startPoint x: 368, startPoint y: 218, endPoint x: 636, endPoint y: 256, distance: 270.2
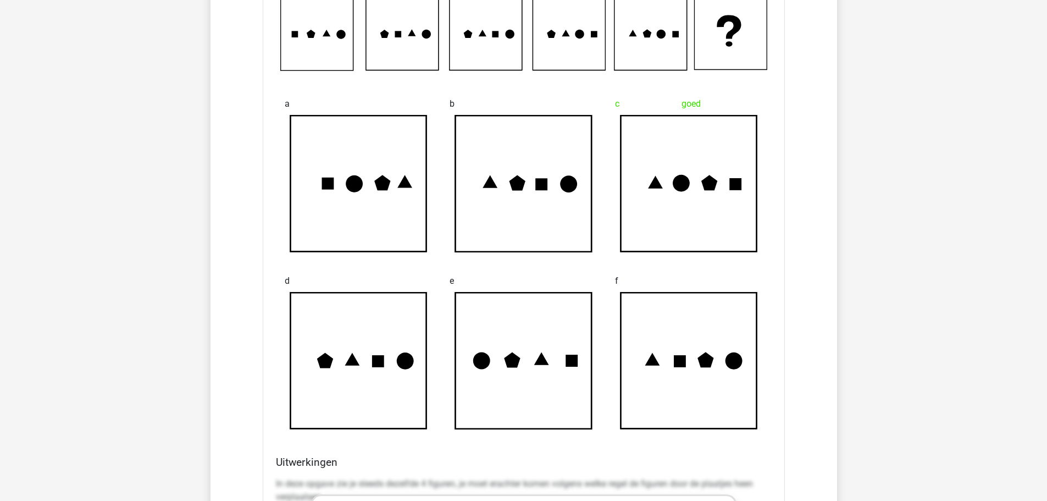
scroll to position [5152, 0]
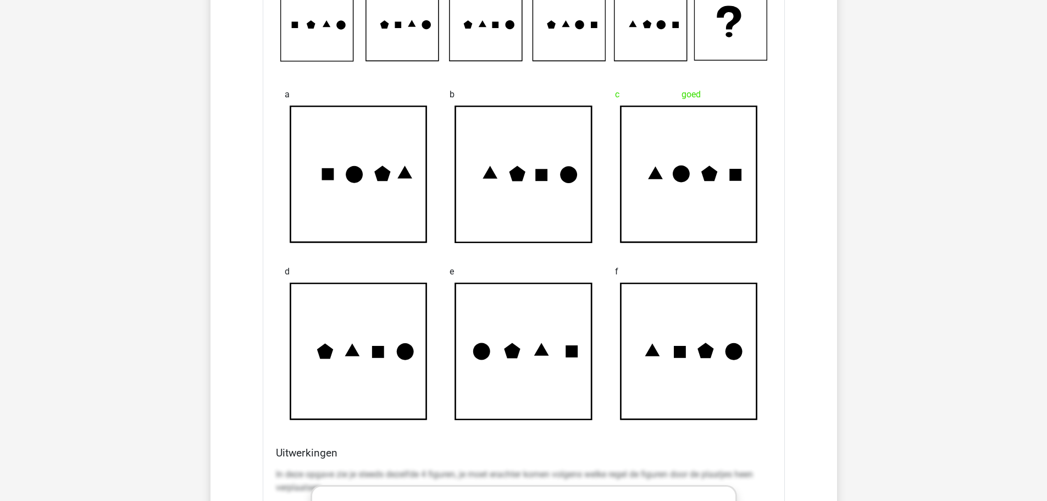
drag, startPoint x: 636, startPoint y: 256, endPoint x: 508, endPoint y: 75, distance: 220.8
click at [512, 73] on div "Welk figuur moet het vraagteken vervangen om een logische reeks te vormen? a b …" at bounding box center [524, 404] width 522 height 879
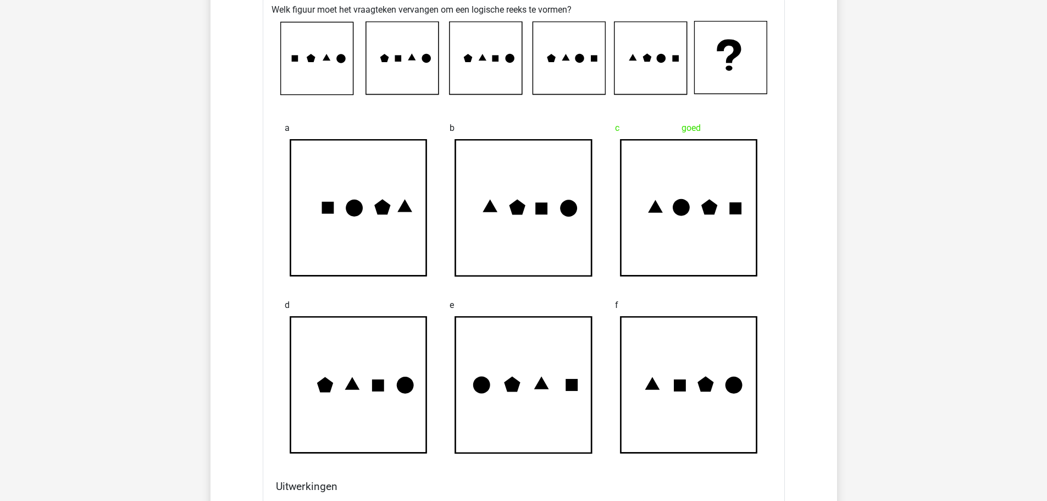
scroll to position [5119, 0]
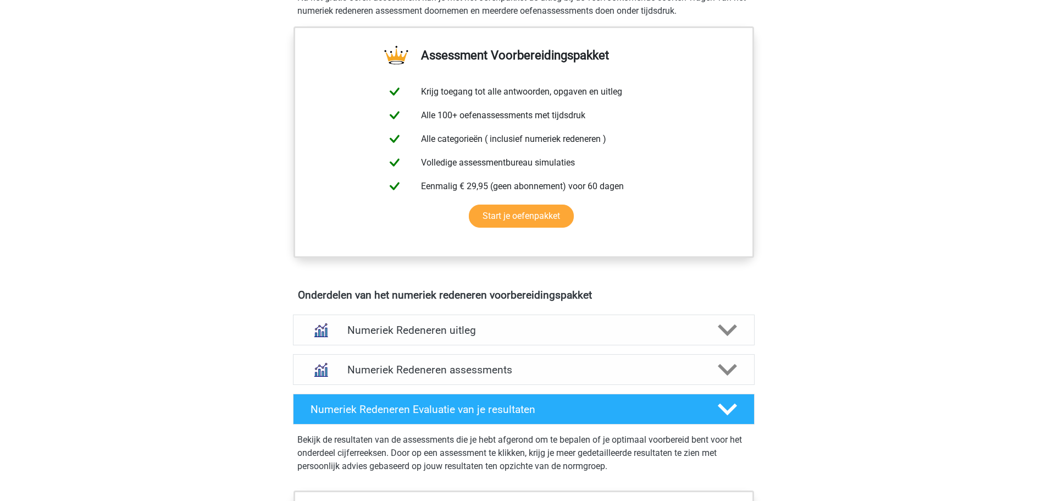
scroll to position [413, 0]
click at [730, 328] on polygon at bounding box center [727, 329] width 19 height 12
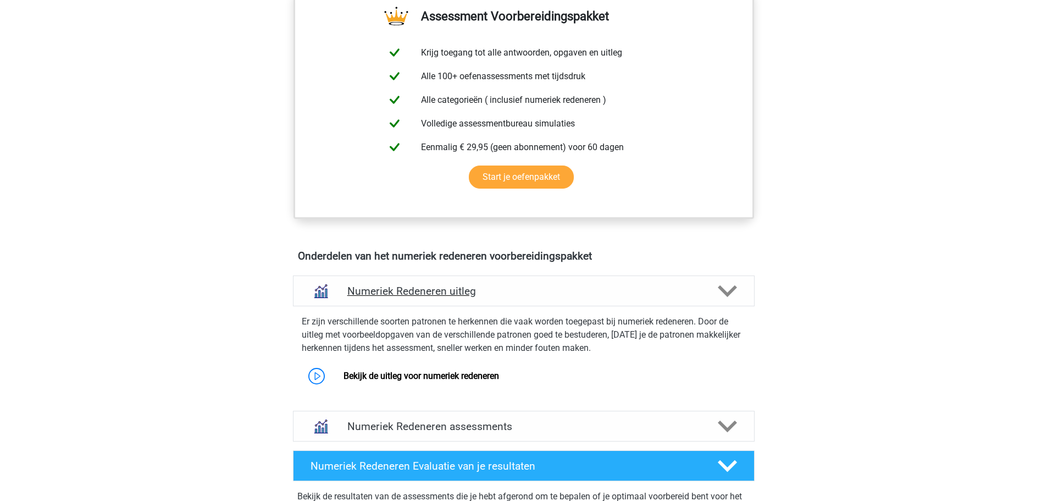
scroll to position [452, 0]
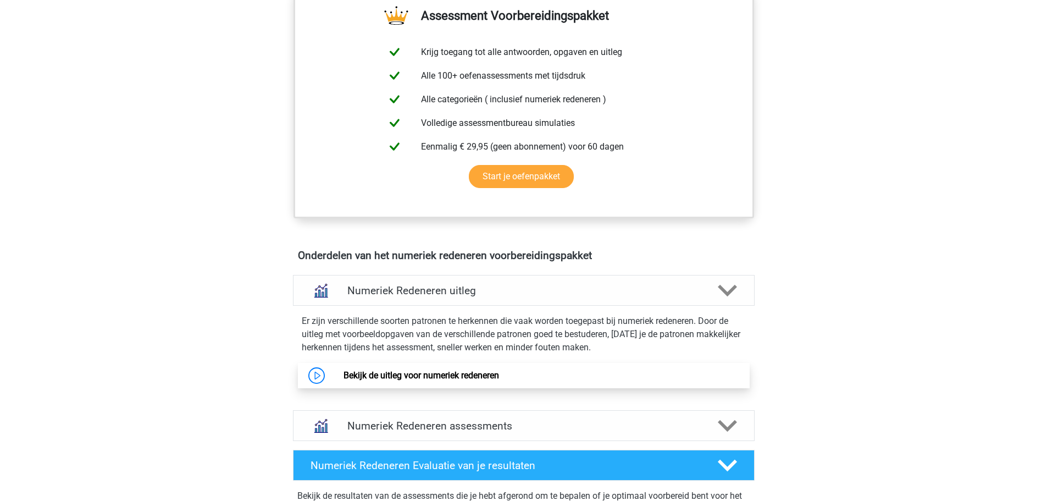
click at [343, 374] on link "Bekijk de uitleg voor numeriek redeneren" at bounding box center [421, 375] width 156 height 10
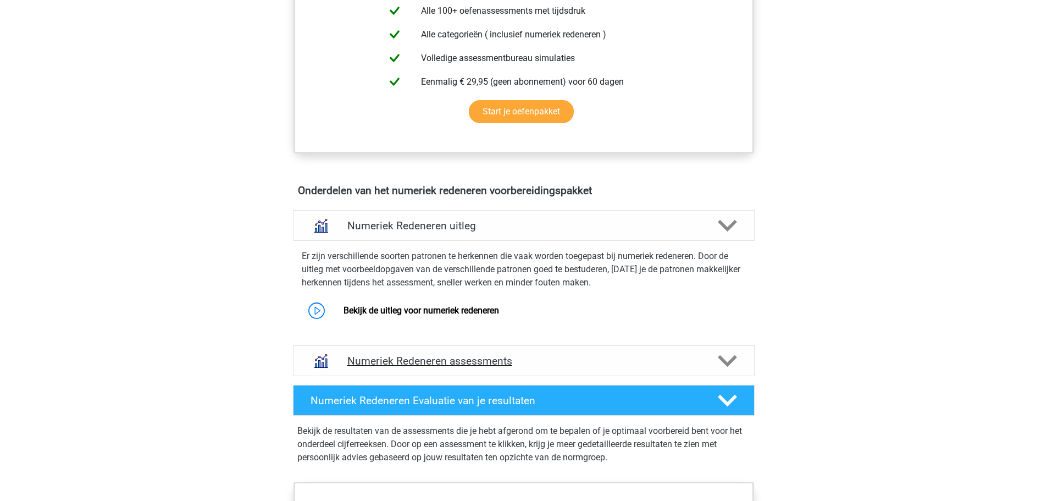
scroll to position [522, 0]
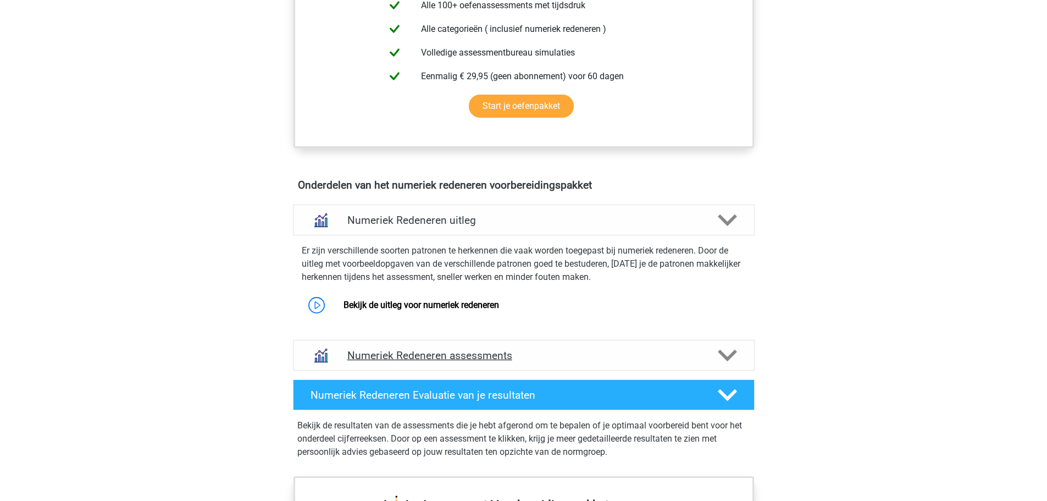
click at [723, 353] on polygon at bounding box center [727, 355] width 19 height 12
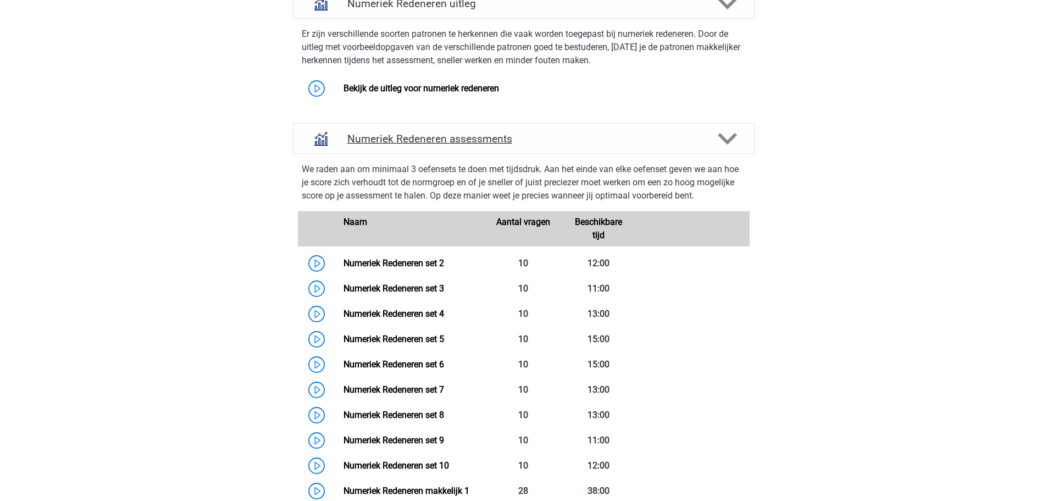
scroll to position [739, 0]
click at [343, 259] on link "Numeriek Redeneren set 2" at bounding box center [393, 262] width 101 height 10
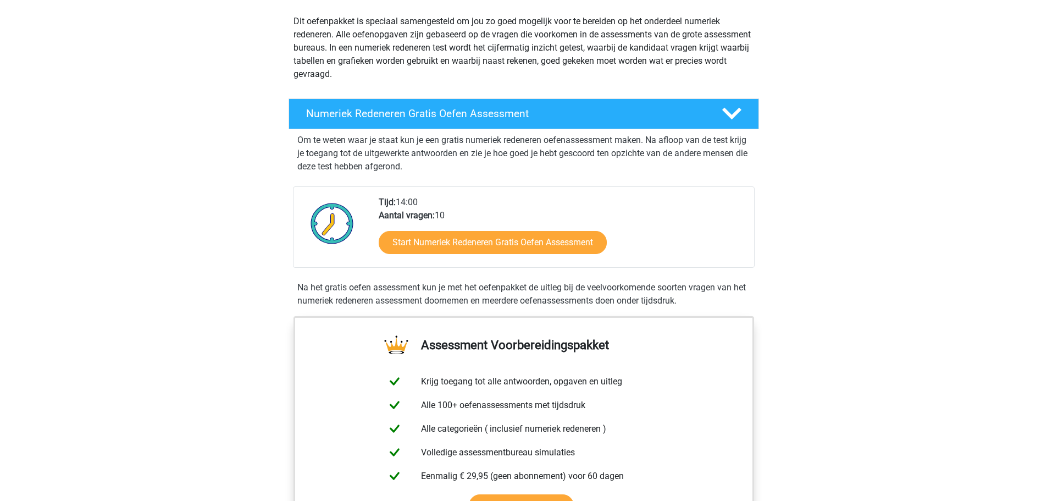
scroll to position [122, 0]
click at [540, 251] on link "Start Numeriek Redeneren Gratis Oefen Assessment" at bounding box center [493, 242] width 262 height 26
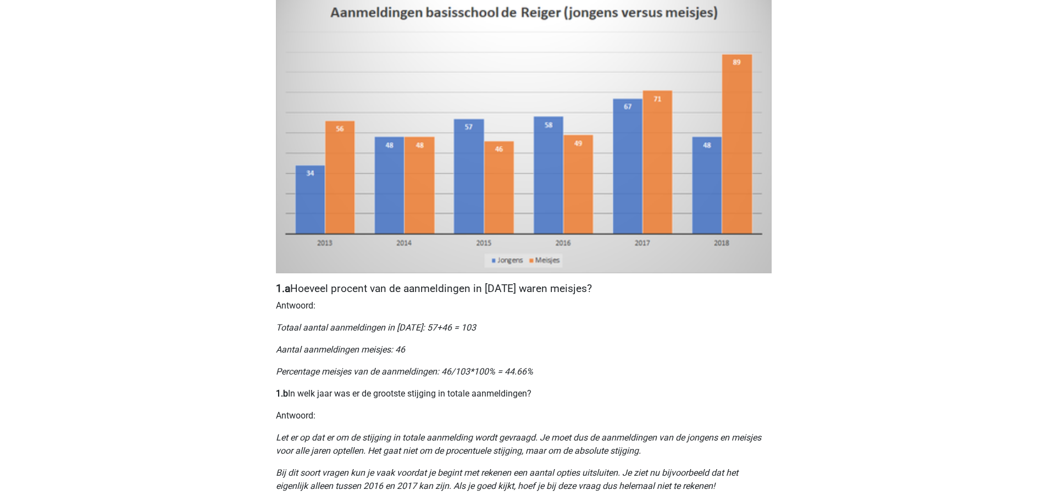
scroll to position [276, 0]
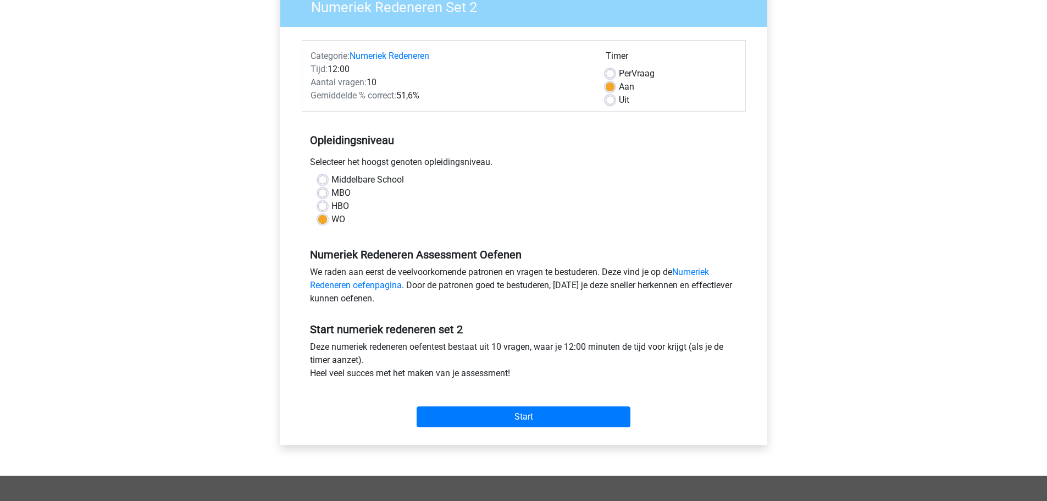
scroll to position [102, 0]
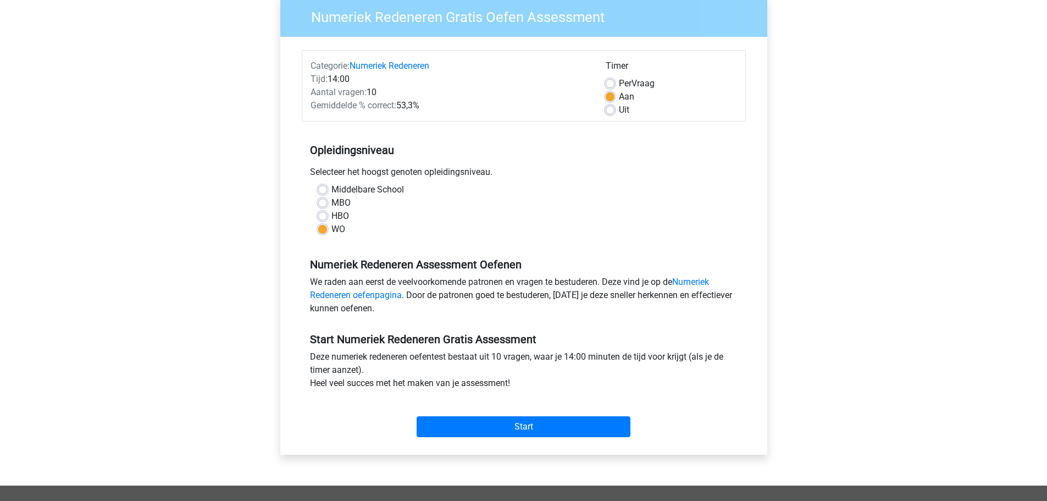
scroll to position [109, 0]
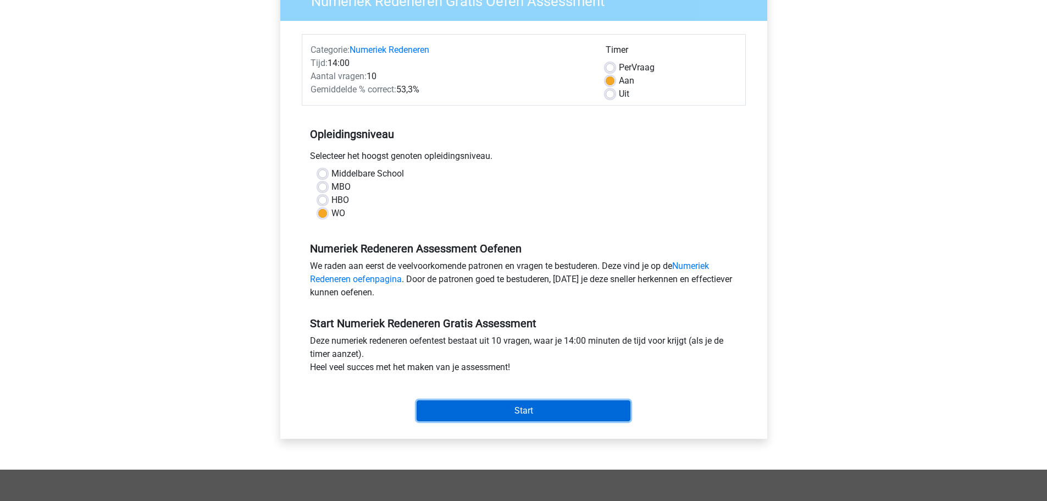
click at [545, 409] on input "Start" at bounding box center [524, 410] width 214 height 21
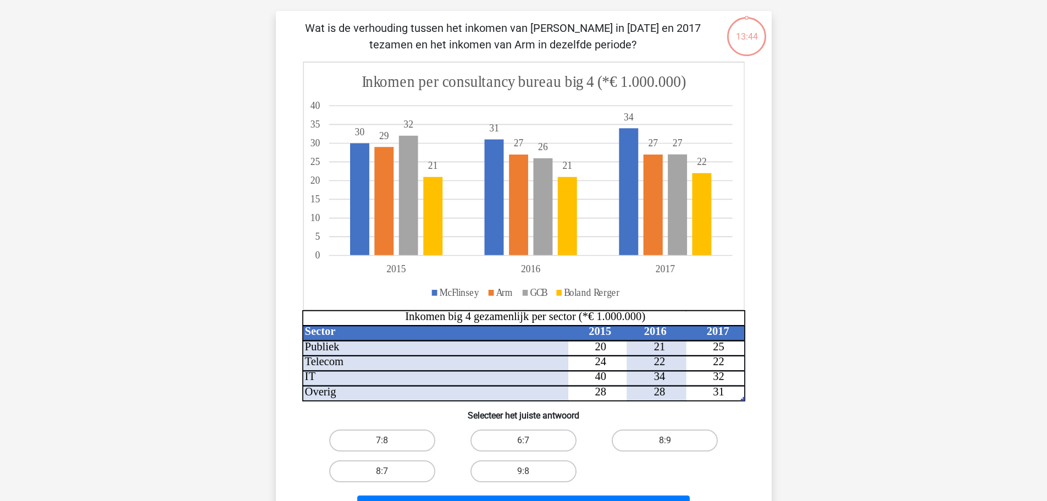
scroll to position [66, 0]
click at [382, 270] on icon at bounding box center [523, 185] width 441 height 247
click at [403, 434] on label "7:8" at bounding box center [382, 440] width 106 height 22
click at [389, 440] on input "7:8" at bounding box center [385, 443] width 7 height 7
radio input "true"
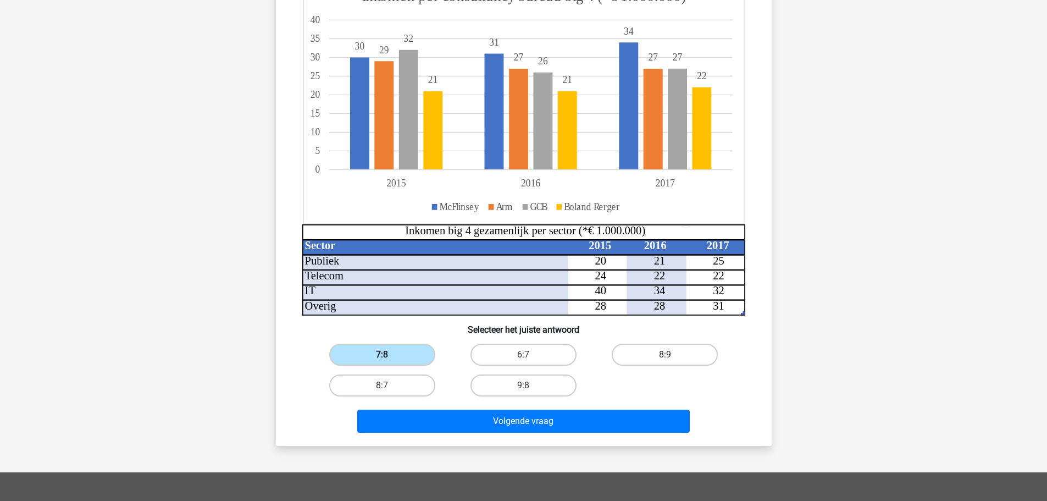
scroll to position [152, 0]
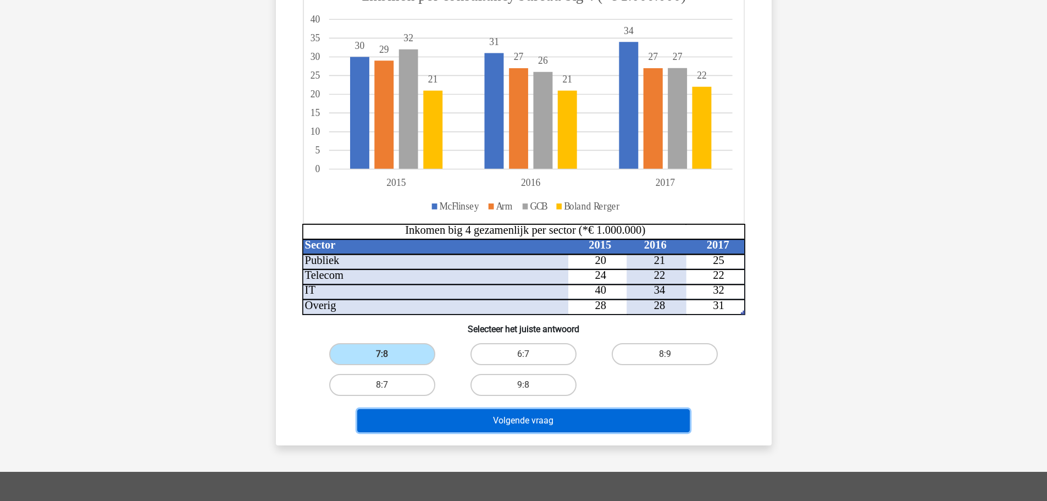
click at [539, 420] on button "Volgende vraag" at bounding box center [523, 420] width 332 height 23
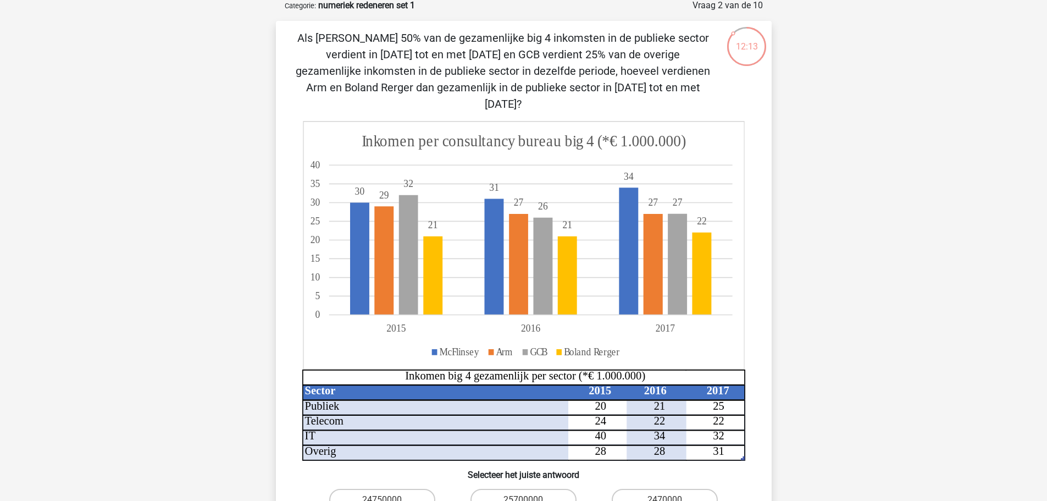
scroll to position [56, 0]
click at [633, 328] on icon at bounding box center [523, 245] width 441 height 247
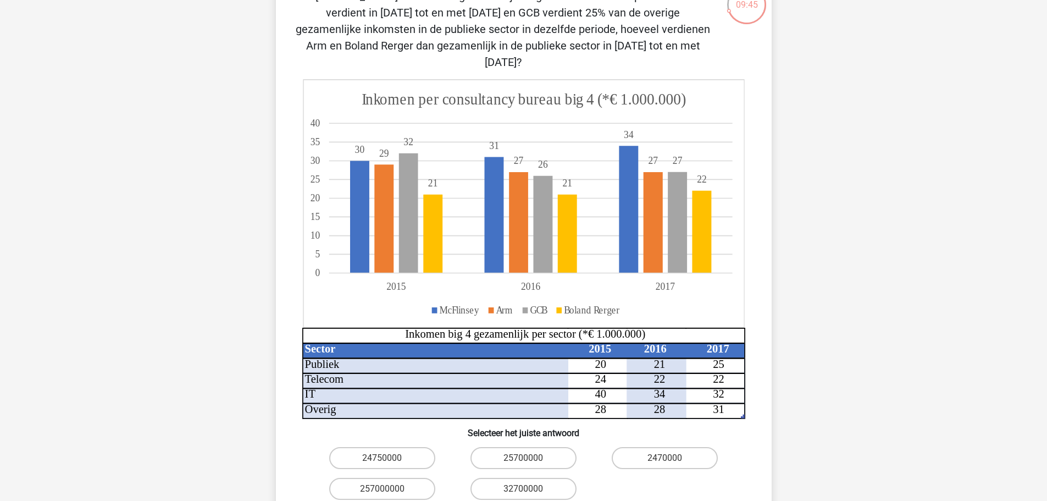
scroll to position [98, 0]
click at [395, 448] on label "24750000" at bounding box center [382, 457] width 106 height 22
click at [389, 457] on input "24750000" at bounding box center [385, 460] width 7 height 7
radio input "true"
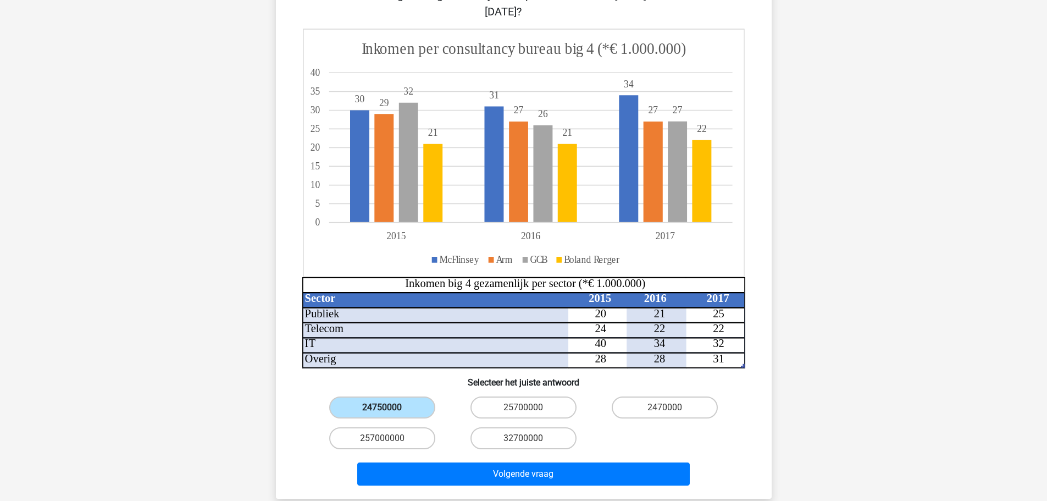
scroll to position [158, 0]
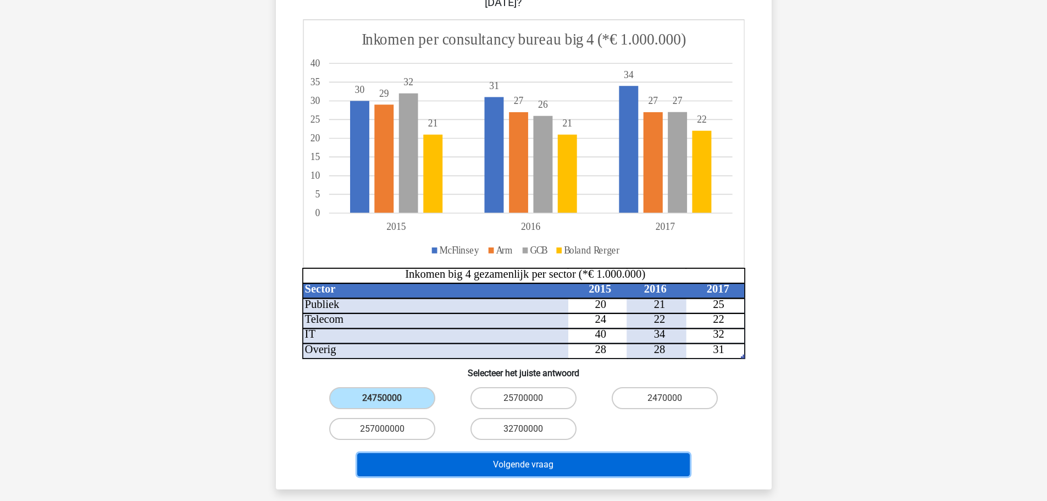
click at [530, 453] on button "Volgende vraag" at bounding box center [523, 464] width 332 height 23
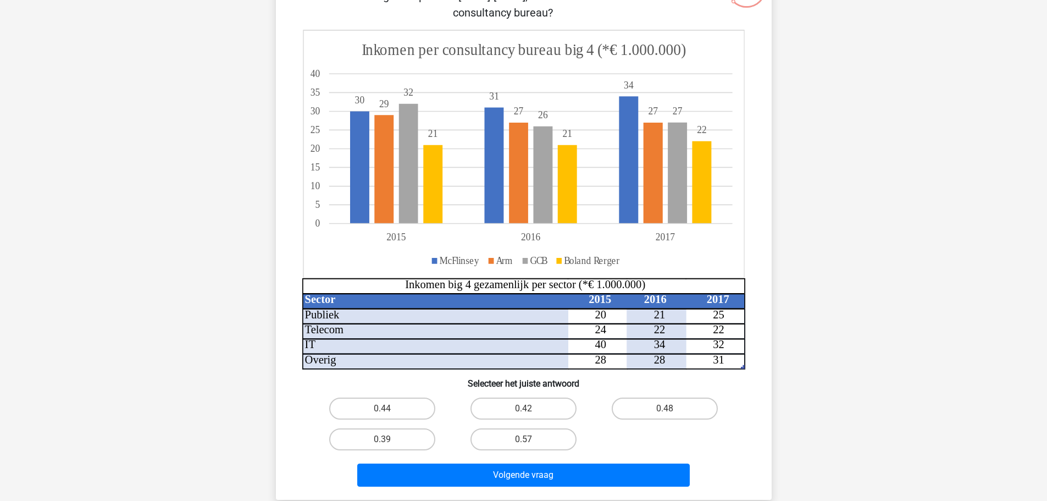
scroll to position [115, 0]
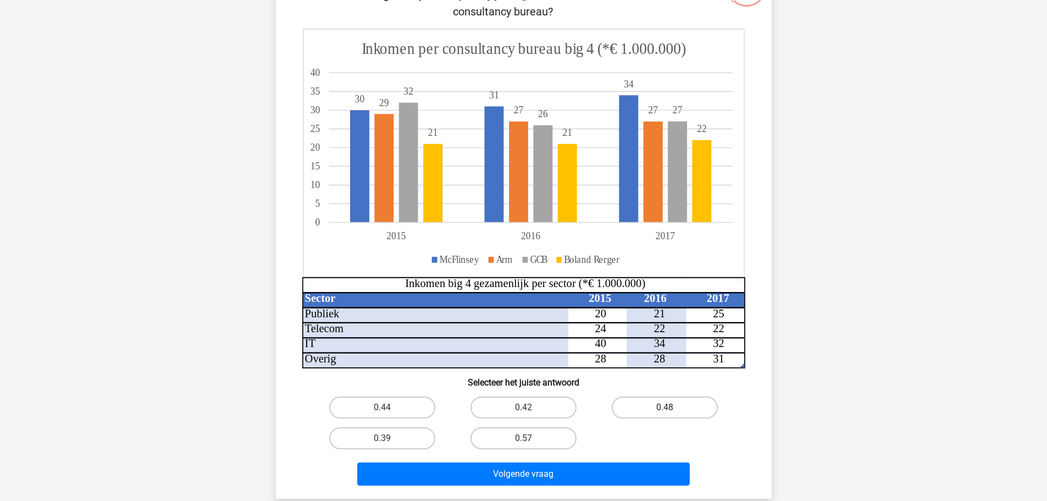
click at [673, 406] on label "0.48" at bounding box center [665, 407] width 106 height 22
click at [672, 407] on input "0.48" at bounding box center [668, 410] width 7 height 7
radio input "true"
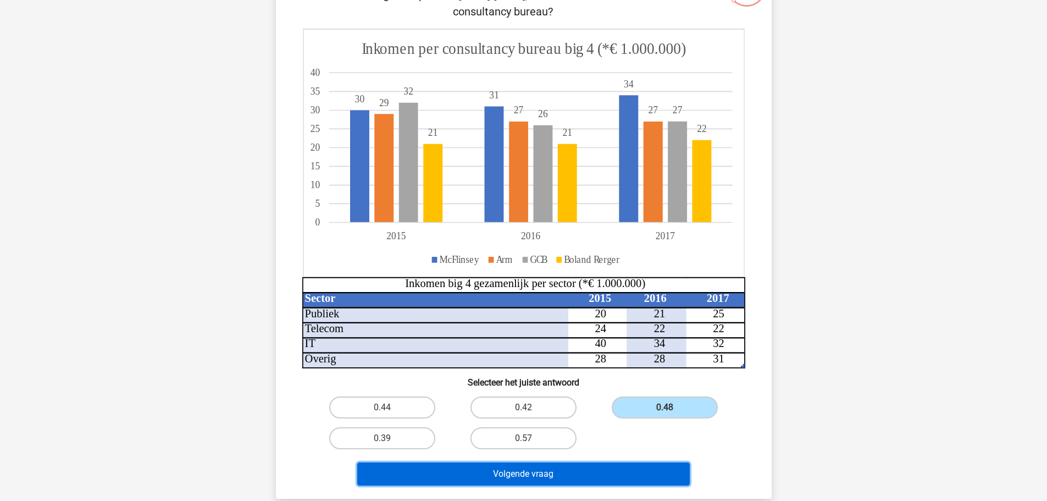
click at [539, 474] on button "Volgende vraag" at bounding box center [523, 473] width 332 height 23
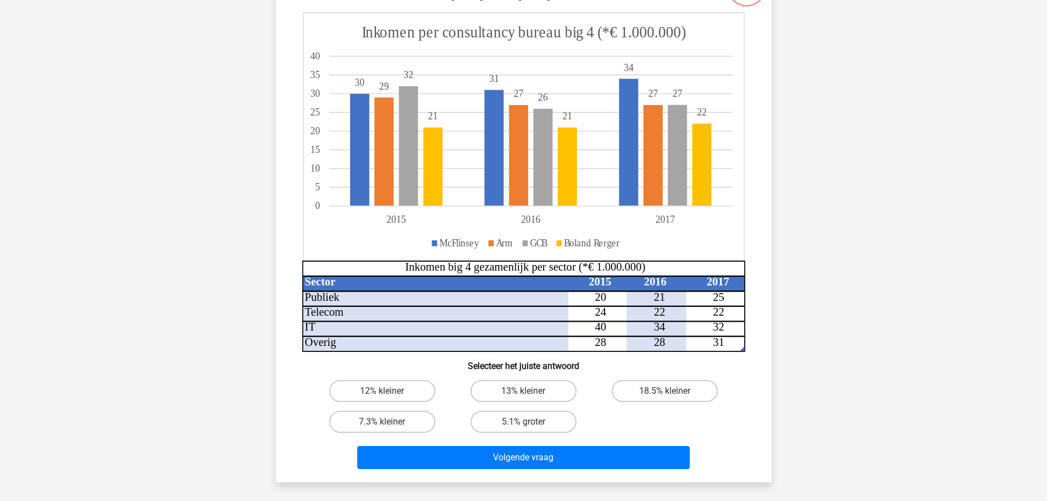
scroll to position [55, 0]
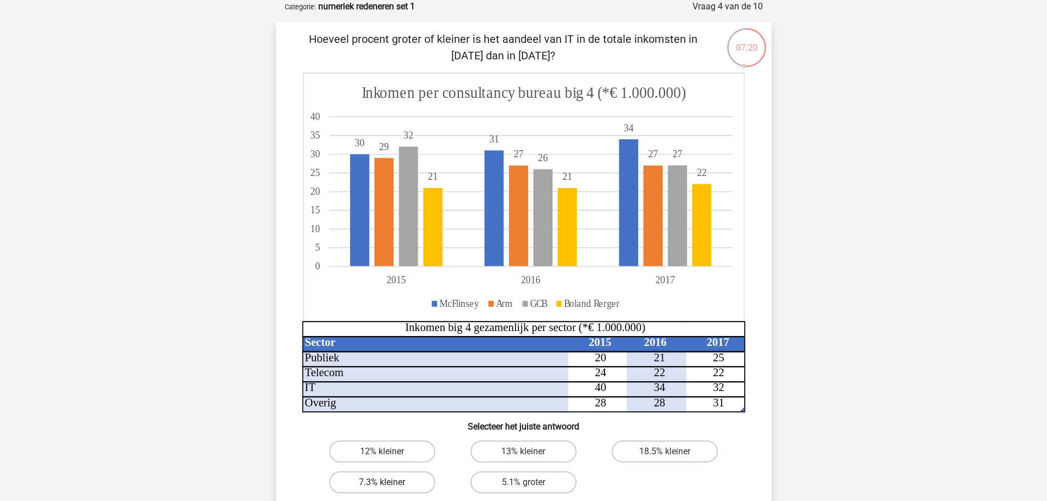
click at [400, 481] on label "7.3% kleiner" at bounding box center [382, 482] width 106 height 22
click at [389, 482] on input "7.3% kleiner" at bounding box center [385, 485] width 7 height 7
radio input "true"
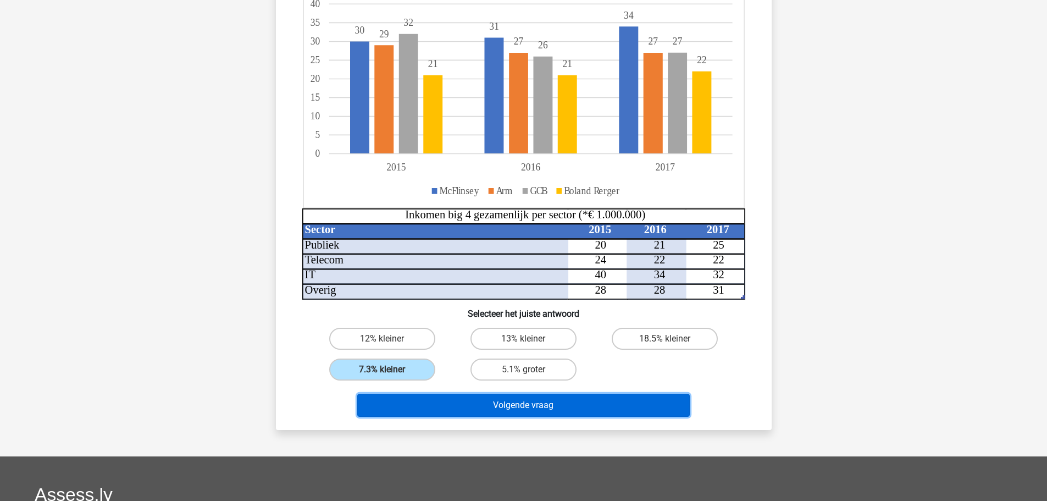
click at [548, 411] on button "Volgende vraag" at bounding box center [523, 404] width 332 height 23
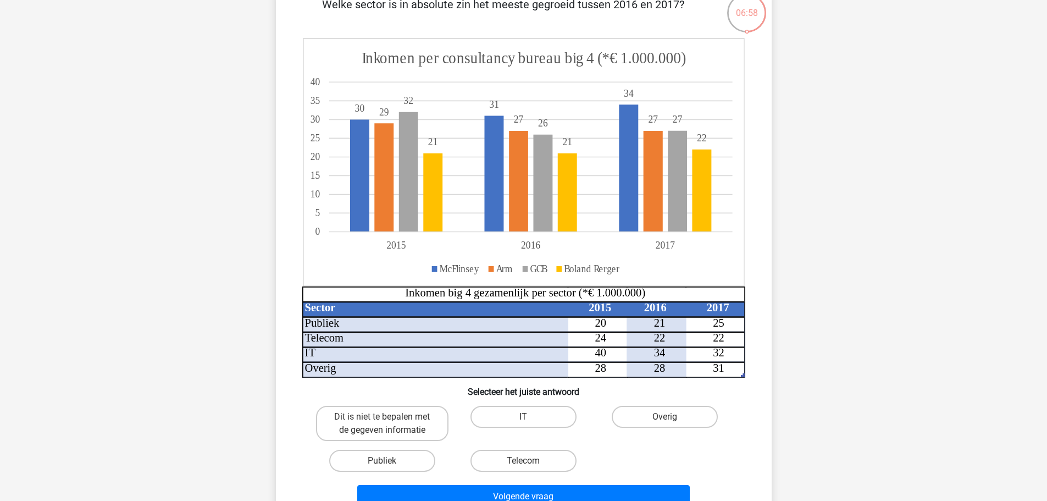
scroll to position [90, 0]
click at [396, 463] on label "Publiek" at bounding box center [382, 460] width 106 height 22
click at [389, 463] on input "Publiek" at bounding box center [385, 463] width 7 height 7
radio input "true"
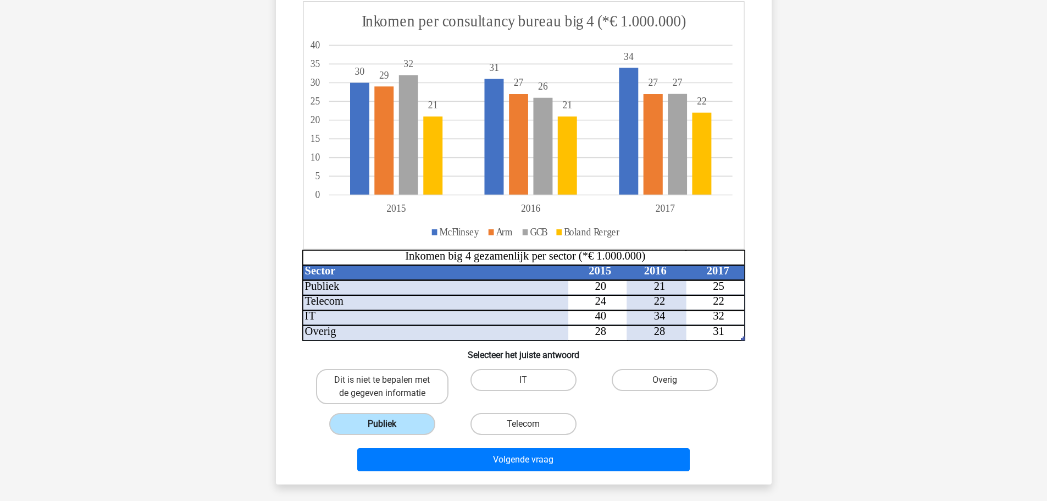
scroll to position [127, 0]
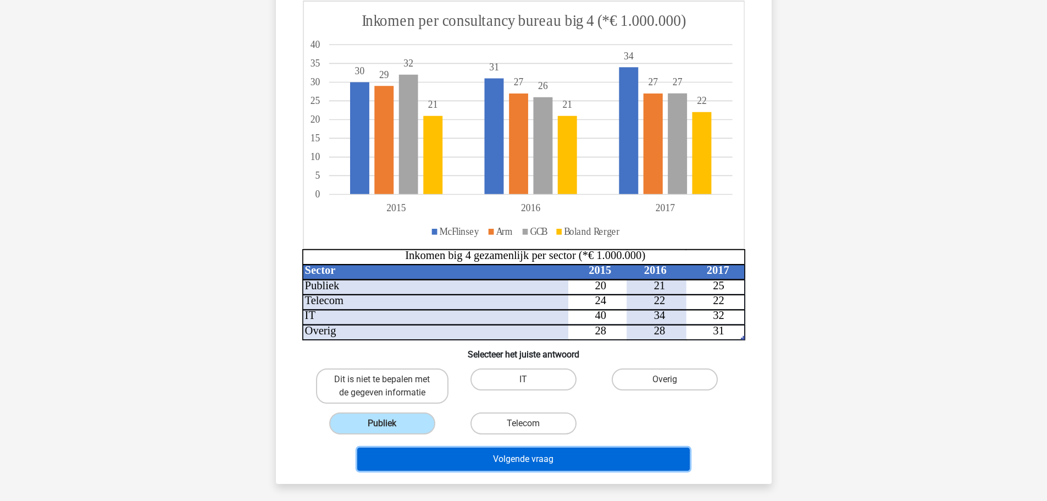
click at [524, 453] on button "Volgende vraag" at bounding box center [523, 458] width 332 height 23
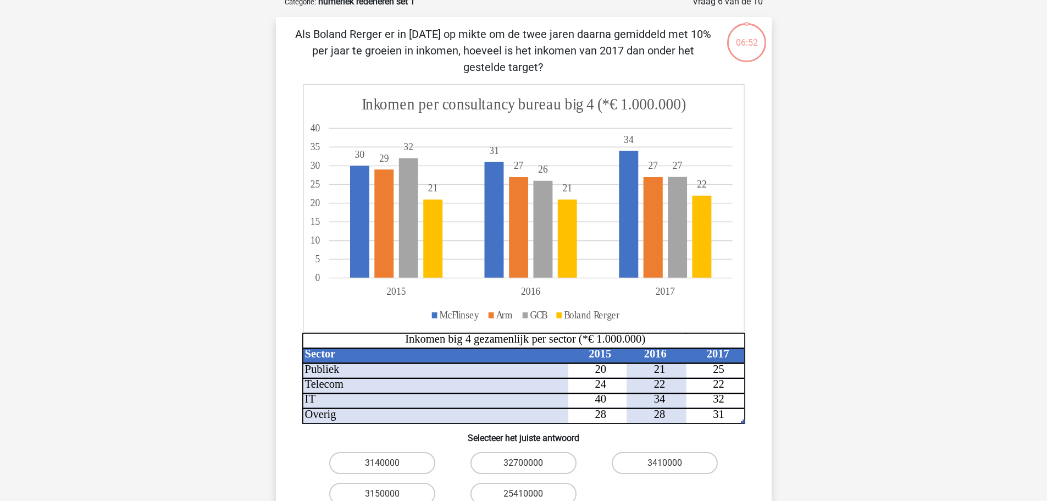
scroll to position [55, 0]
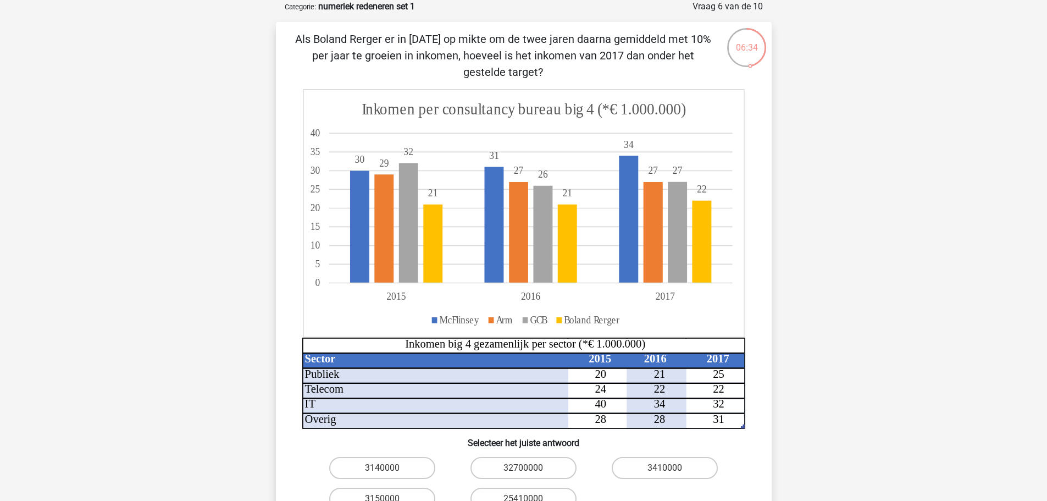
click at [596, 327] on icon at bounding box center [523, 213] width 441 height 247
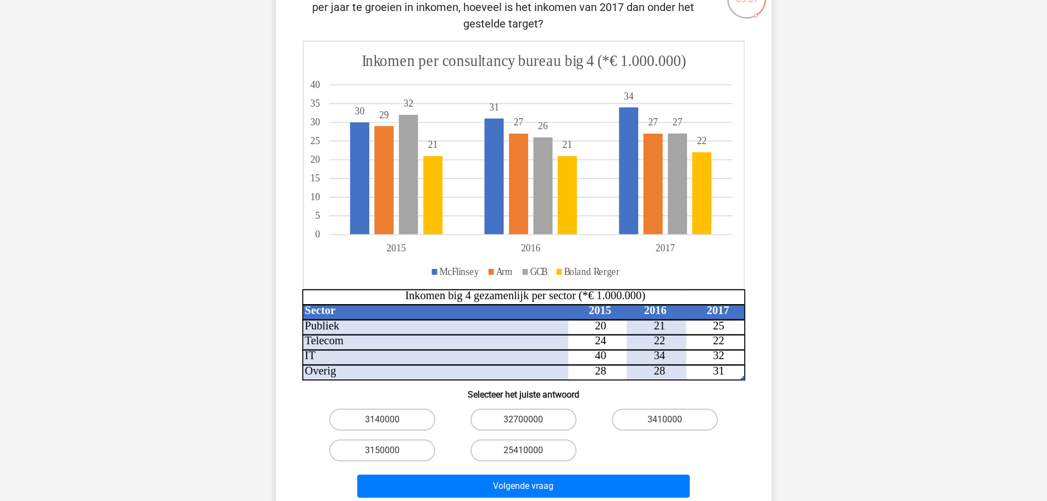
scroll to position [106, 0]
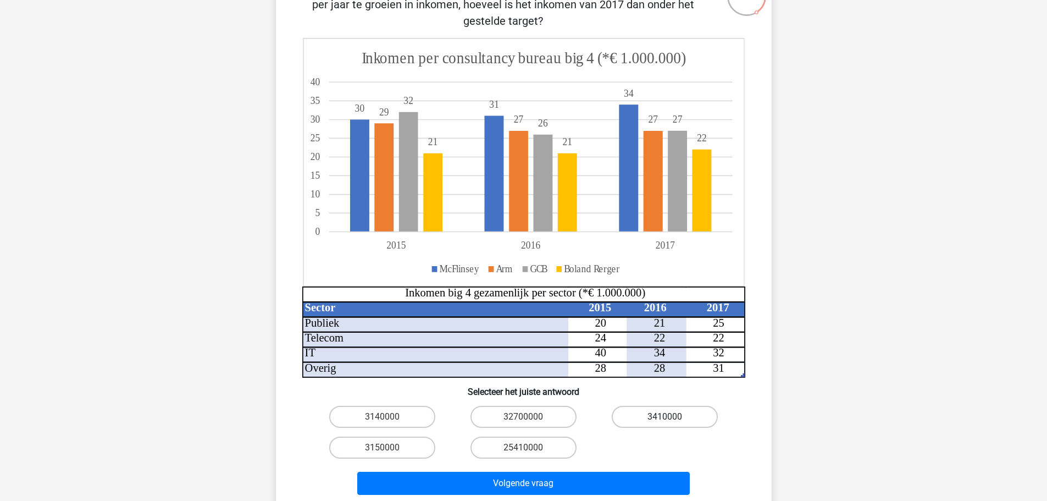
click at [674, 420] on label "3410000" at bounding box center [665, 417] width 106 height 22
click at [672, 420] on input "3410000" at bounding box center [668, 420] width 7 height 7
radio input "true"
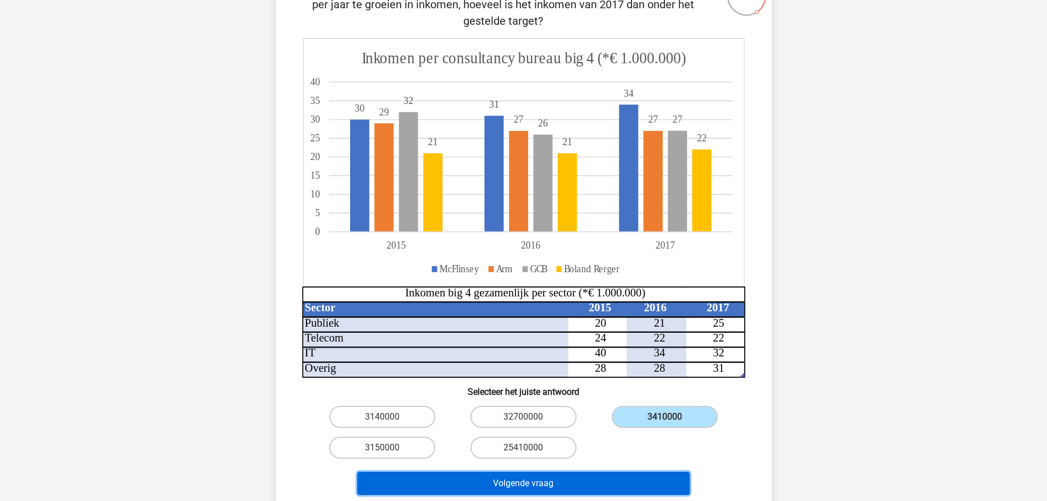
click at [547, 486] on button "Volgende vraag" at bounding box center [523, 483] width 332 height 23
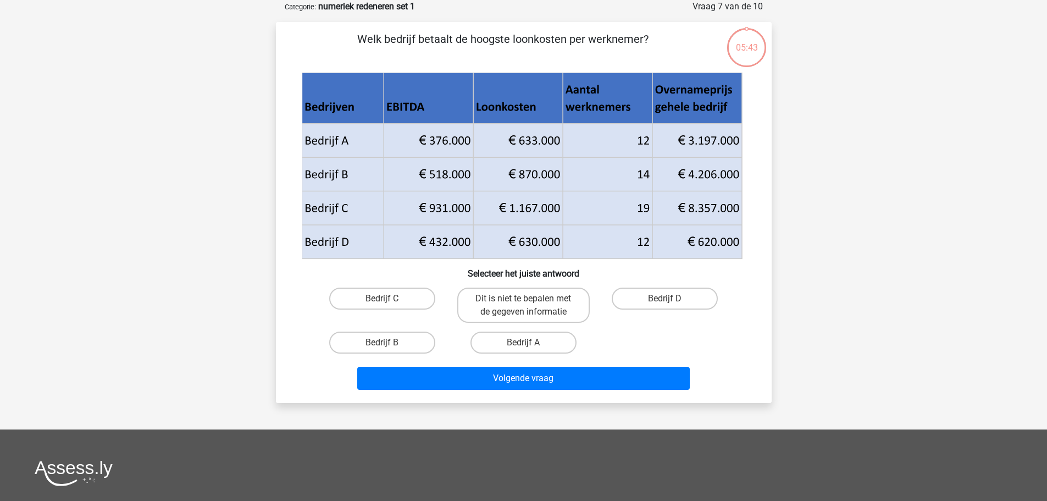
scroll to position [0, 0]
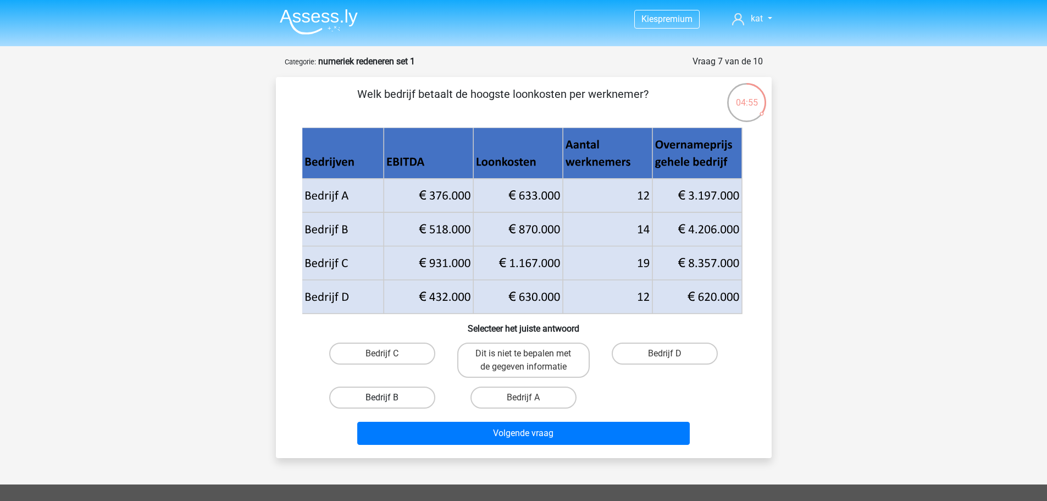
click at [390, 399] on label "Bedrijf B" at bounding box center [382, 397] width 106 height 22
click at [389, 399] on input "Bedrijf B" at bounding box center [385, 400] width 7 height 7
radio input "true"
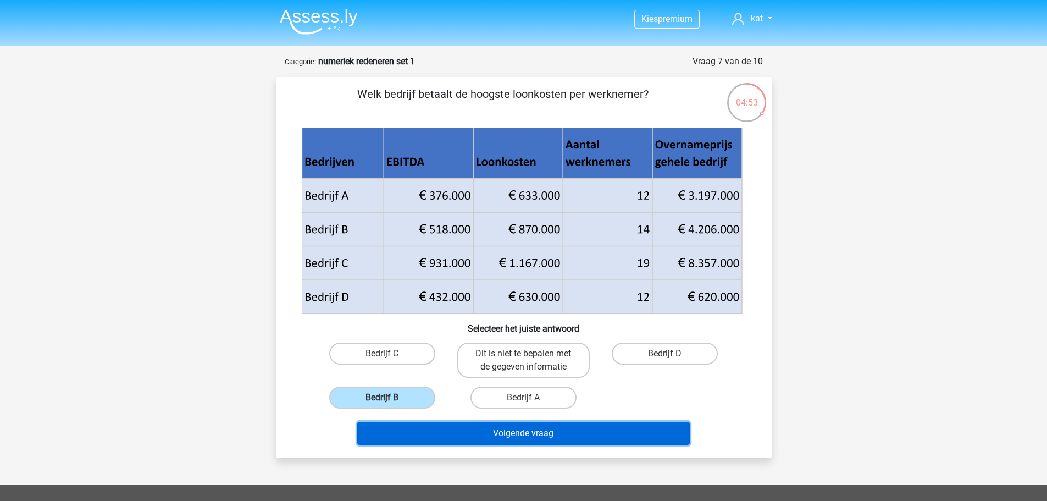
click at [544, 436] on button "Volgende vraag" at bounding box center [523, 433] width 332 height 23
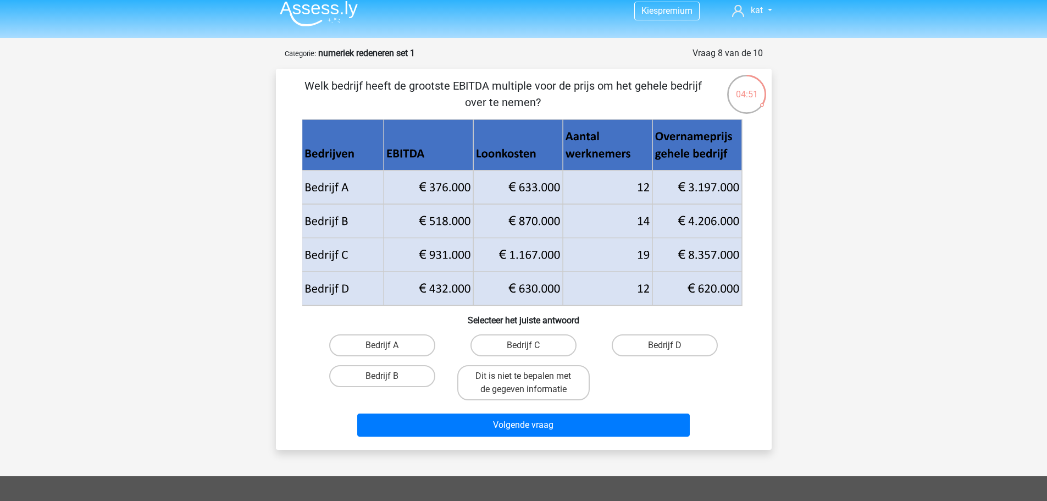
scroll to position [7, 0]
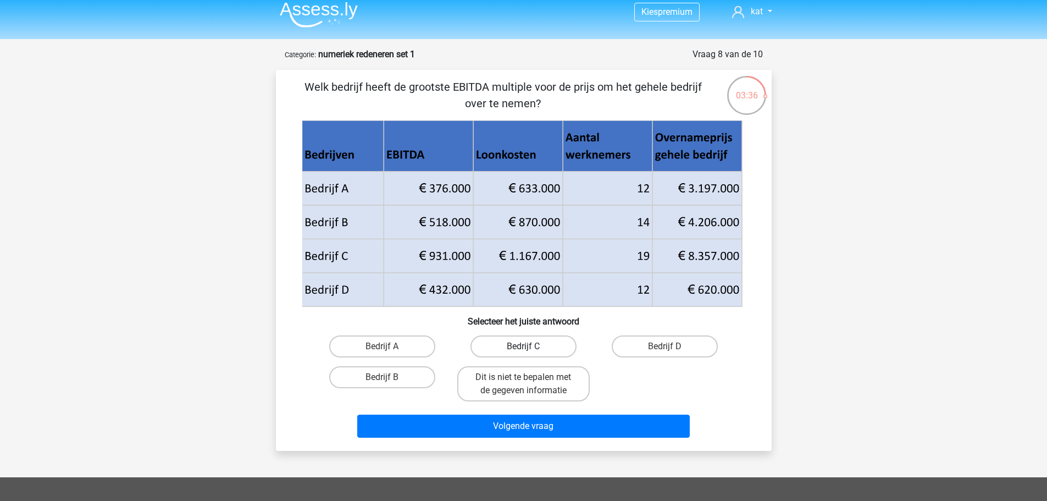
click at [522, 348] on label "Bedrijf C" at bounding box center [523, 346] width 106 height 22
click at [523, 348] on input "Bedrijf C" at bounding box center [526, 349] width 7 height 7
radio input "true"
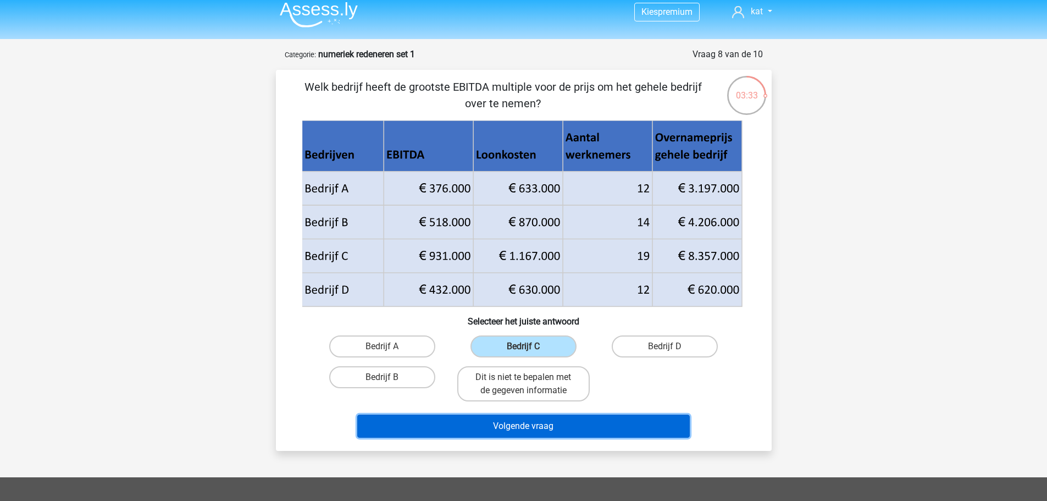
click at [523, 433] on button "Volgende vraag" at bounding box center [523, 425] width 332 height 23
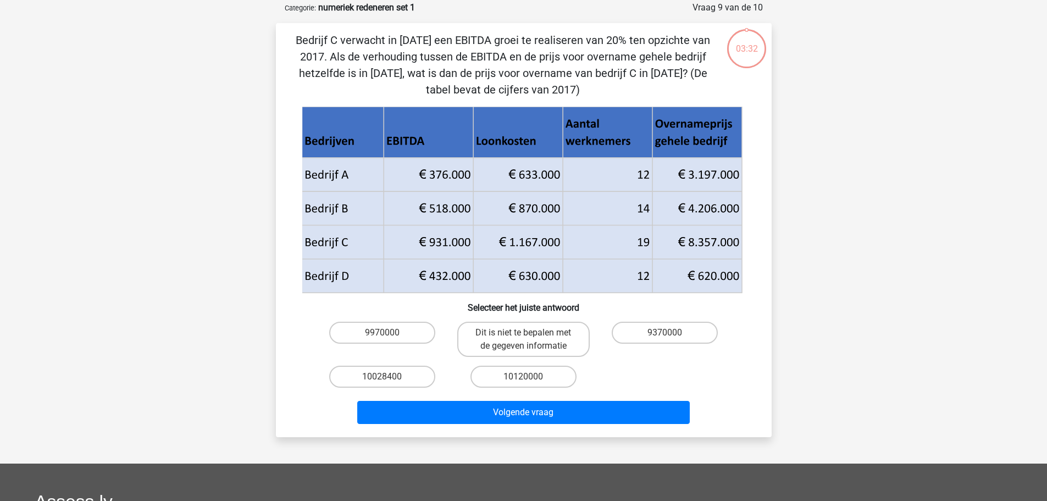
scroll to position [55, 0]
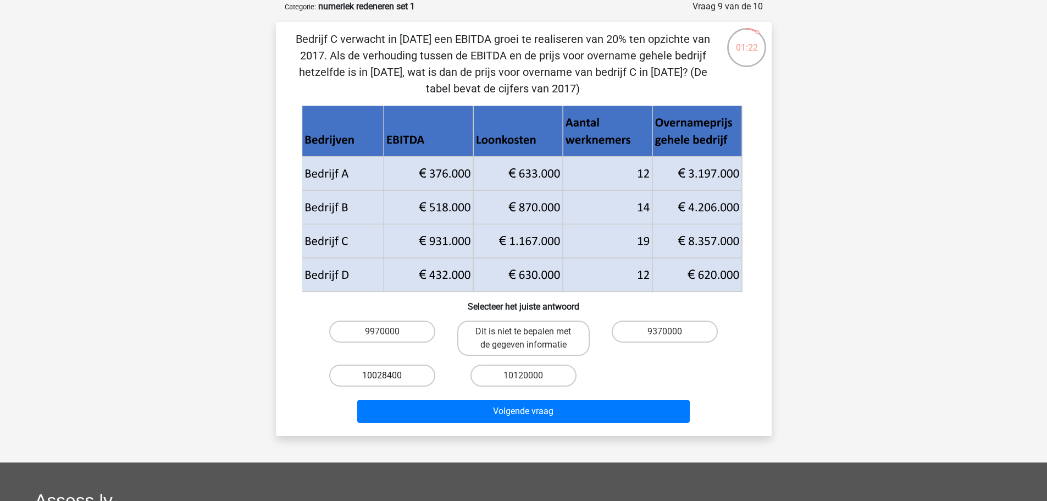
click at [388, 374] on label "10028400" at bounding box center [382, 375] width 106 height 22
click at [388, 375] on input "10028400" at bounding box center [385, 378] width 7 height 7
radio input "true"
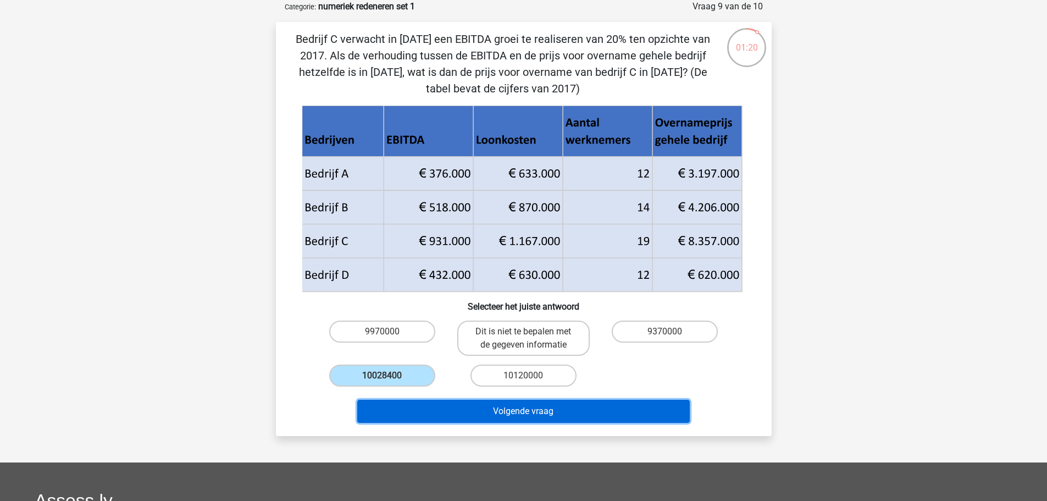
click at [525, 415] on button "Volgende vraag" at bounding box center [523, 411] width 332 height 23
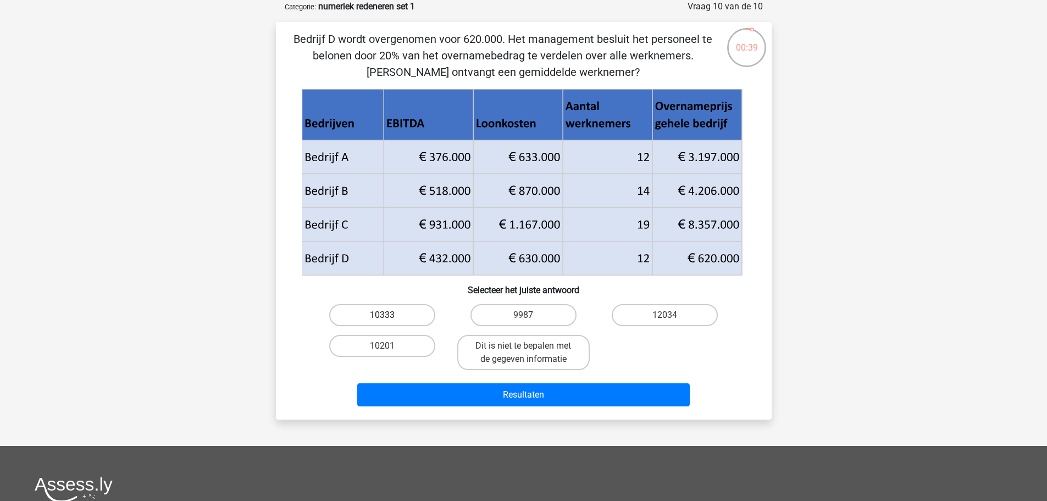
click at [390, 308] on label "10333" at bounding box center [382, 315] width 106 height 22
click at [389, 315] on input "10333" at bounding box center [385, 318] width 7 height 7
radio input "true"
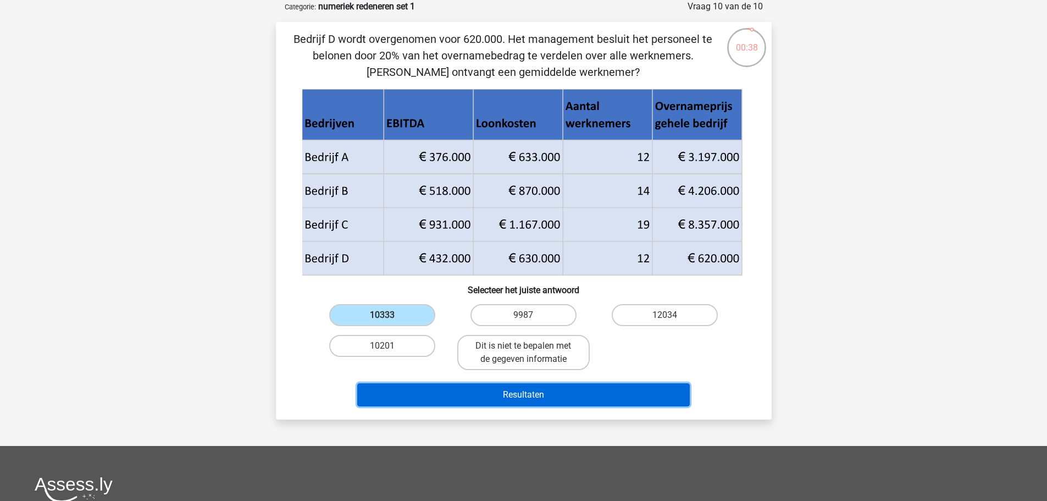
click at [518, 399] on button "Resultaten" at bounding box center [523, 394] width 332 height 23
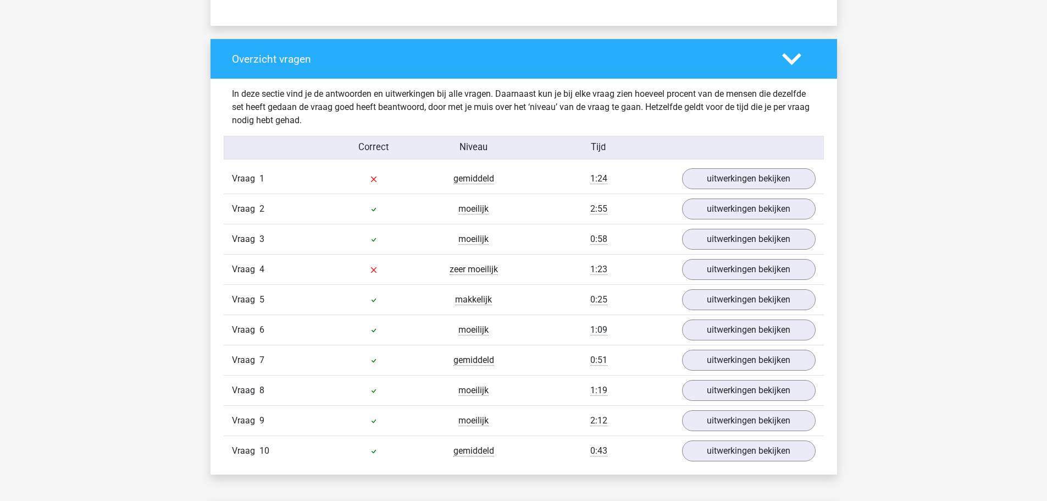
scroll to position [787, 0]
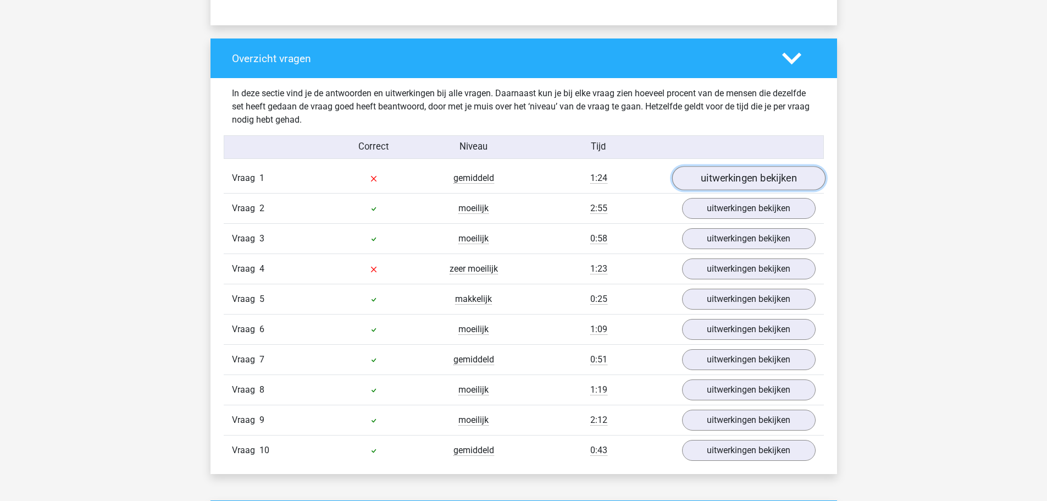
click at [718, 175] on link "uitwerkingen bekijken" at bounding box center [748, 179] width 153 height 24
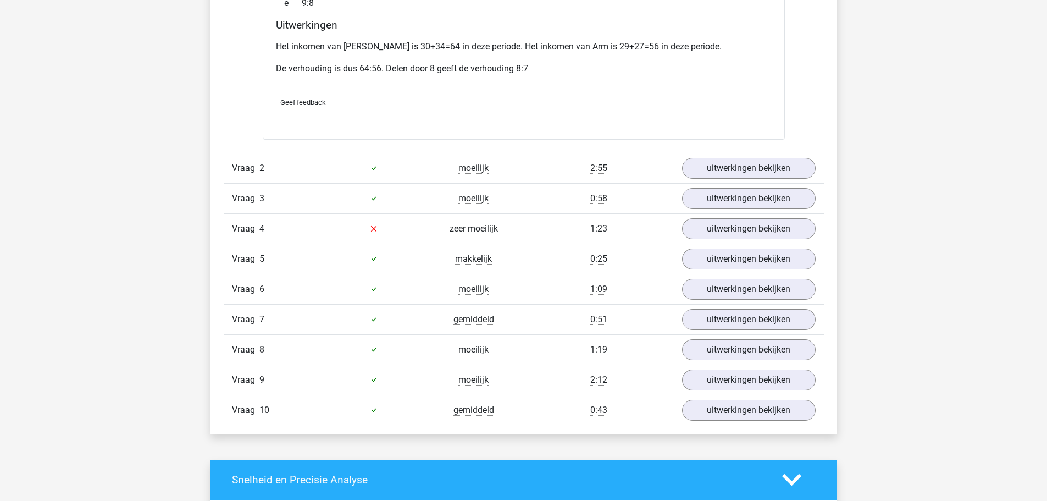
scroll to position [1472, 0]
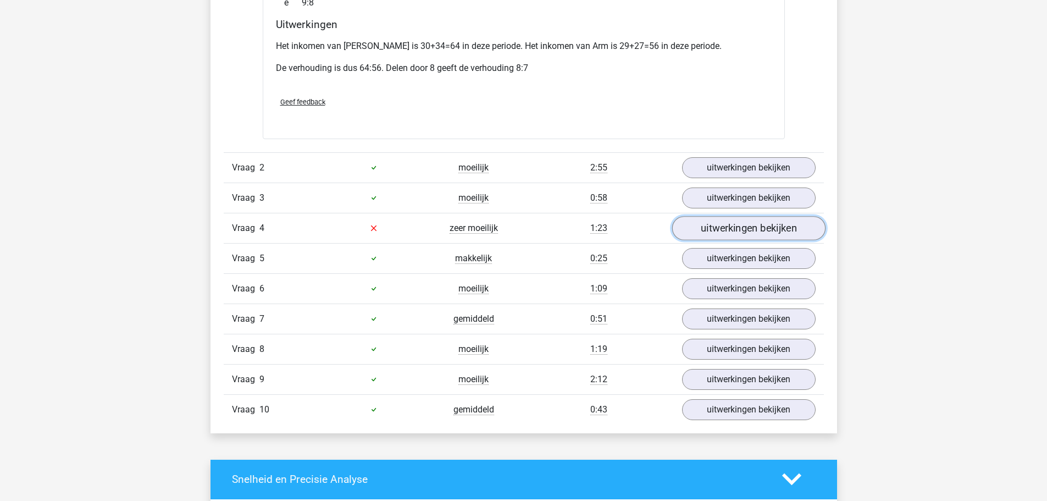
click at [761, 216] on link "uitwerkingen bekijken" at bounding box center [748, 228] width 153 height 24
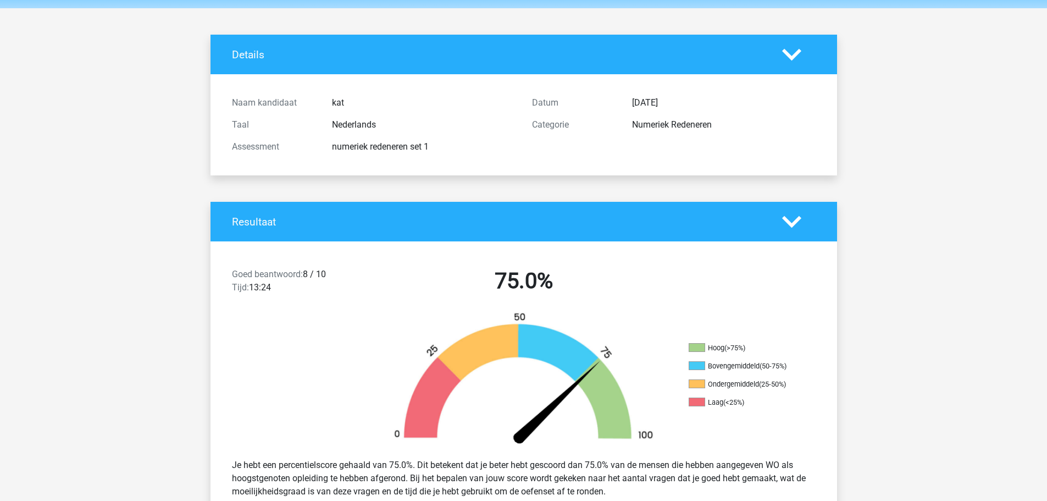
scroll to position [0, 0]
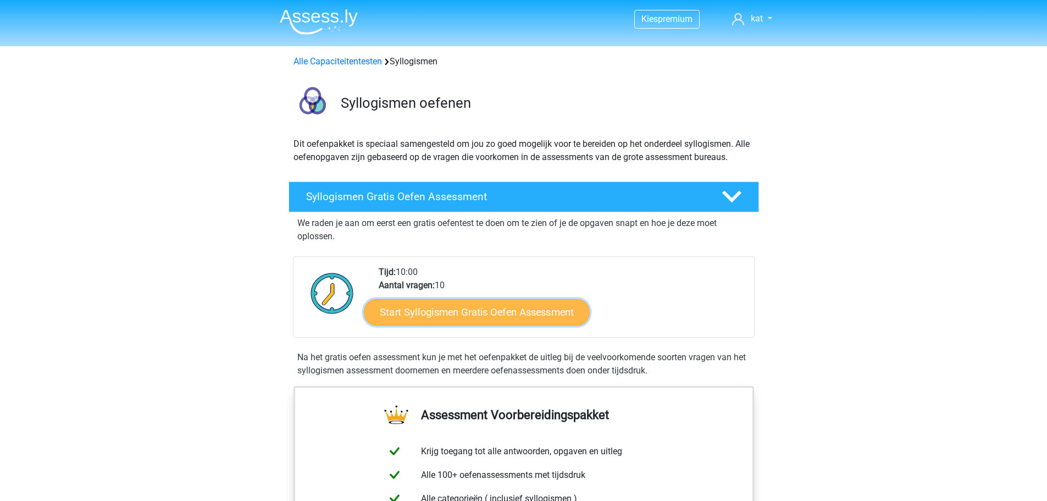
click at [491, 314] on link "Start Syllogismen Gratis Oefen Assessment" at bounding box center [477, 311] width 226 height 26
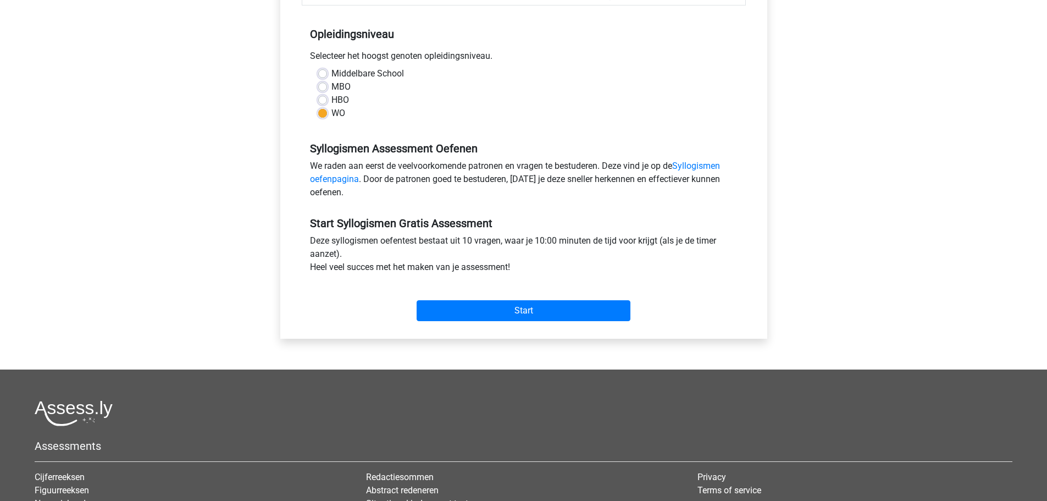
scroll to position [209, 0]
click at [531, 311] on input "Start" at bounding box center [524, 310] width 214 height 21
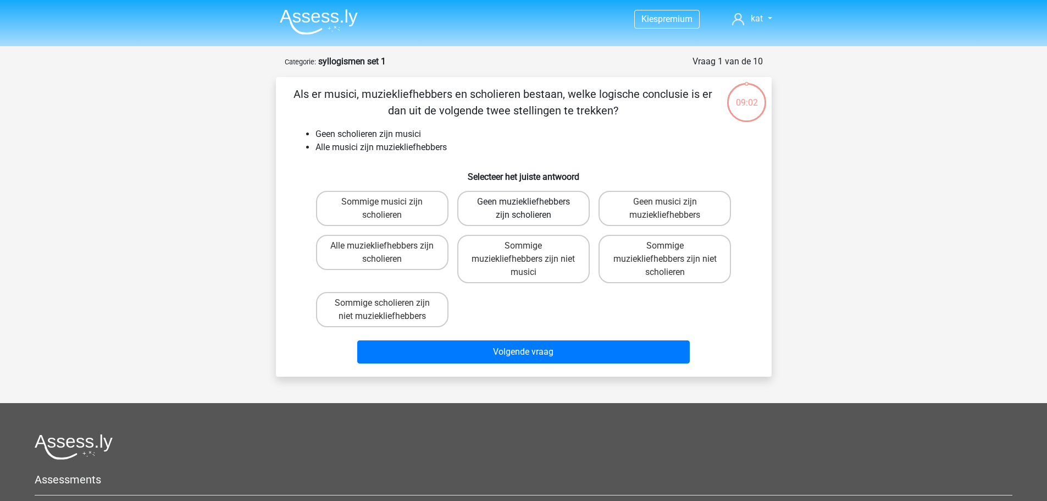
click at [540, 199] on label "Geen muziekliefhebbers zijn scholieren" at bounding box center [523, 208] width 132 height 35
click at [530, 202] on input "Geen muziekliefhebbers zijn scholieren" at bounding box center [526, 205] width 7 height 7
radio input "true"
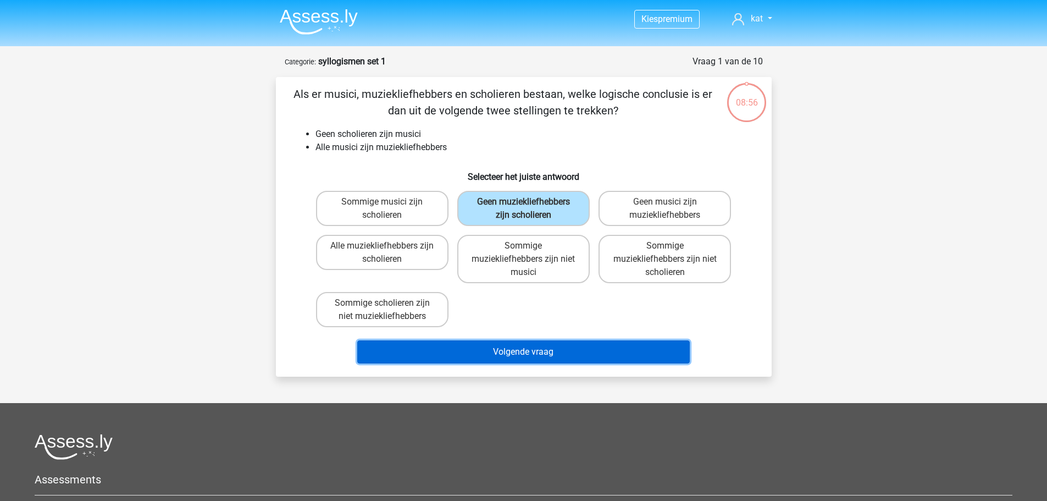
click at [518, 352] on button "Volgende vraag" at bounding box center [523, 351] width 332 height 23
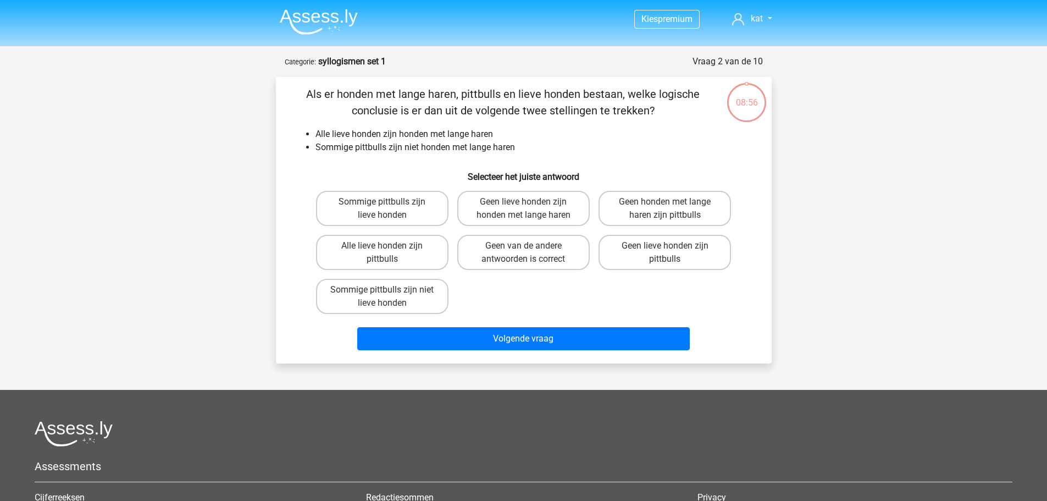
scroll to position [55, 0]
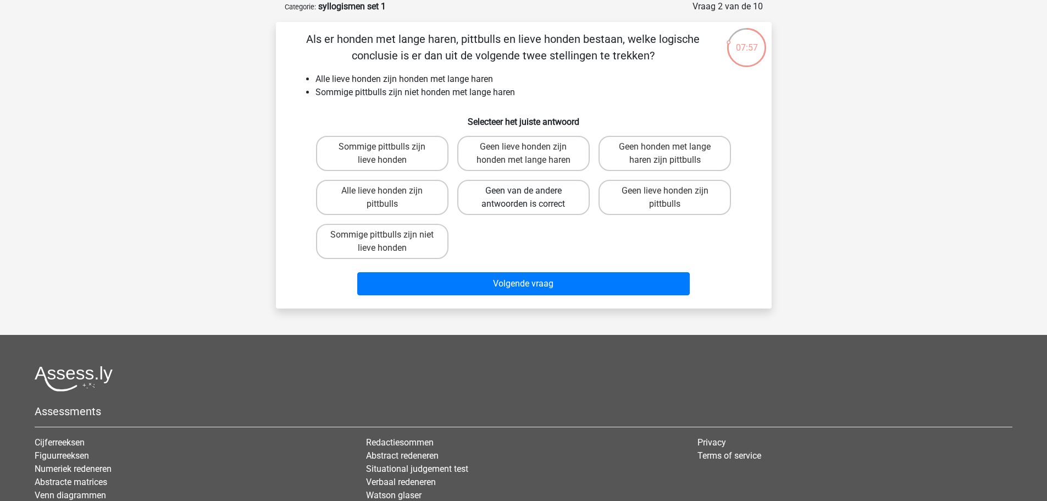
click at [541, 193] on label "Geen van de andere antwoorden is correct" at bounding box center [523, 197] width 132 height 35
click at [530, 193] on input "Geen van de andere antwoorden is correct" at bounding box center [526, 194] width 7 height 7
radio input "true"
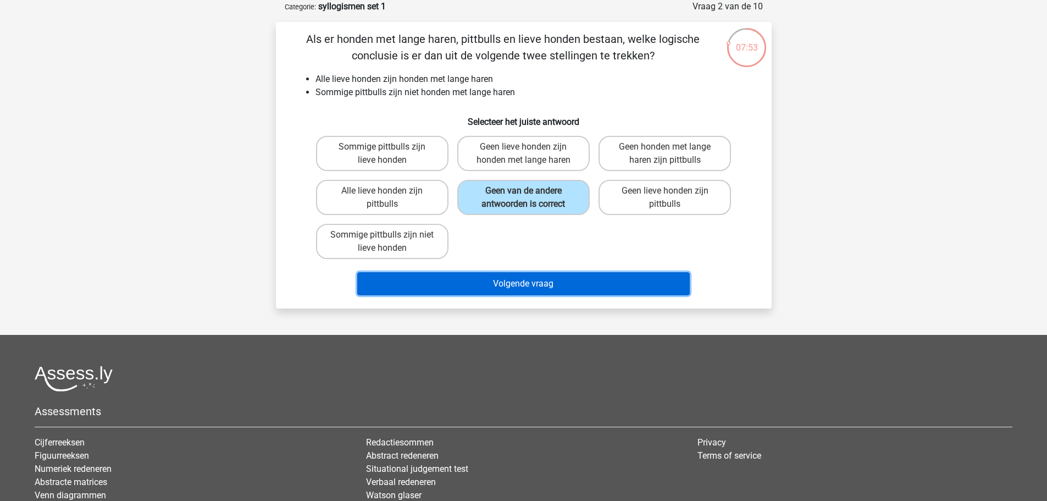
click at [534, 289] on button "Volgende vraag" at bounding box center [523, 283] width 332 height 23
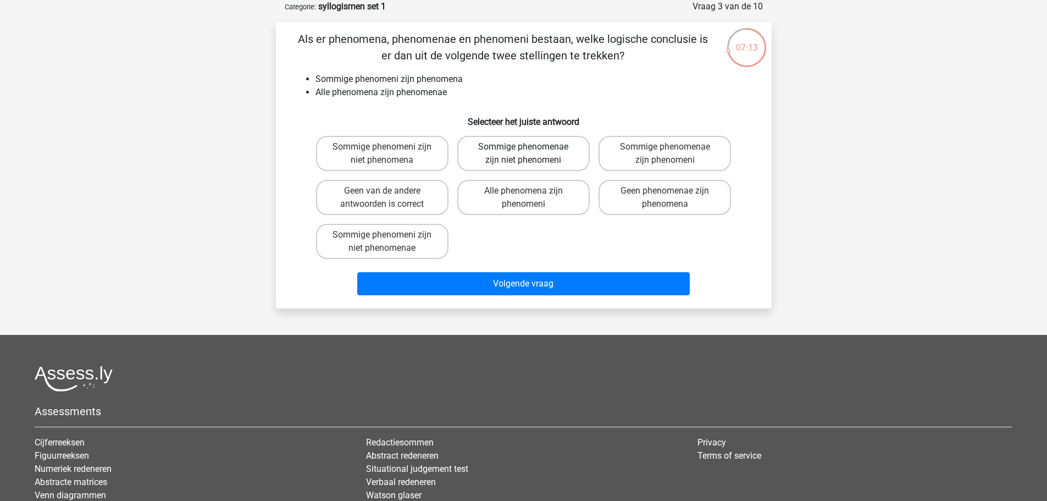
click at [540, 146] on label "Sommige phenomenae zijn niet phenomeni" at bounding box center [523, 153] width 132 height 35
click at [530, 147] on input "Sommige phenomenae zijn niet phenomeni" at bounding box center [526, 150] width 7 height 7
radio input "true"
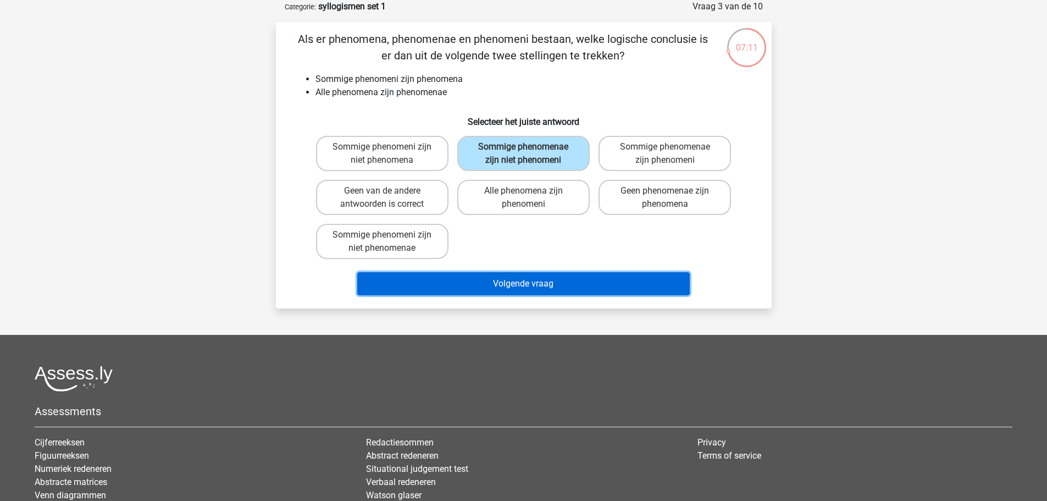
click at [548, 286] on button "Volgende vraag" at bounding box center [523, 283] width 332 height 23
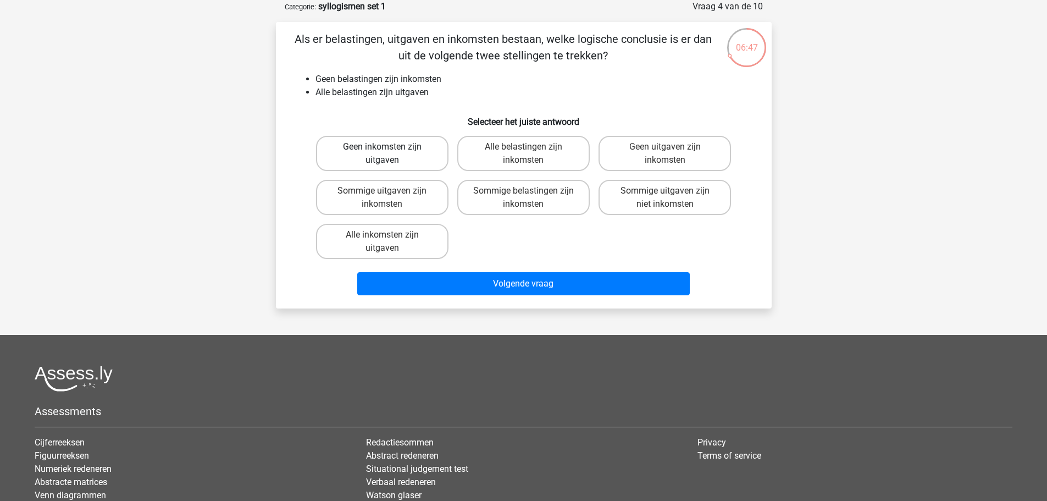
click at [401, 144] on label "Geen inkomsten zijn uitgaven" at bounding box center [382, 153] width 132 height 35
click at [389, 147] on input "Geen inkomsten zijn uitgaven" at bounding box center [385, 150] width 7 height 7
radio input "true"
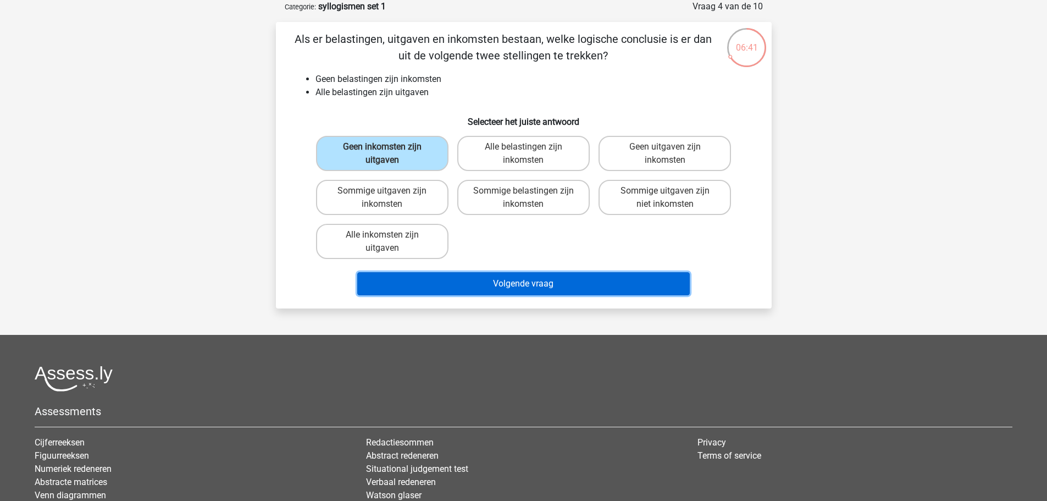
click at [525, 285] on button "Volgende vraag" at bounding box center [523, 283] width 332 height 23
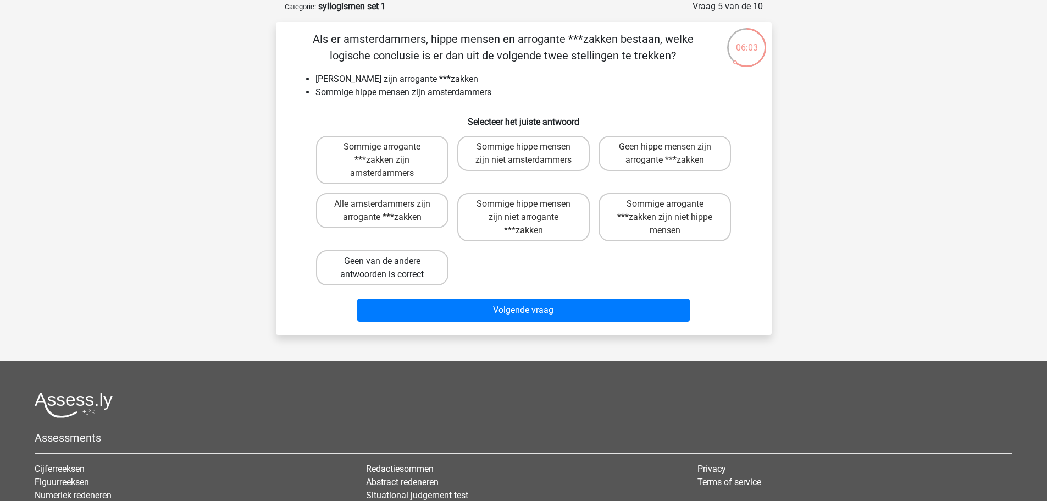
click at [412, 263] on label "Geen van de andere antwoorden is correct" at bounding box center [382, 267] width 132 height 35
click at [389, 263] on input "Geen van de andere antwoorden is correct" at bounding box center [385, 264] width 7 height 7
radio input "true"
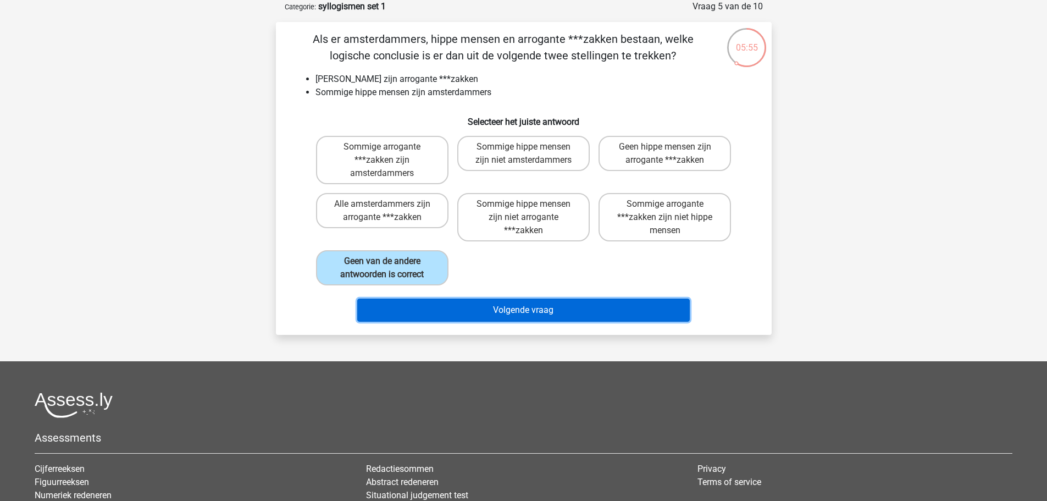
click at [524, 316] on button "Volgende vraag" at bounding box center [523, 309] width 332 height 23
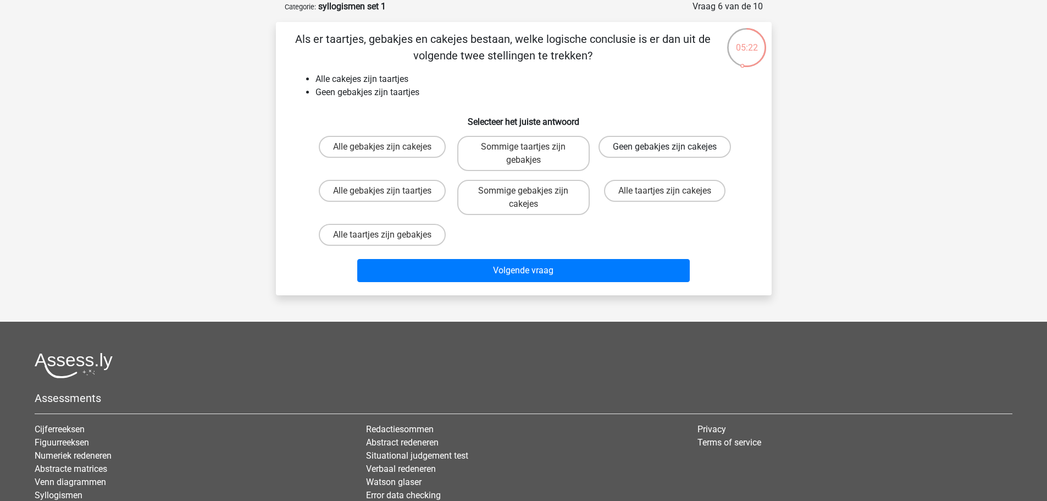
click at [678, 137] on label "Geen gebakjes zijn cakejes" at bounding box center [664, 147] width 132 height 22
click at [672, 147] on input "Geen gebakjes zijn cakejes" at bounding box center [668, 150] width 7 height 7
radio input "true"
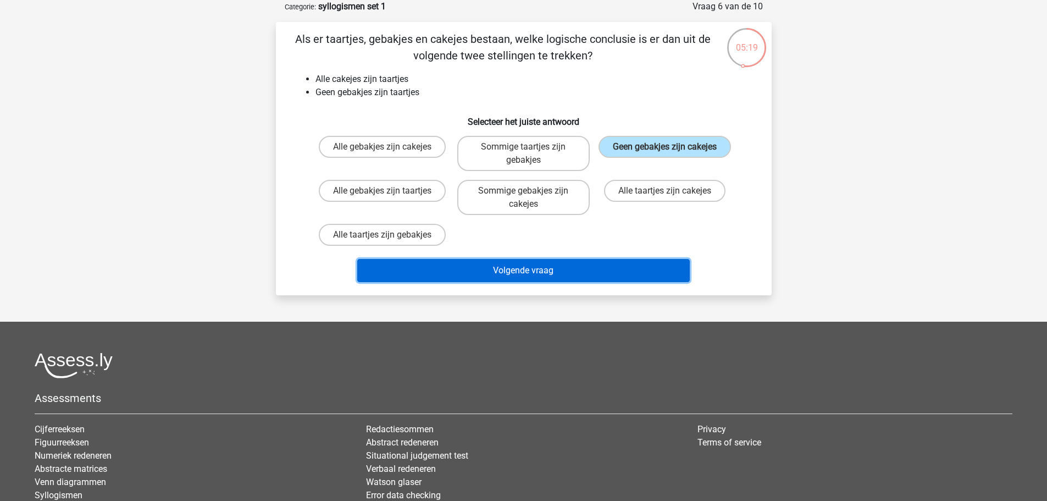
click at [576, 275] on button "Volgende vraag" at bounding box center [523, 270] width 332 height 23
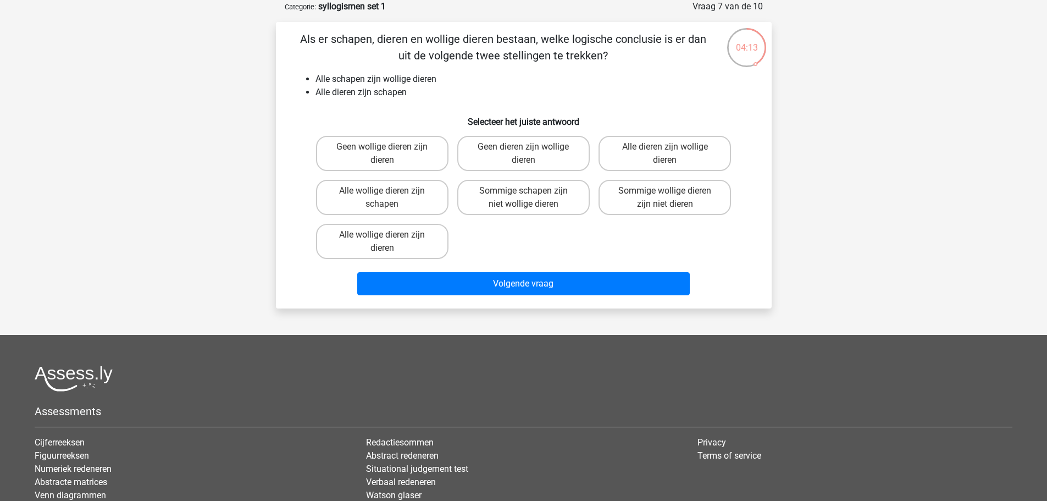
click at [671, 153] on input "Alle dieren zijn wollige dieren" at bounding box center [668, 150] width 7 height 7
radio input "true"
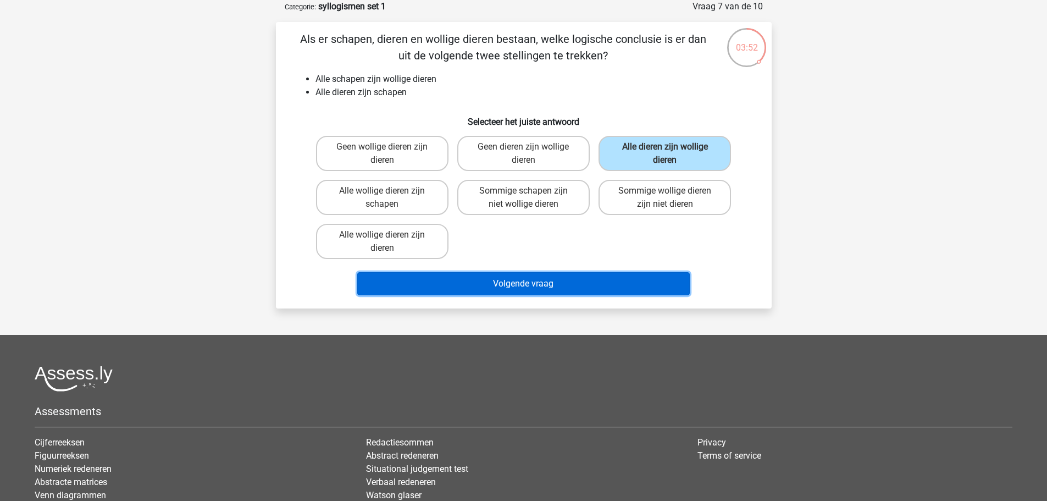
click at [562, 285] on button "Volgende vraag" at bounding box center [523, 283] width 332 height 23
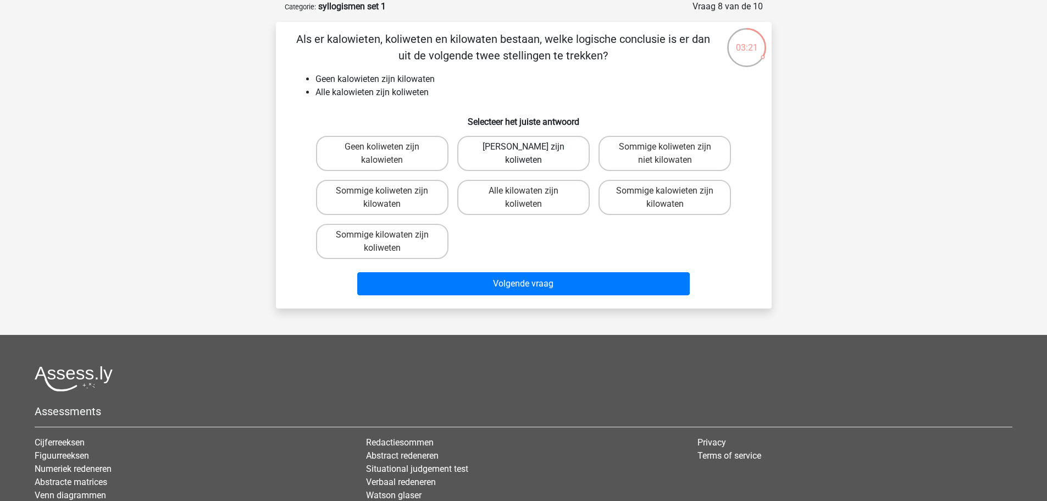
click at [538, 163] on label "Geen kilowaten zijn koliweten" at bounding box center [523, 153] width 132 height 35
click at [530, 154] on input "Geen kilowaten zijn koliweten" at bounding box center [526, 150] width 7 height 7
radio input "true"
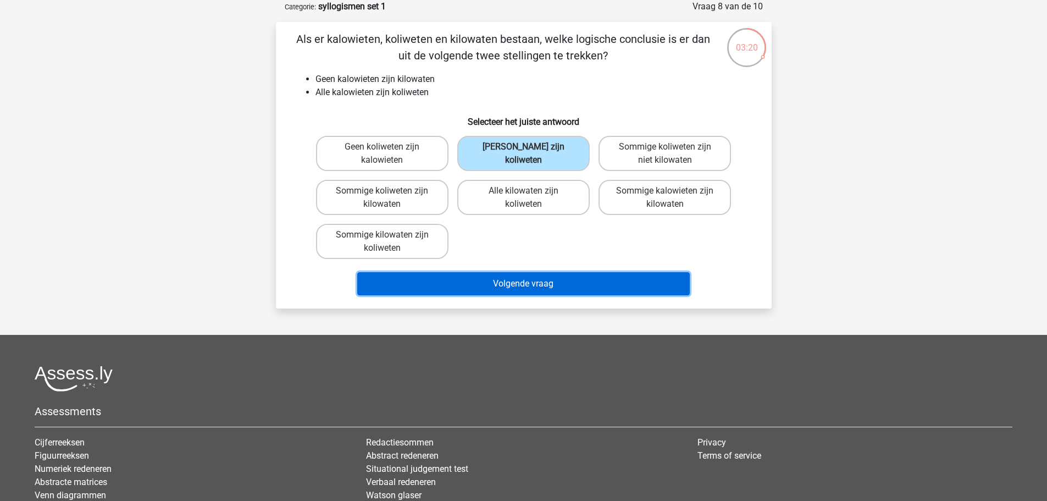
click at [547, 283] on button "Volgende vraag" at bounding box center [523, 283] width 332 height 23
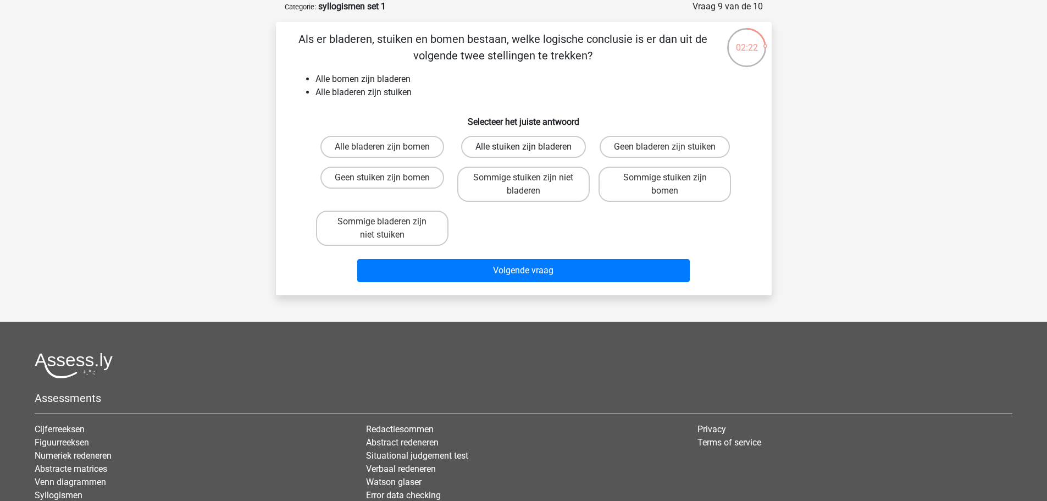
click at [543, 149] on label "Alle stuiken zijn bladeren" at bounding box center [523, 147] width 125 height 22
click at [530, 149] on input "Alle stuiken zijn bladeren" at bounding box center [526, 150] width 7 height 7
radio input "true"
click at [676, 178] on label "Sommige stuiken zijn bomen" at bounding box center [664, 184] width 132 height 35
click at [672, 178] on input "Sommige stuiken zijn bomen" at bounding box center [668, 181] width 7 height 7
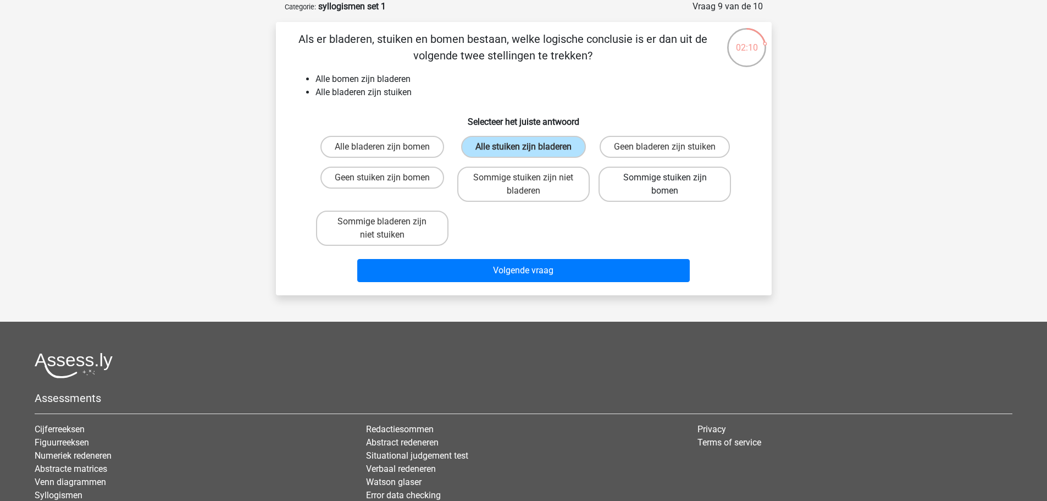
radio input "true"
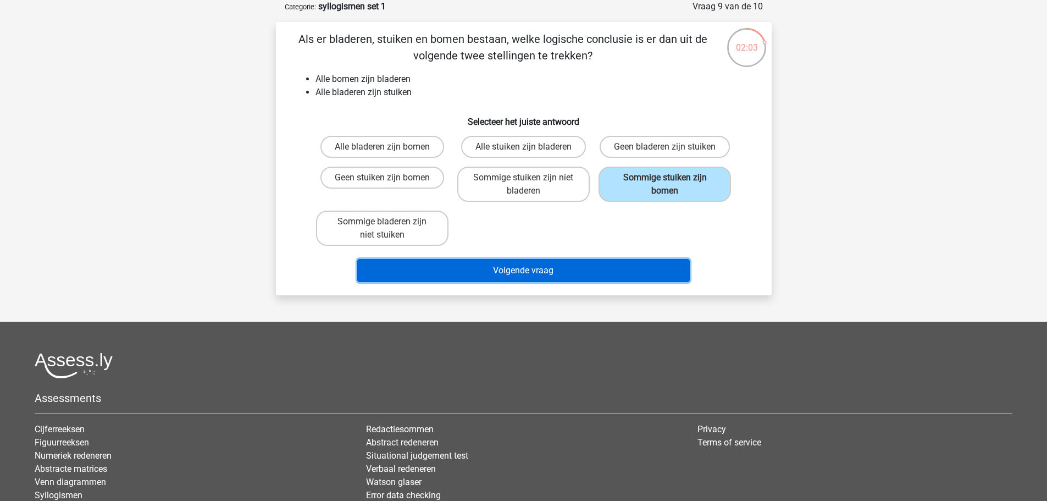
click at [579, 271] on button "Volgende vraag" at bounding box center [523, 270] width 332 height 23
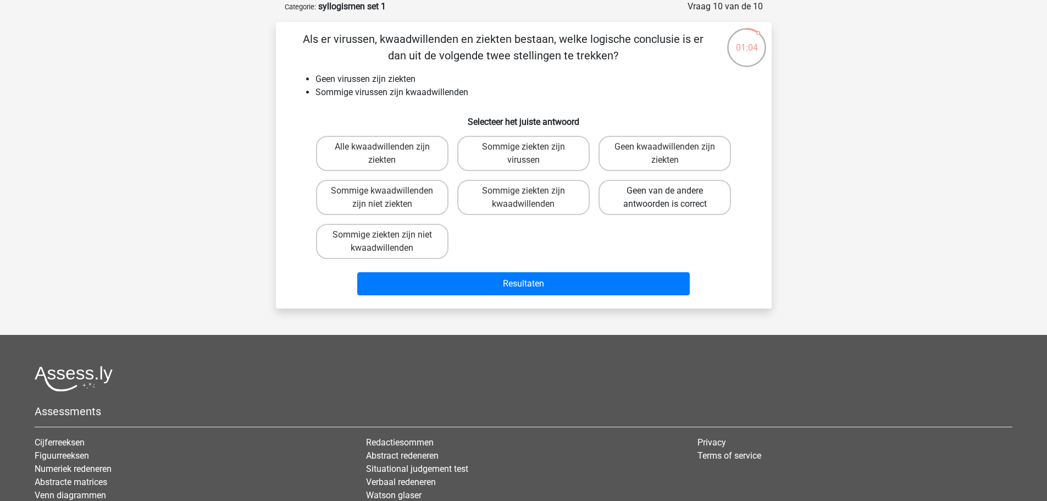
click at [662, 195] on label "Geen van de andere antwoorden is correct" at bounding box center [664, 197] width 132 height 35
click at [665, 195] on input "Geen van de andere antwoorden is correct" at bounding box center [668, 194] width 7 height 7
radio input "true"
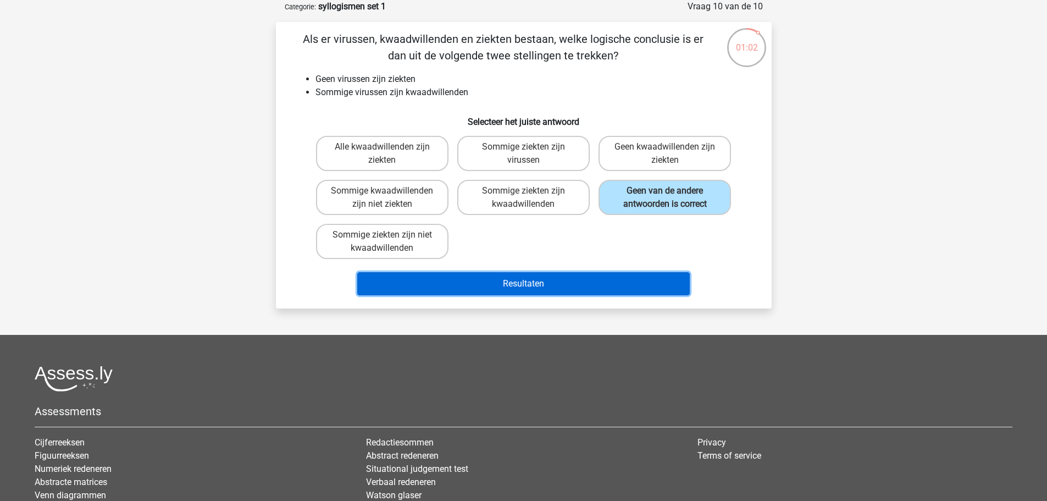
click at [547, 280] on button "Resultaten" at bounding box center [523, 283] width 332 height 23
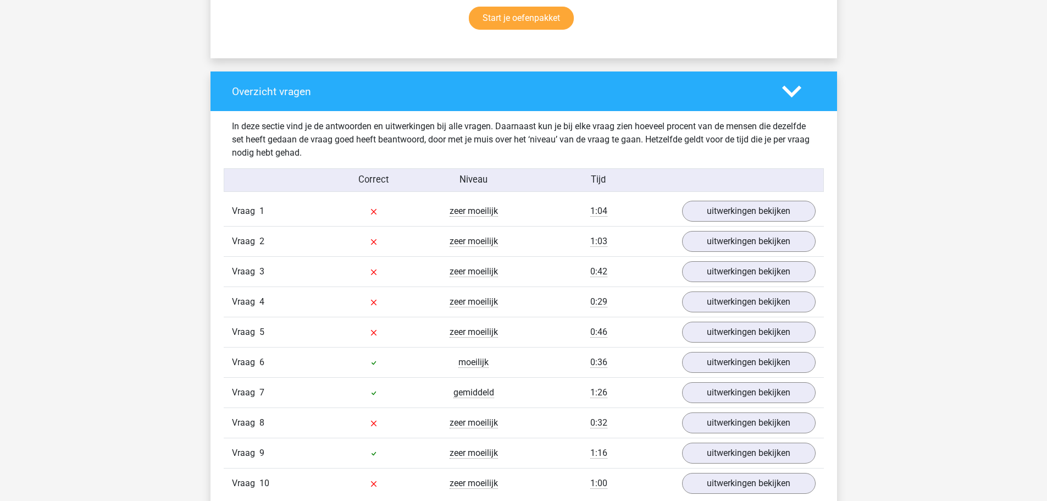
scroll to position [755, 0]
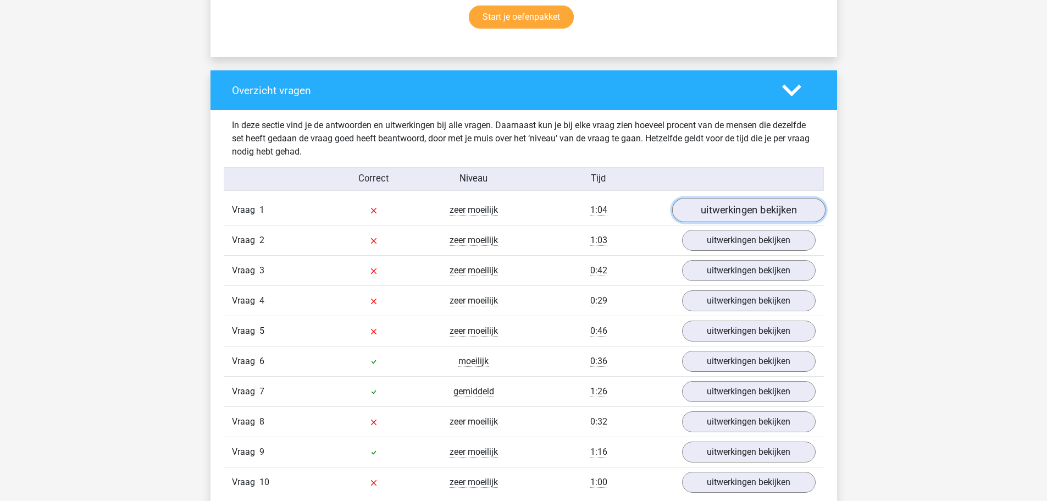
click at [767, 207] on link "uitwerkingen bekijken" at bounding box center [748, 210] width 153 height 24
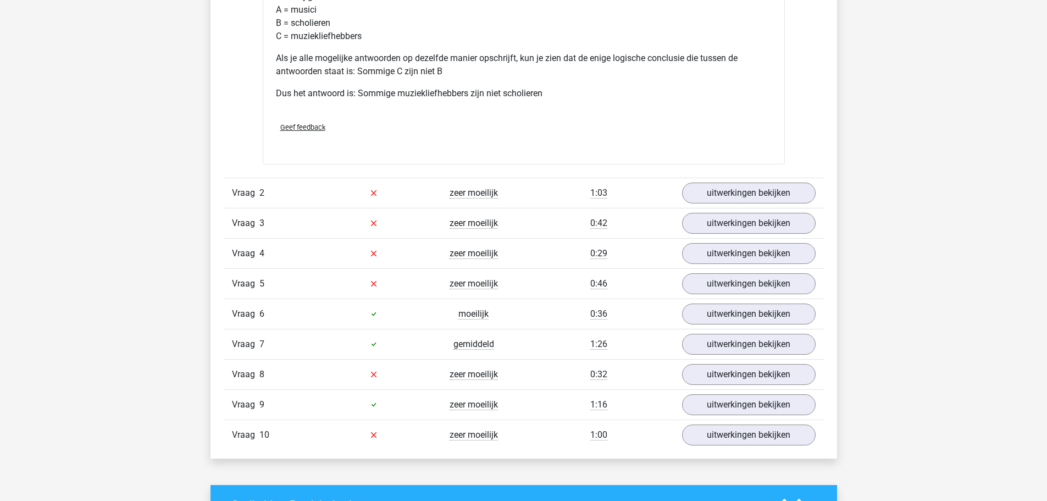
scroll to position [1268, 0]
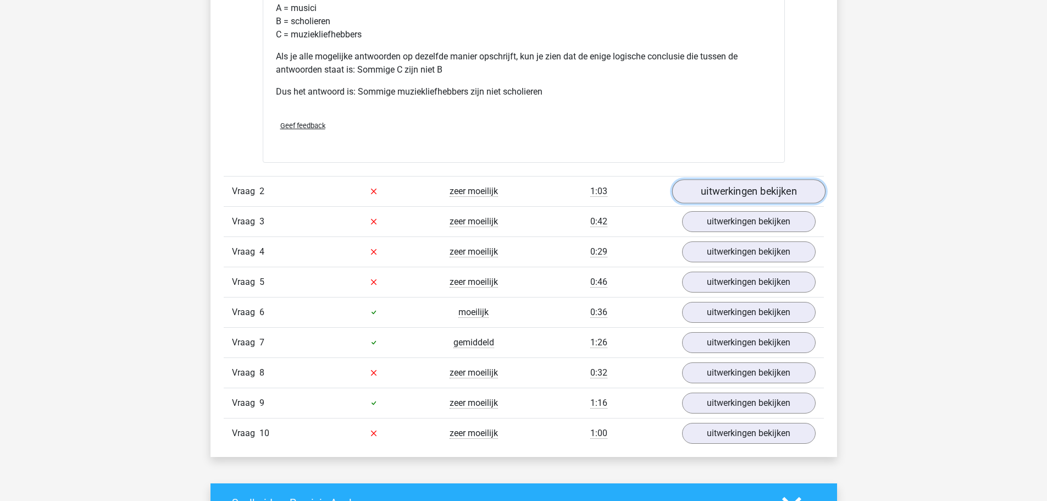
click at [740, 187] on link "uitwerkingen bekijken" at bounding box center [748, 191] width 153 height 24
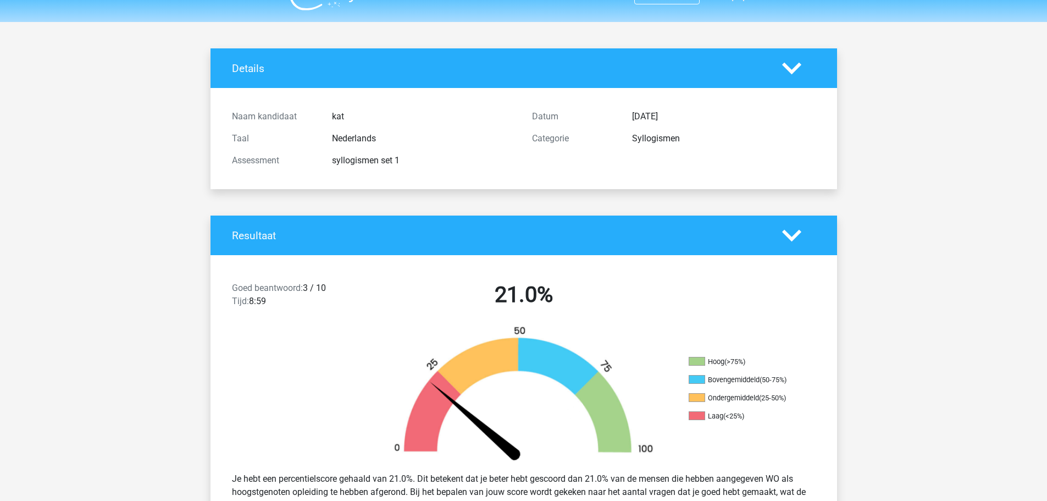
scroll to position [0, 0]
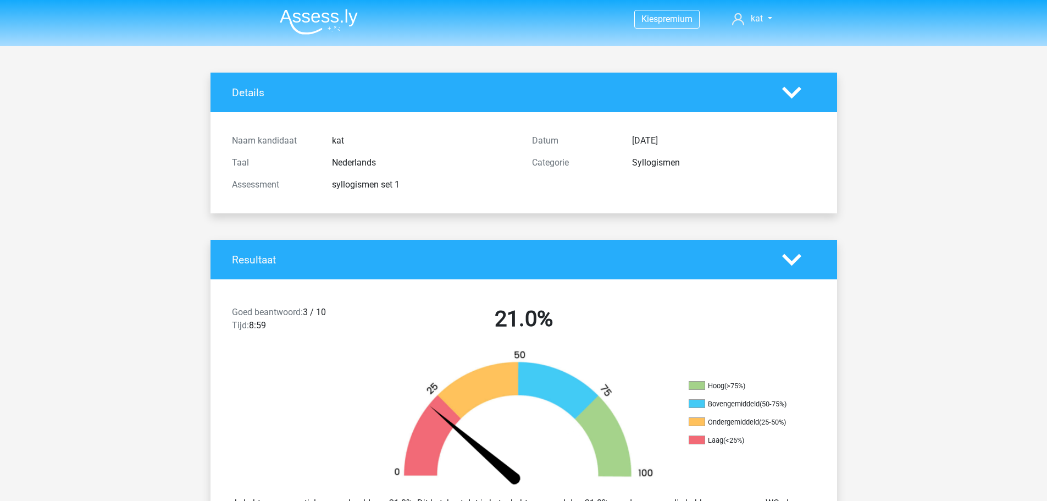
click at [348, 187] on div "syllogismen set 1" at bounding box center [424, 184] width 200 height 13
copy div "syllogismen"
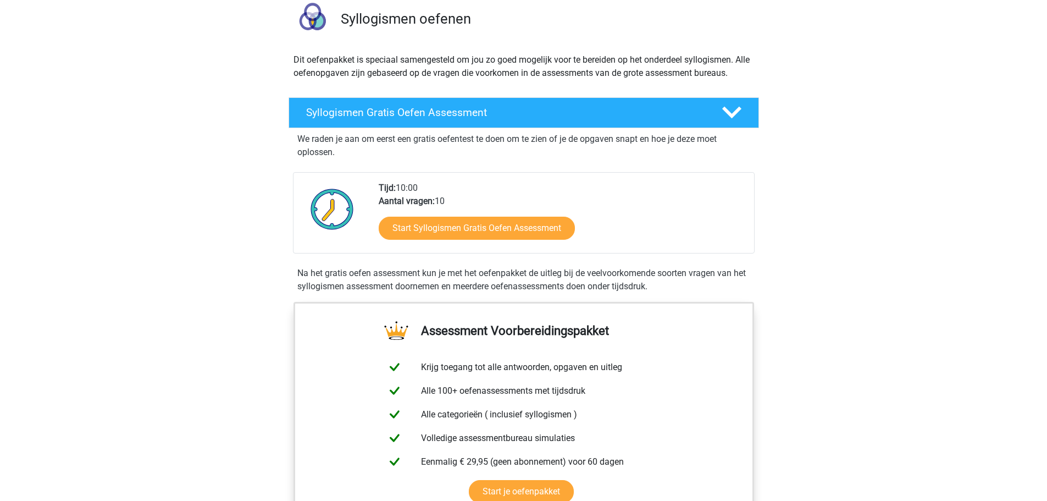
scroll to position [85, 0]
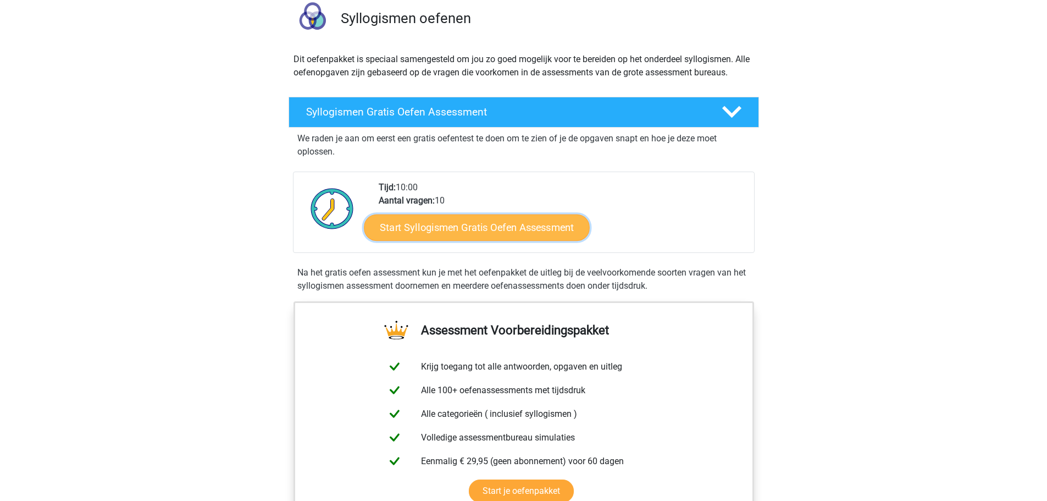
click at [492, 224] on link "Start Syllogismen Gratis Oefen Assessment" at bounding box center [477, 227] width 226 height 26
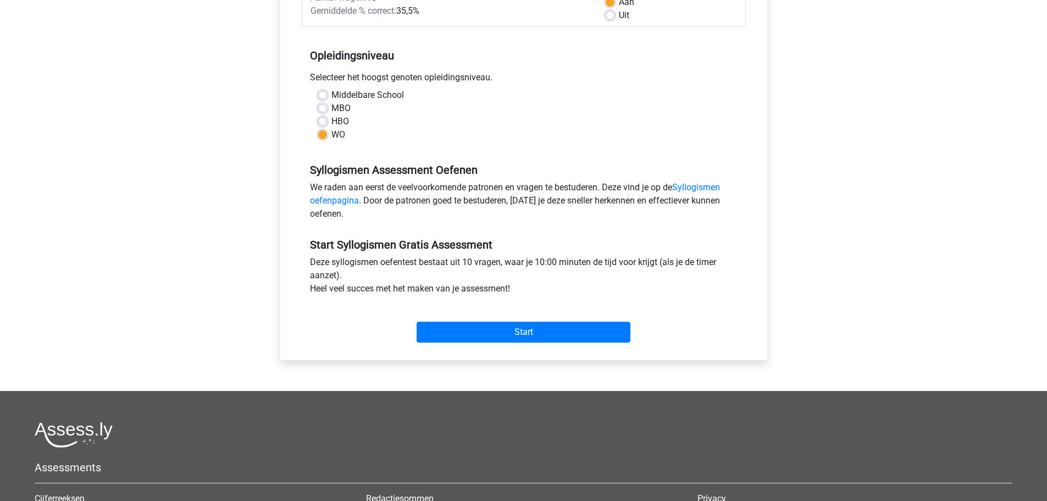
scroll to position [188, 0]
click at [533, 327] on input "Start" at bounding box center [524, 331] width 214 height 21
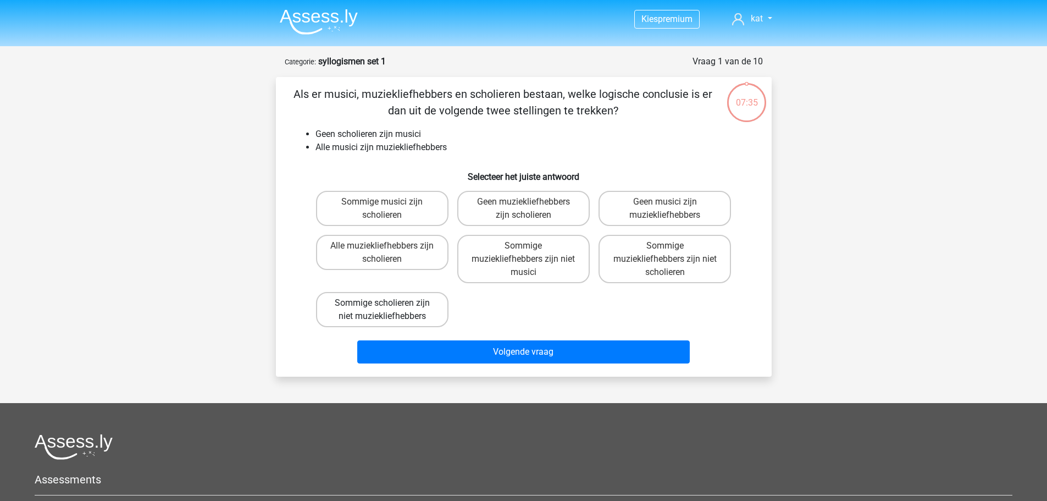
click at [406, 309] on label "Sommige scholieren zijn niet muziekliefhebbers" at bounding box center [382, 309] width 132 height 35
click at [389, 309] on input "Sommige scholieren zijn niet muziekliefhebbers" at bounding box center [385, 306] width 7 height 7
radio input "true"
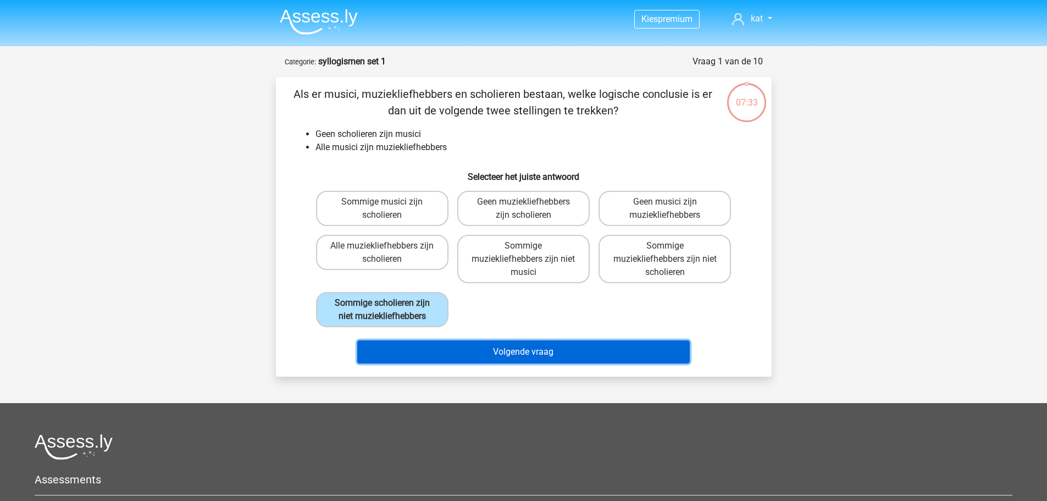
click at [526, 353] on button "Volgende vraag" at bounding box center [523, 351] width 332 height 23
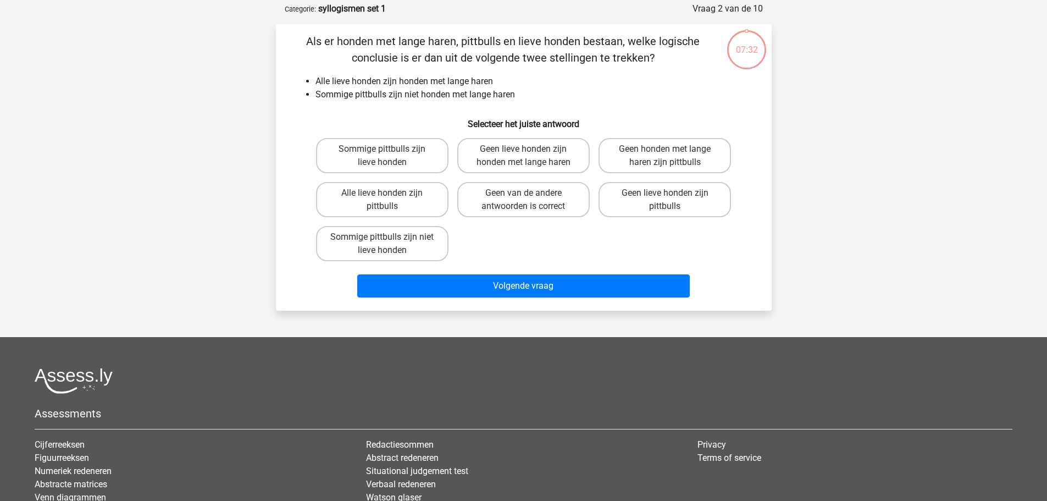
scroll to position [55, 0]
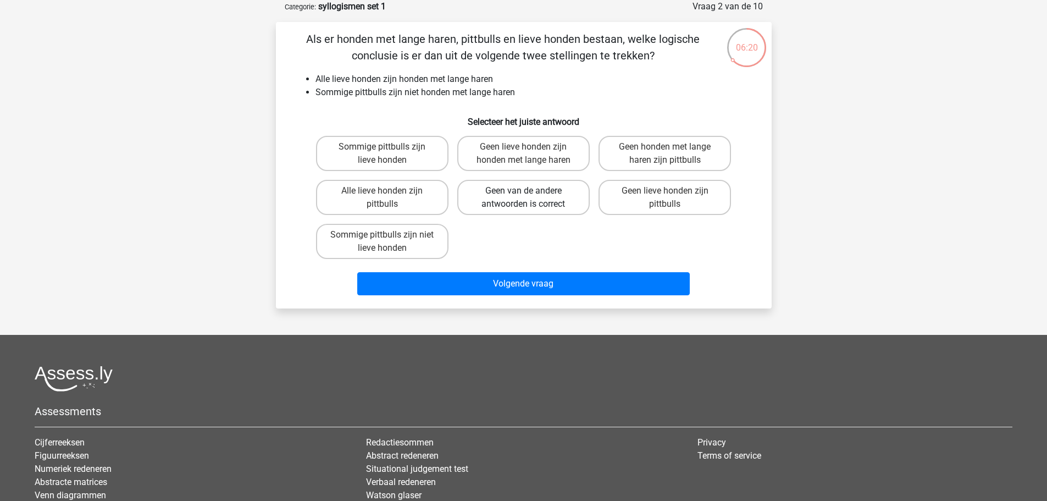
click at [551, 197] on label "Geen van de andere antwoorden is correct" at bounding box center [523, 197] width 132 height 35
click at [530, 197] on input "Geen van de andere antwoorden is correct" at bounding box center [526, 194] width 7 height 7
radio input "true"
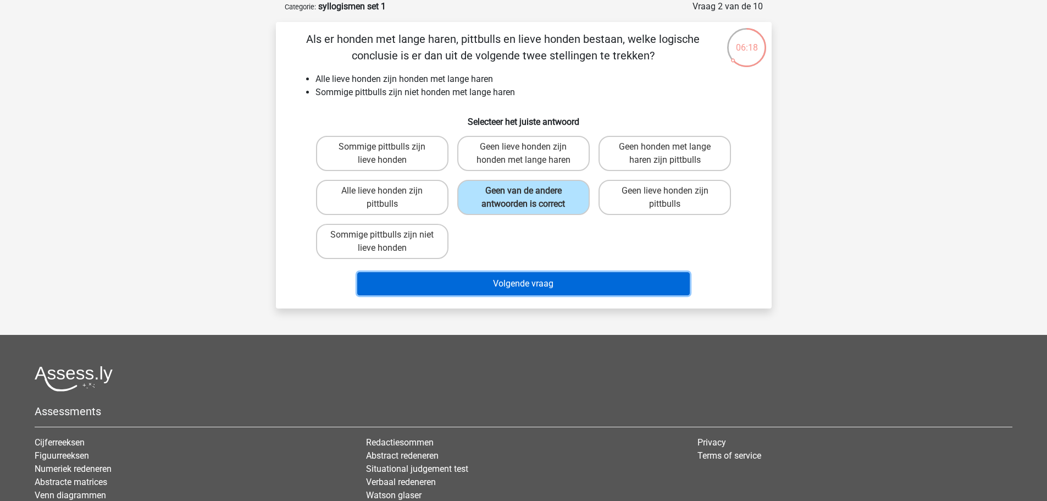
click at [544, 287] on button "Volgende vraag" at bounding box center [523, 283] width 332 height 23
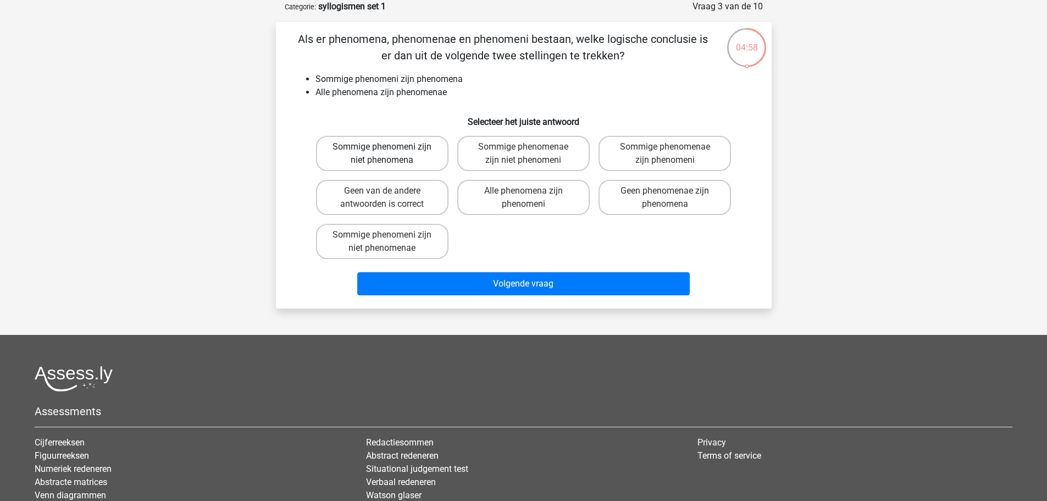
click at [420, 153] on label "Sommige phenomeni zijn niet phenomena" at bounding box center [382, 153] width 132 height 35
click at [389, 153] on input "Sommige phenomeni zijn niet phenomena" at bounding box center [385, 150] width 7 height 7
radio input "true"
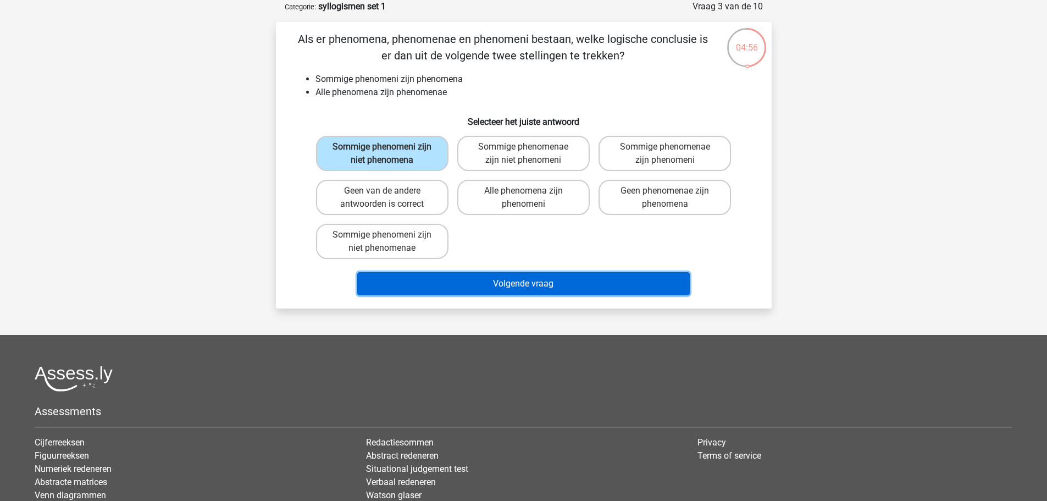
click at [534, 287] on button "Volgende vraag" at bounding box center [523, 283] width 332 height 23
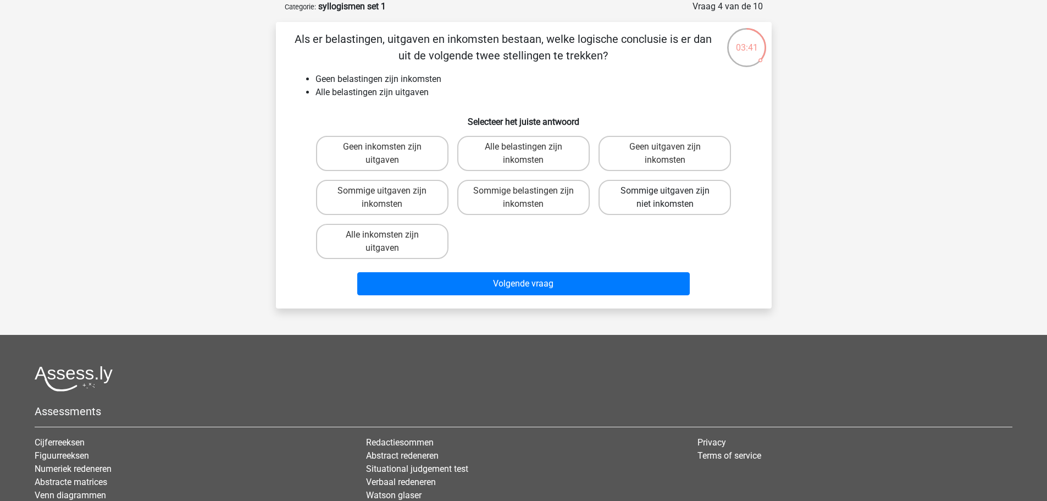
click at [686, 188] on label "Sommige uitgaven zijn niet inkomsten" at bounding box center [664, 197] width 132 height 35
click at [672, 191] on input "Sommige uitgaven zijn niet inkomsten" at bounding box center [668, 194] width 7 height 7
radio input "true"
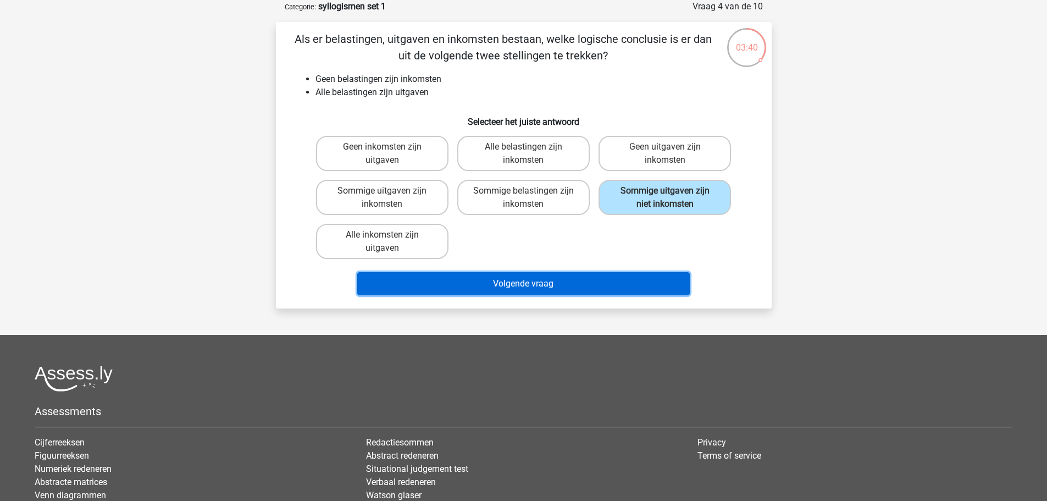
click at [557, 288] on button "Volgende vraag" at bounding box center [523, 283] width 332 height 23
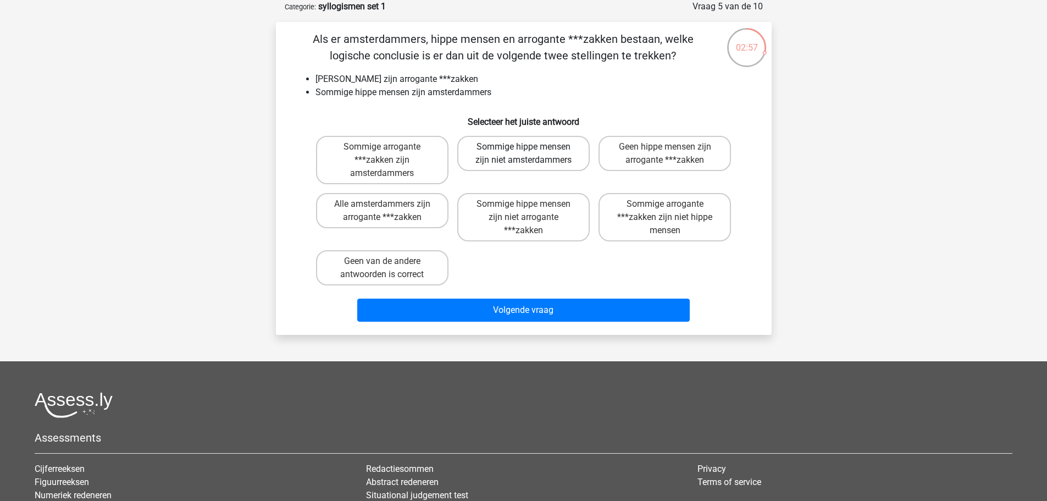
click at [552, 155] on label "Sommige hippe mensen zijn niet amsterdammers" at bounding box center [523, 153] width 132 height 35
click at [530, 154] on input "Sommige hippe mensen zijn niet amsterdammers" at bounding box center [526, 150] width 7 height 7
radio input "true"
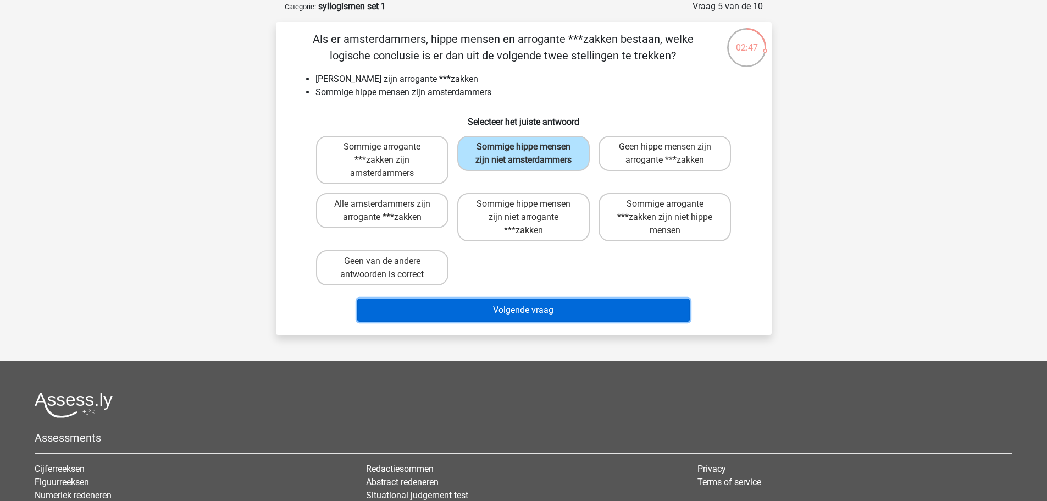
click at [551, 307] on button "Volgende vraag" at bounding box center [523, 309] width 332 height 23
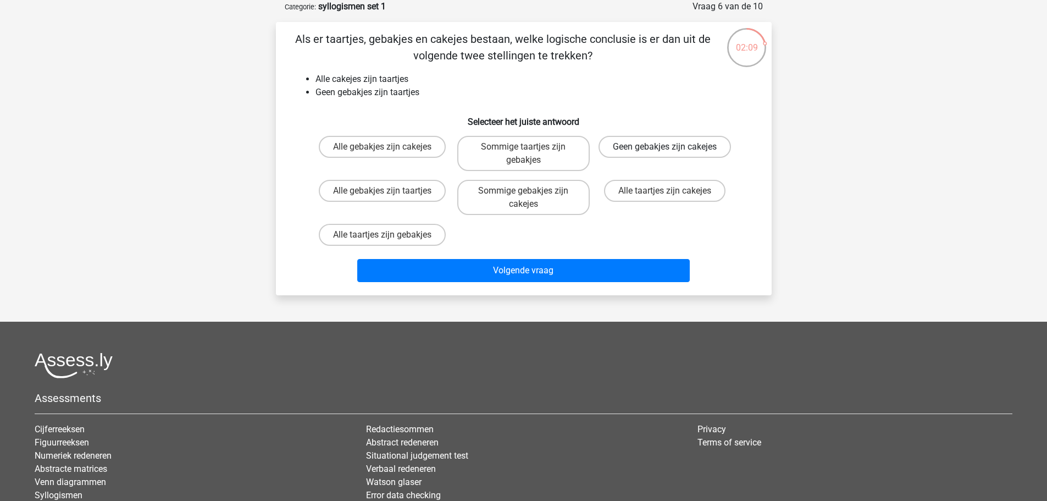
click at [666, 154] on label "Geen gebakjes zijn cakejes" at bounding box center [664, 147] width 132 height 22
click at [666, 154] on input "Geen gebakjes zijn cakejes" at bounding box center [668, 150] width 7 height 7
radio input "true"
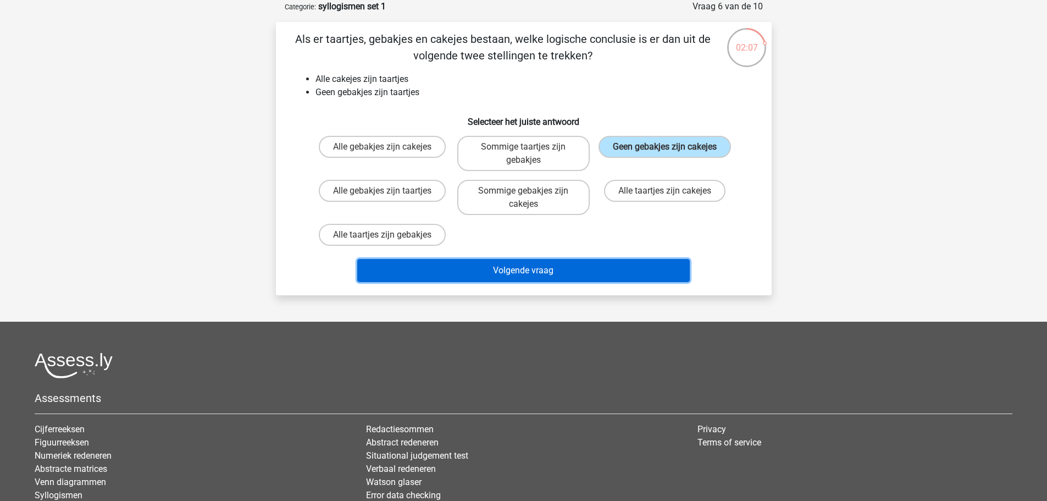
click at [569, 270] on button "Volgende vraag" at bounding box center [523, 270] width 332 height 23
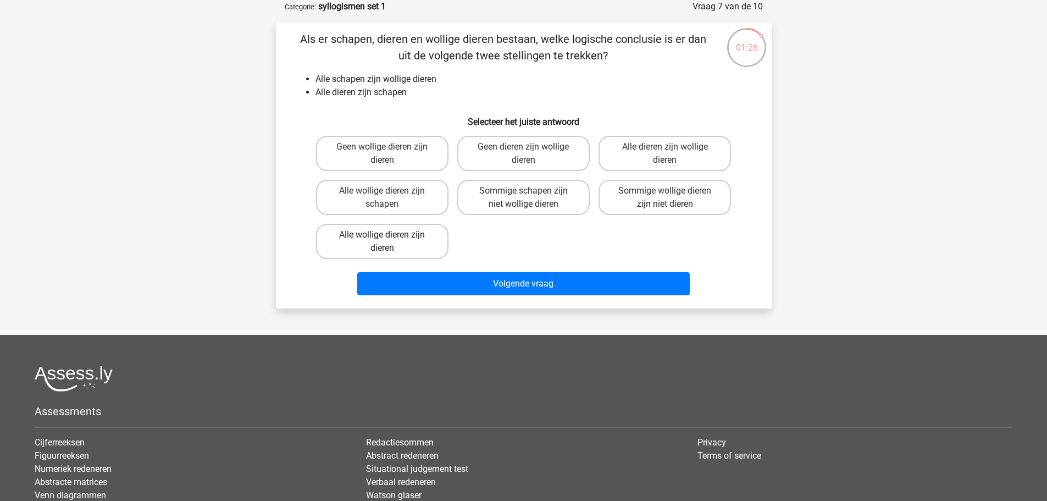
click at [404, 240] on label "Alle wollige dieren zijn dieren" at bounding box center [382, 241] width 132 height 35
click at [389, 240] on input "Alle wollige dieren zijn dieren" at bounding box center [385, 238] width 7 height 7
radio input "true"
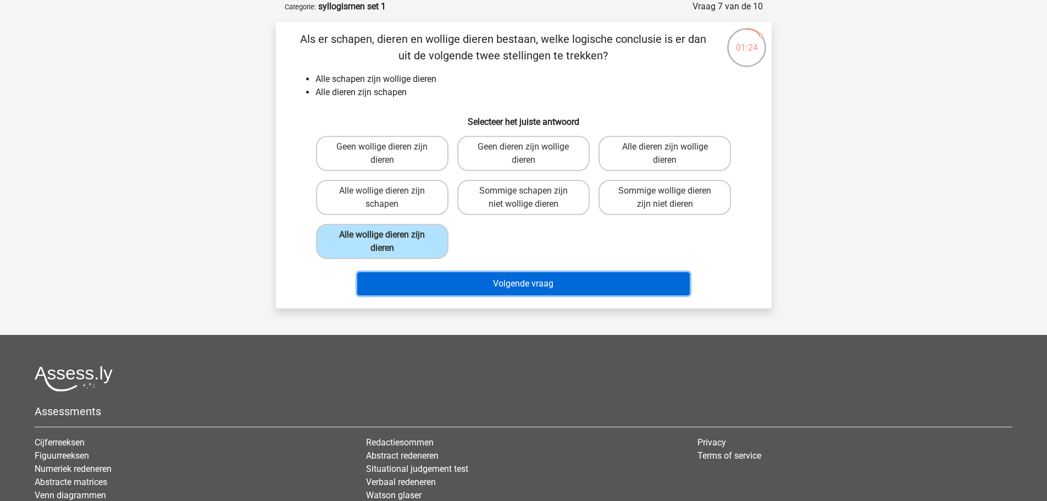
click at [511, 285] on button "Volgende vraag" at bounding box center [523, 283] width 332 height 23
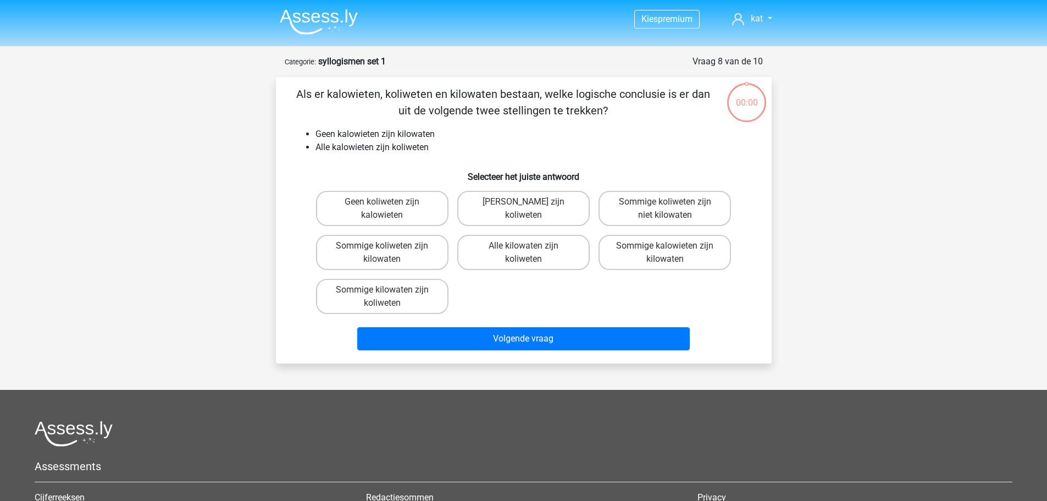
scroll to position [55, 0]
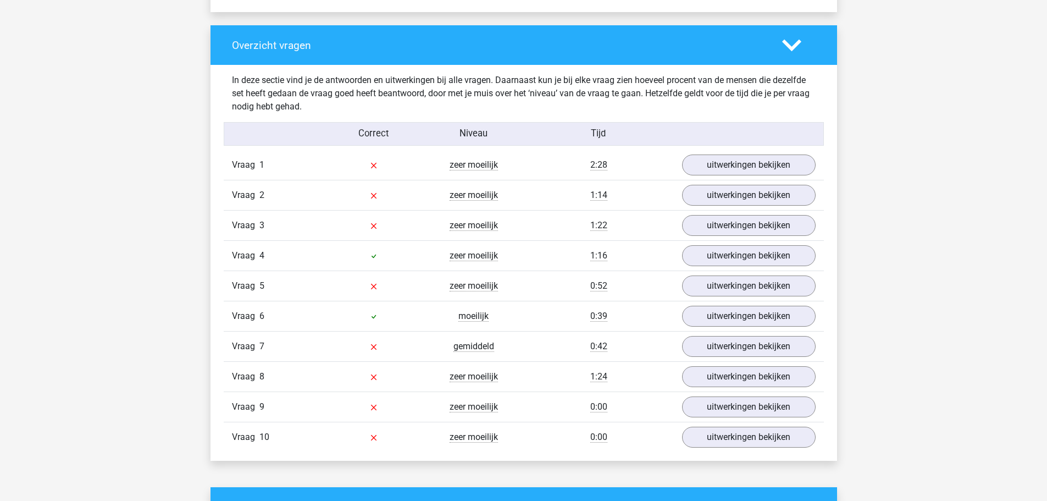
scroll to position [801, 0]
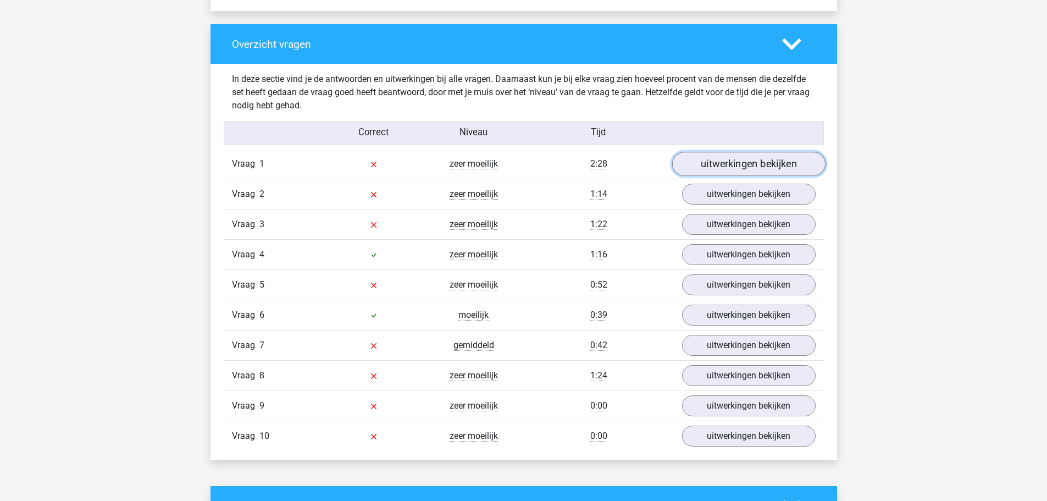
click at [759, 162] on link "uitwerkingen bekijken" at bounding box center [748, 164] width 153 height 24
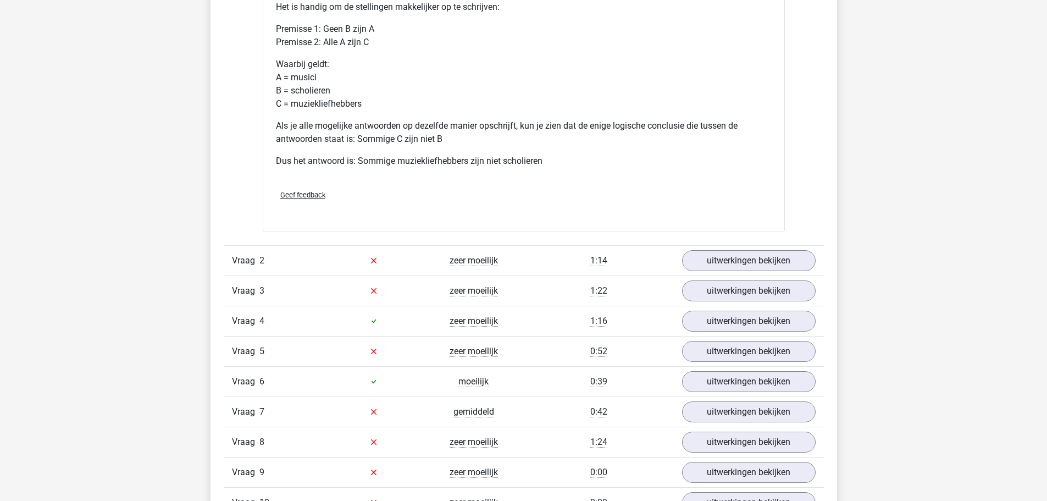
scroll to position [1200, 0]
click at [783, 257] on link "uitwerkingen bekijken" at bounding box center [748, 260] width 153 height 24
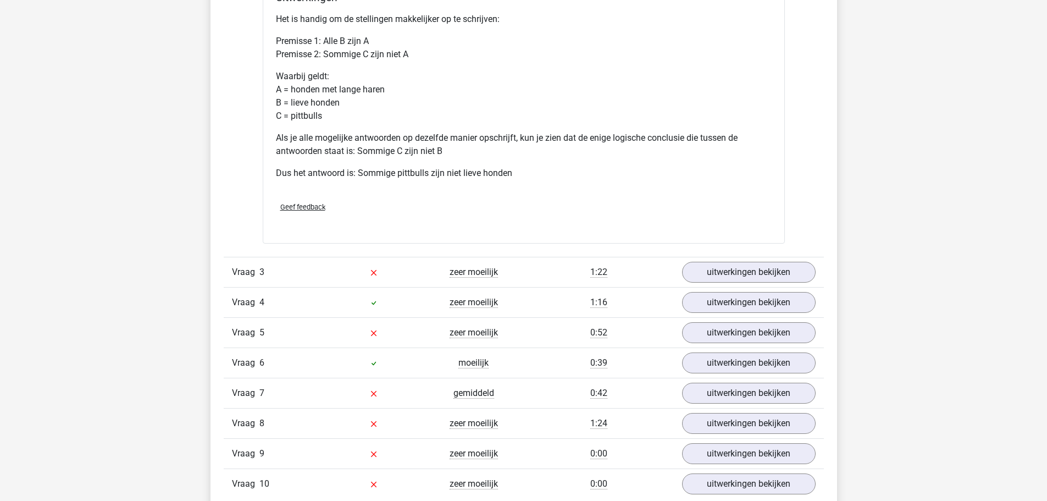
scroll to position [1683, 0]
click at [752, 269] on link "uitwerkingen bekijken" at bounding box center [748, 271] width 153 height 24
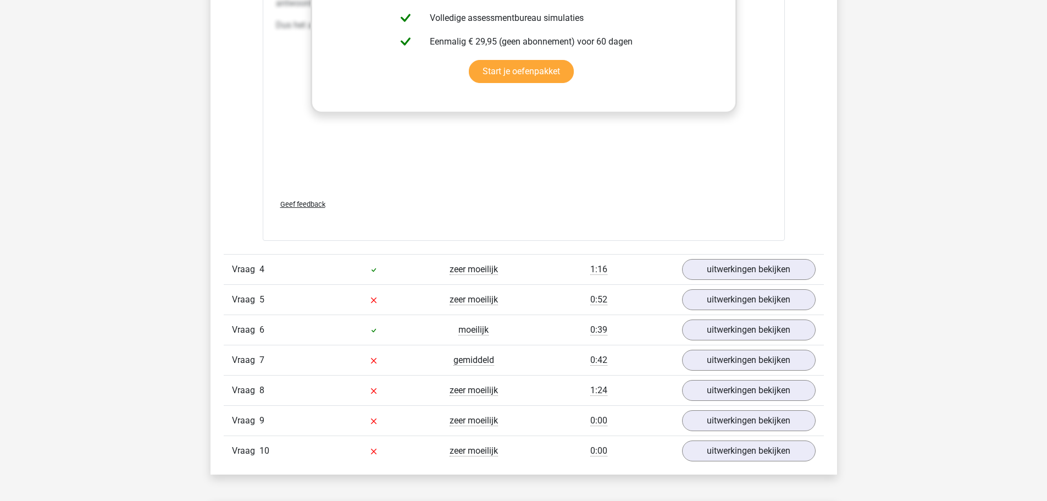
scroll to position [2364, 0]
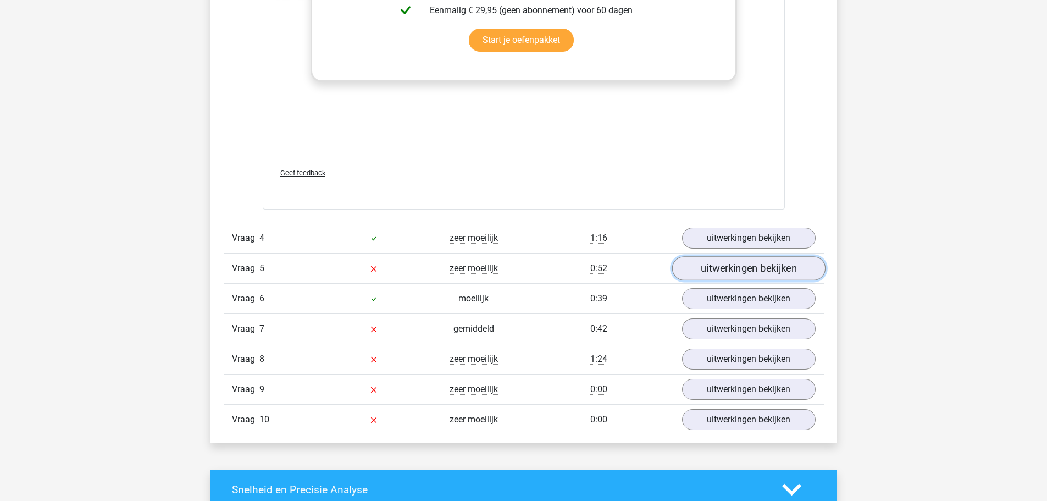
click at [742, 264] on link "uitwerkingen bekijken" at bounding box center [748, 268] width 153 height 24
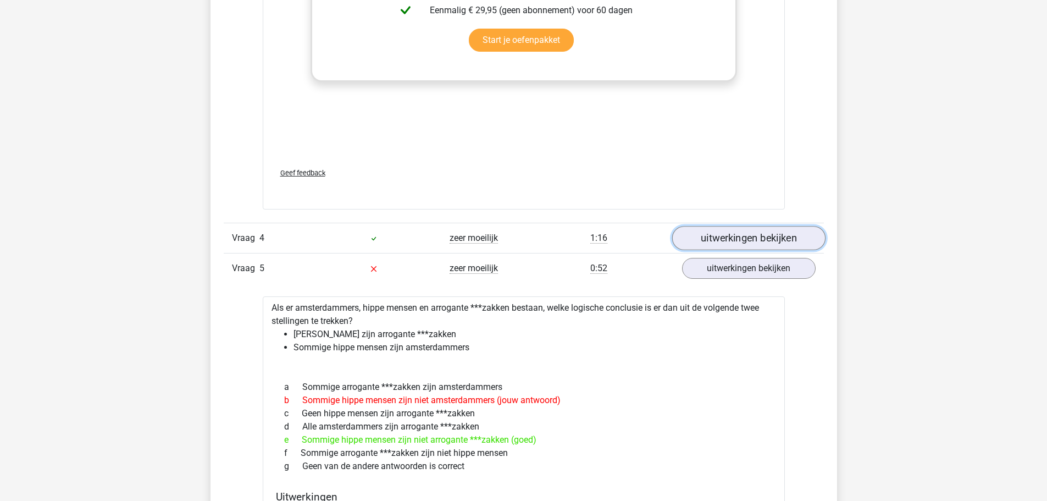
click at [745, 240] on link "uitwerkingen bekijken" at bounding box center [748, 238] width 153 height 24
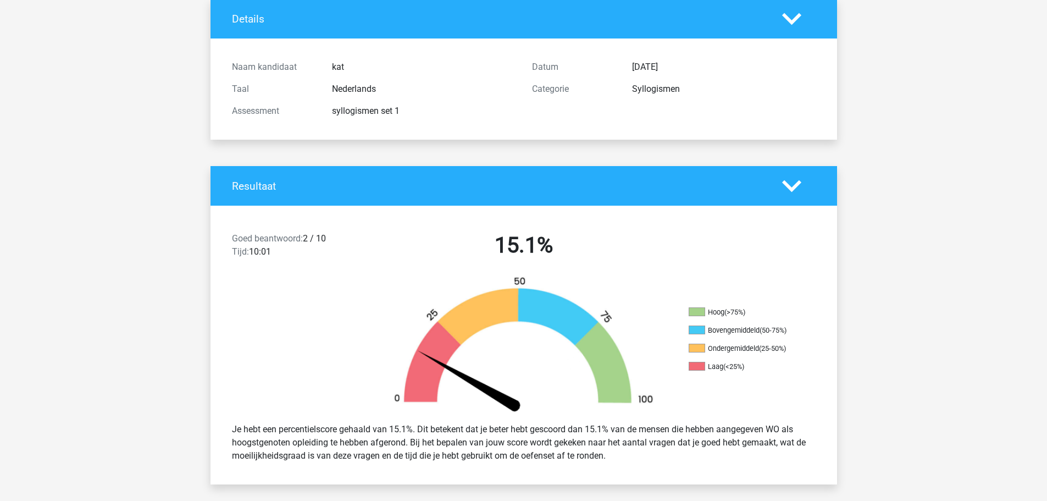
scroll to position [74, 0]
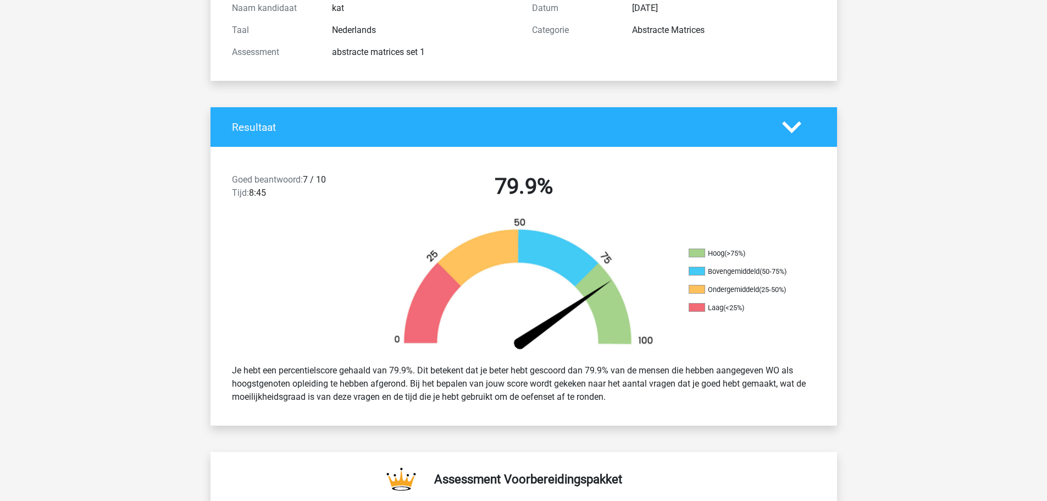
scroll to position [132, 0]
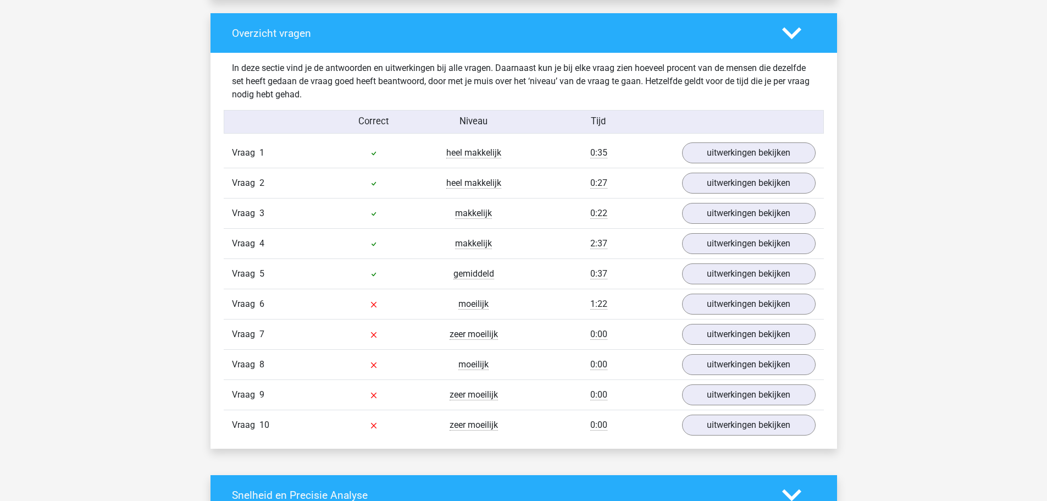
scroll to position [813, 0]
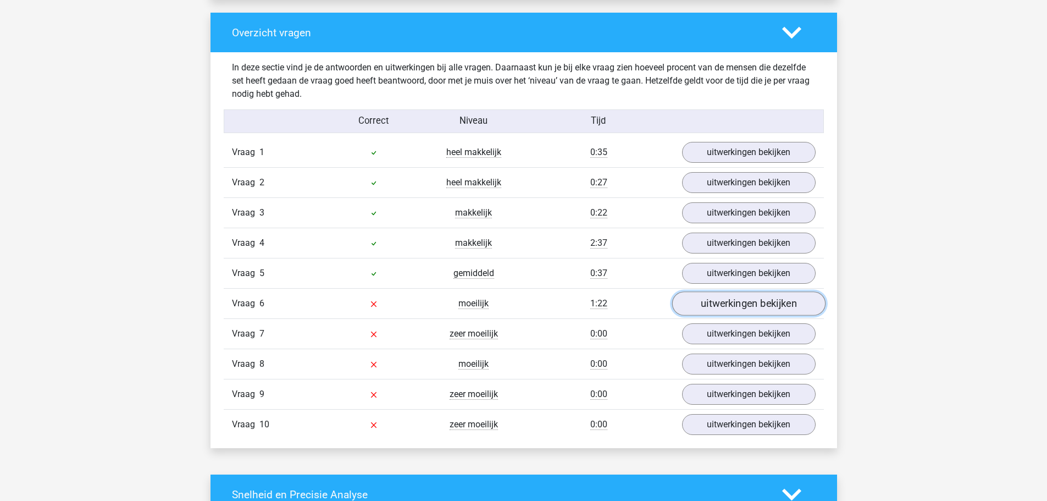
click at [731, 302] on link "uitwerkingen bekijken" at bounding box center [748, 304] width 153 height 24
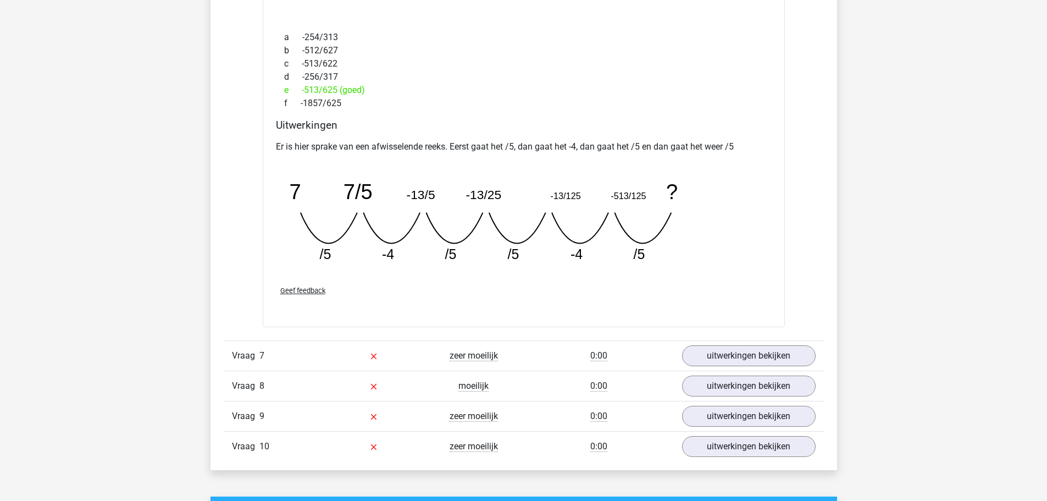
scroll to position [1273, 0]
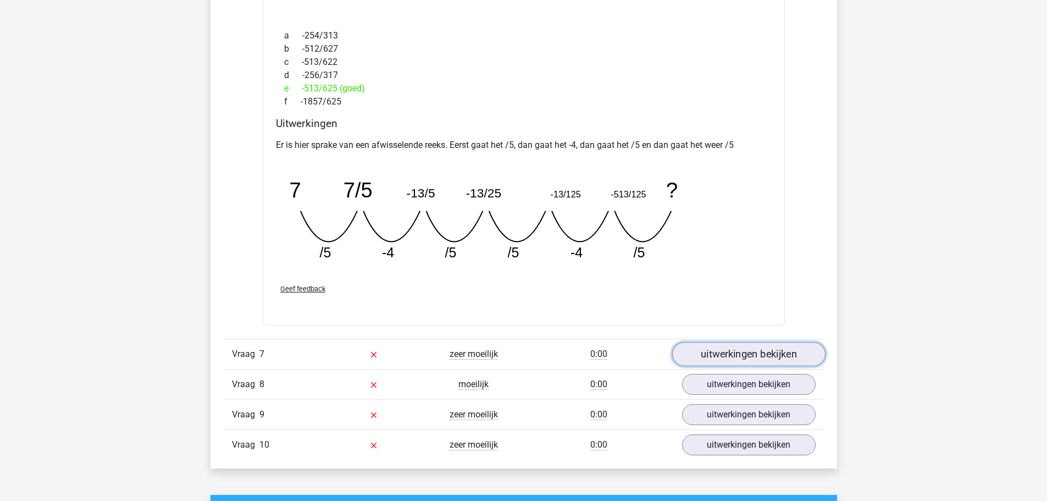
click at [761, 356] on link "uitwerkingen bekijken" at bounding box center [748, 354] width 153 height 24
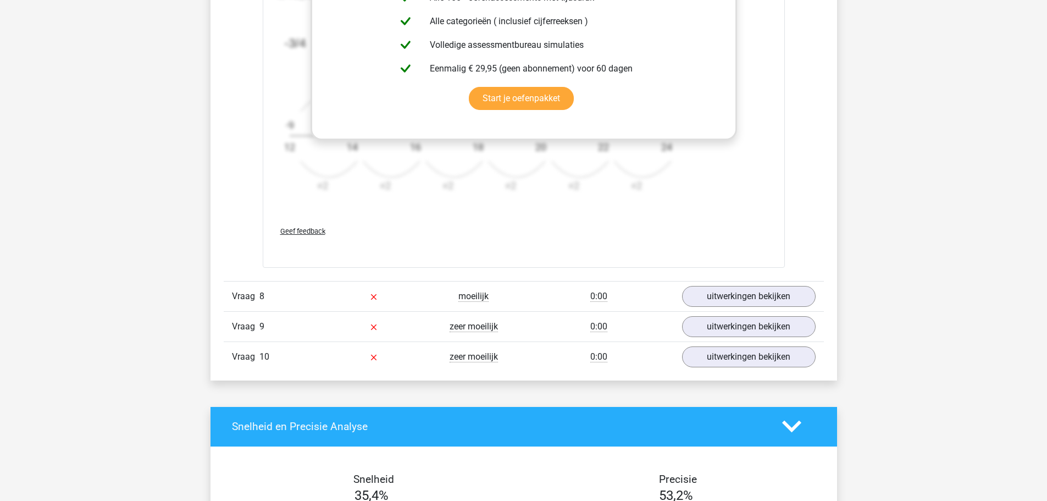
scroll to position [2095, 0]
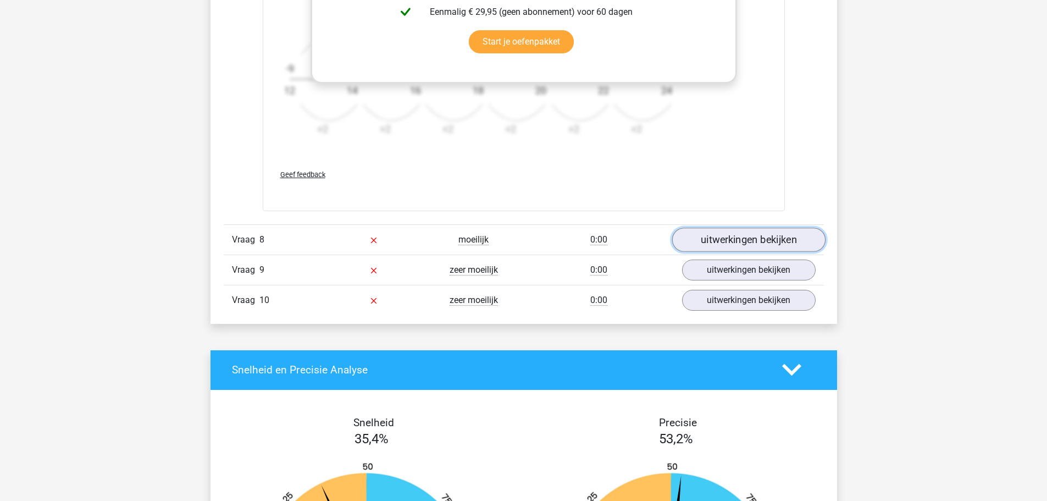
click at [743, 239] on link "uitwerkingen bekijken" at bounding box center [748, 240] width 153 height 24
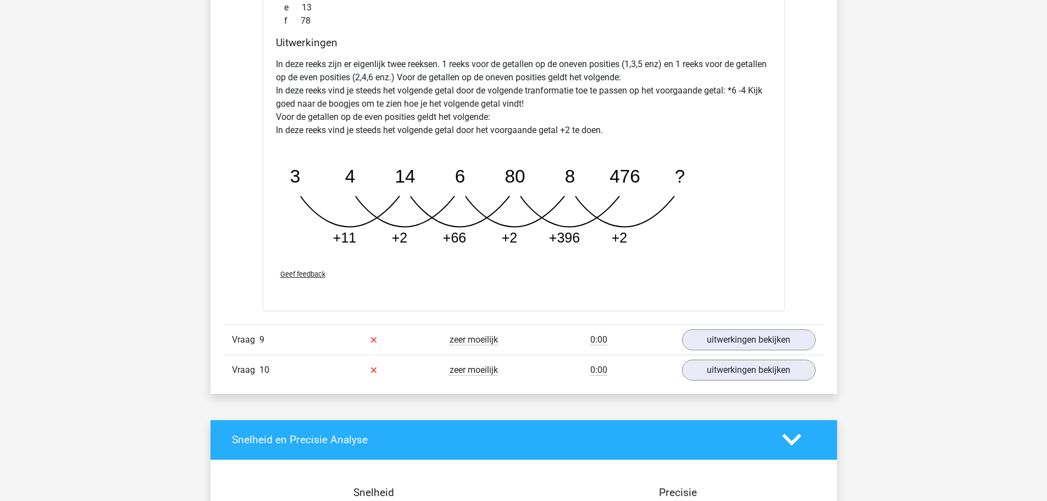
scroll to position [2577, 0]
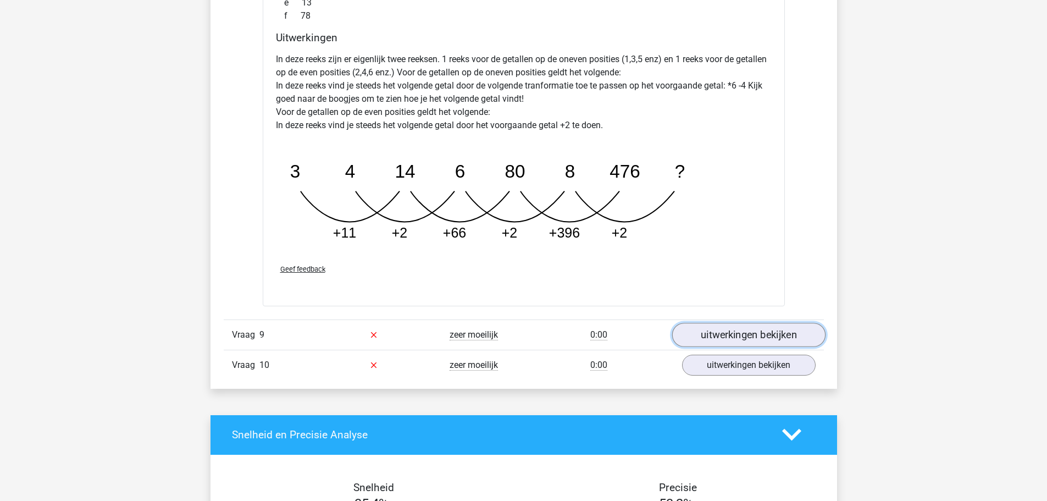
click at [738, 330] on link "uitwerkingen bekijken" at bounding box center [748, 335] width 153 height 24
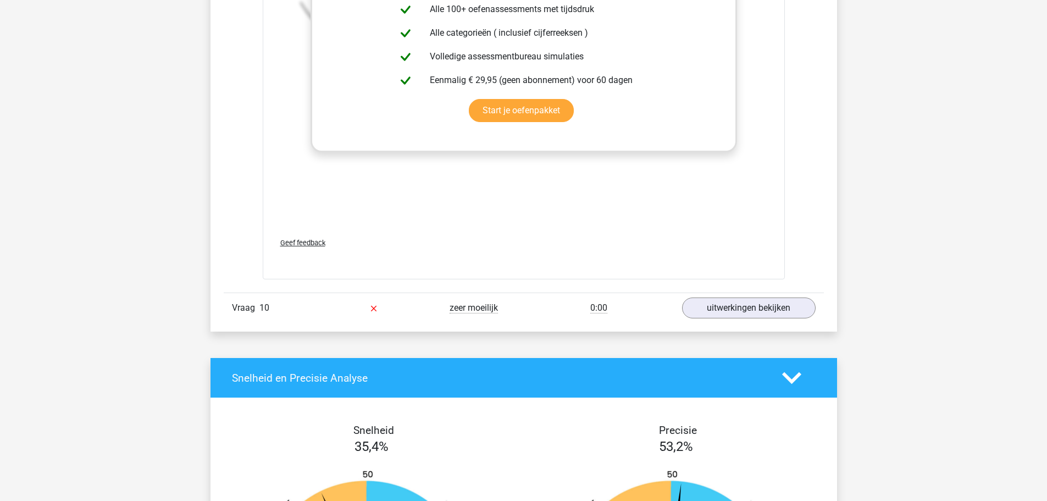
scroll to position [3312, 0]
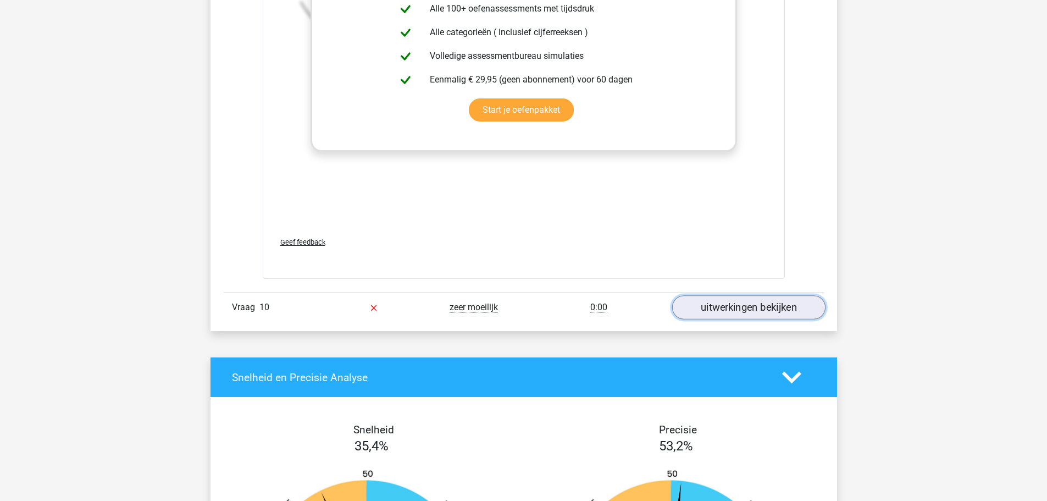
click at [751, 306] on link "uitwerkingen bekijken" at bounding box center [748, 307] width 153 height 24
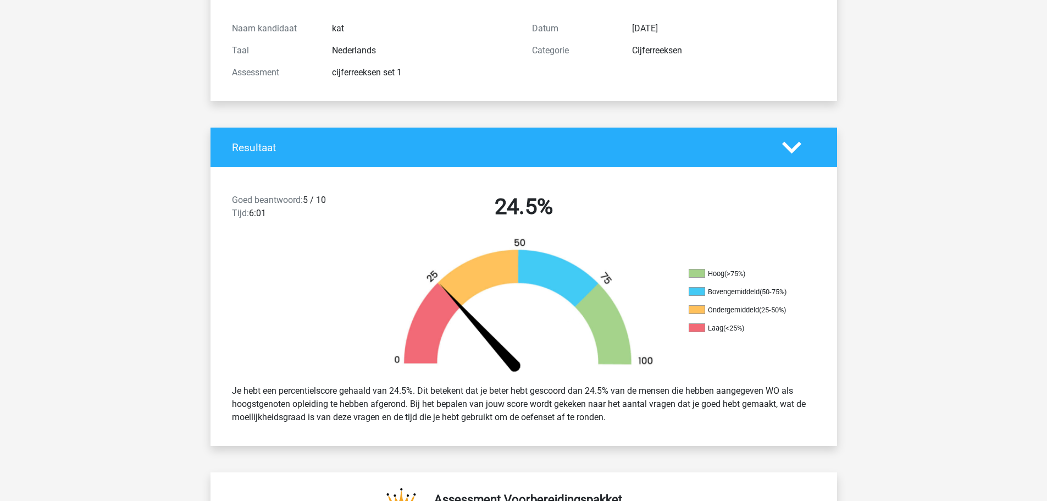
scroll to position [112, 0]
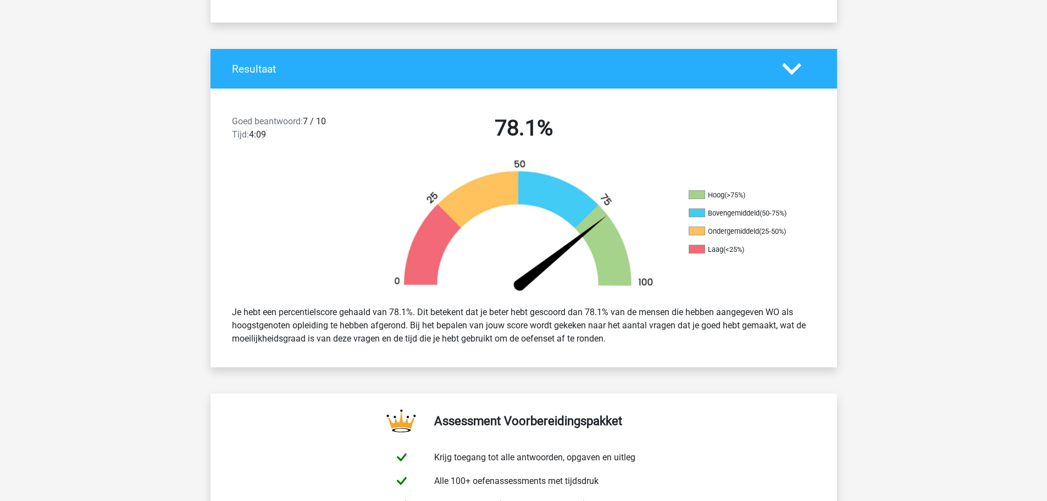
scroll to position [190, 0]
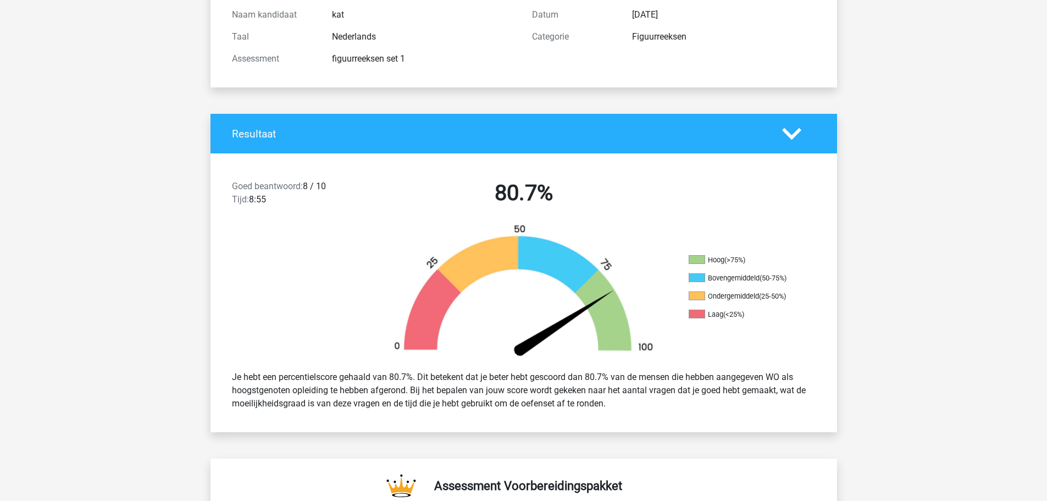
scroll to position [125, 0]
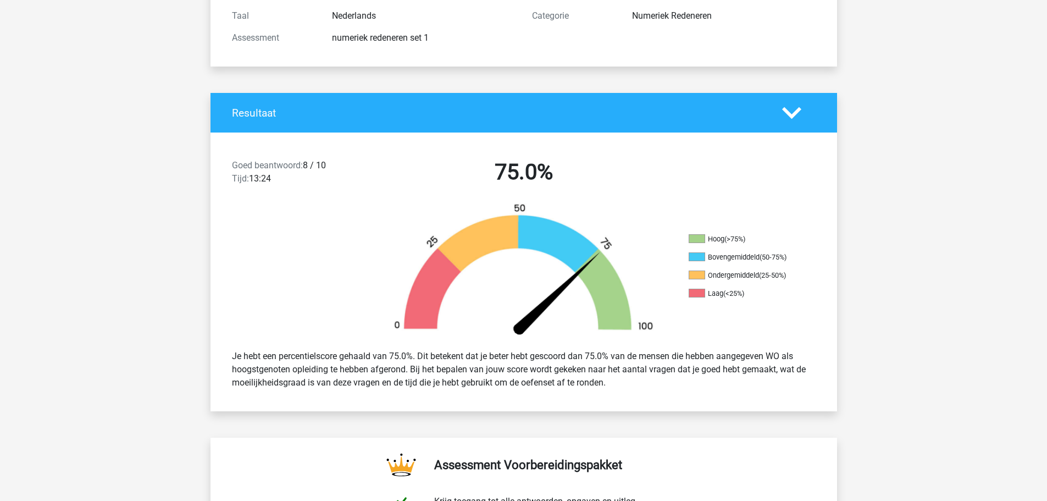
scroll to position [147, 0]
